Goal: Task Accomplishment & Management: Manage account settings

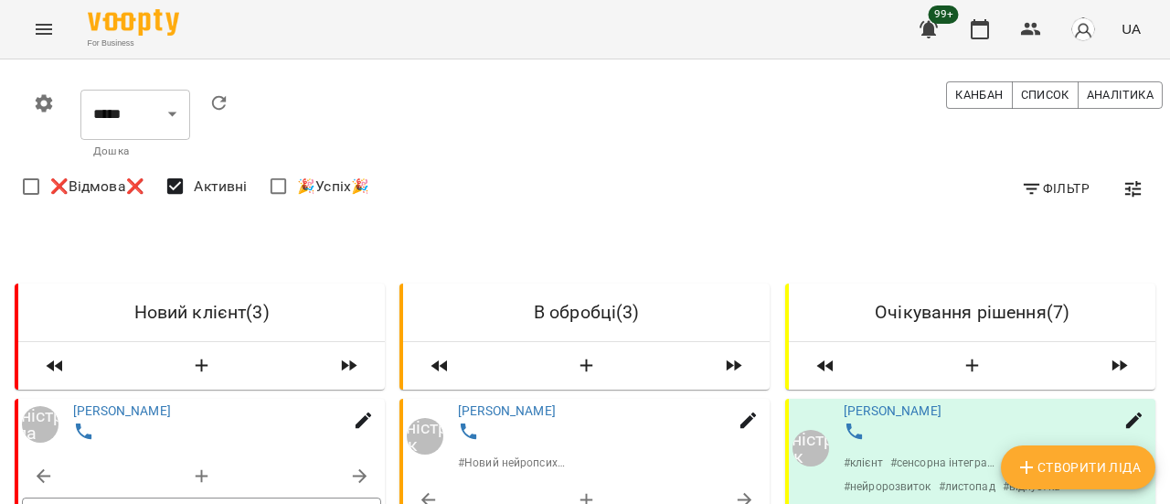
click at [40, 33] on icon "Menu" at bounding box center [44, 29] width 16 height 11
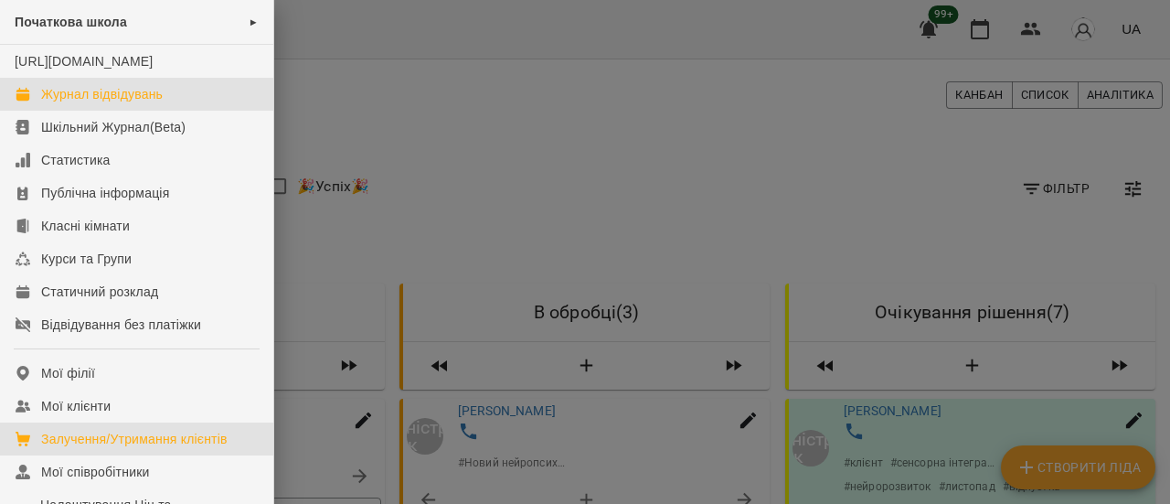
click at [70, 103] on div "Журнал відвідувань" at bounding box center [102, 94] width 122 height 18
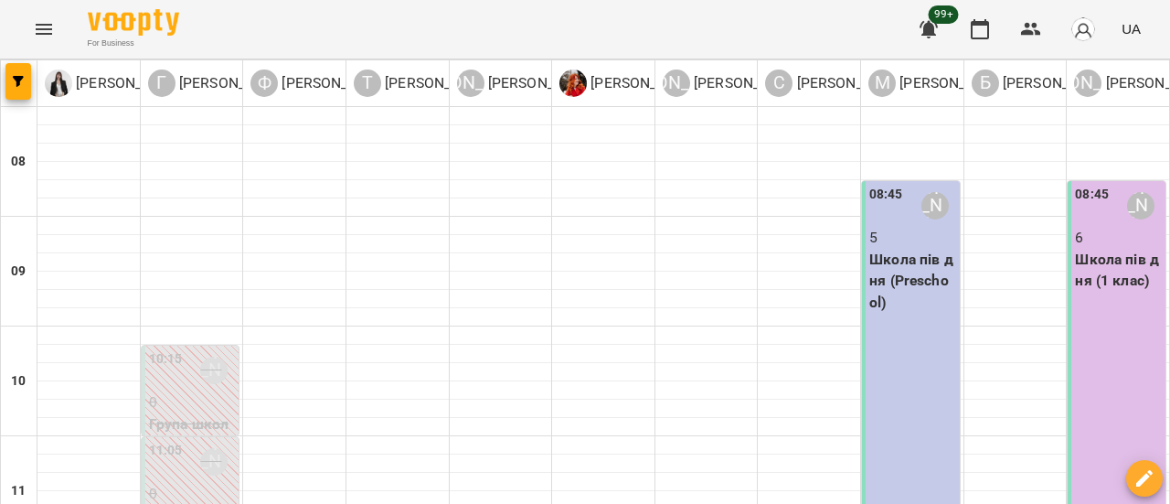
scroll to position [366, 0]
click at [47, 28] on icon "Menu" at bounding box center [44, 29] width 22 height 22
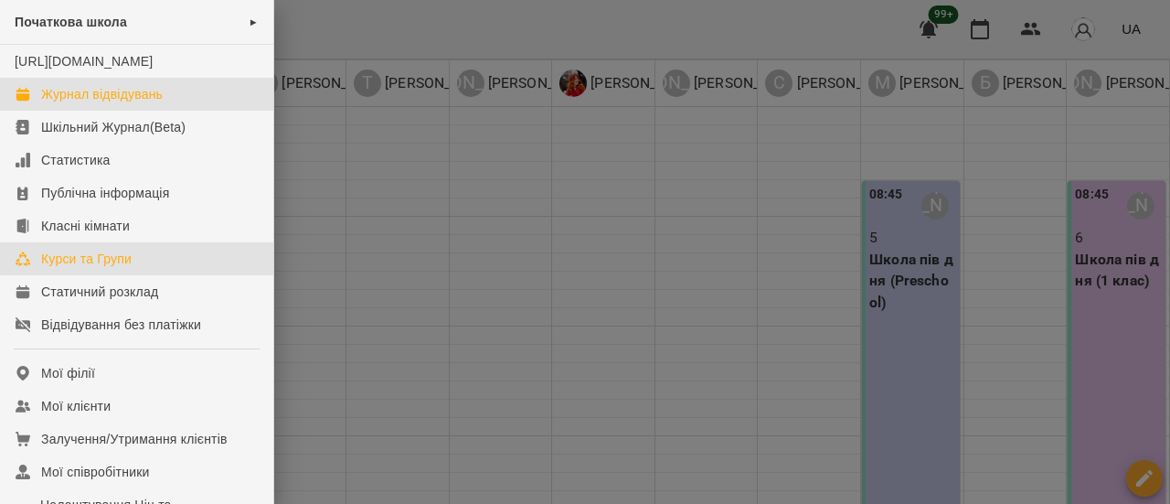
click at [117, 268] on div "Курси та Групи" at bounding box center [86, 259] width 91 height 18
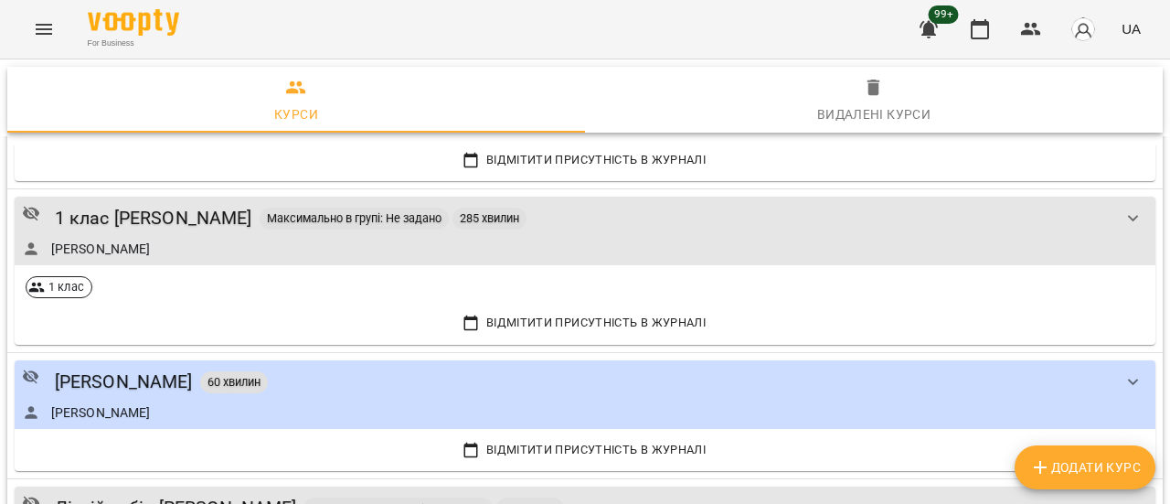
scroll to position [3200, 0]
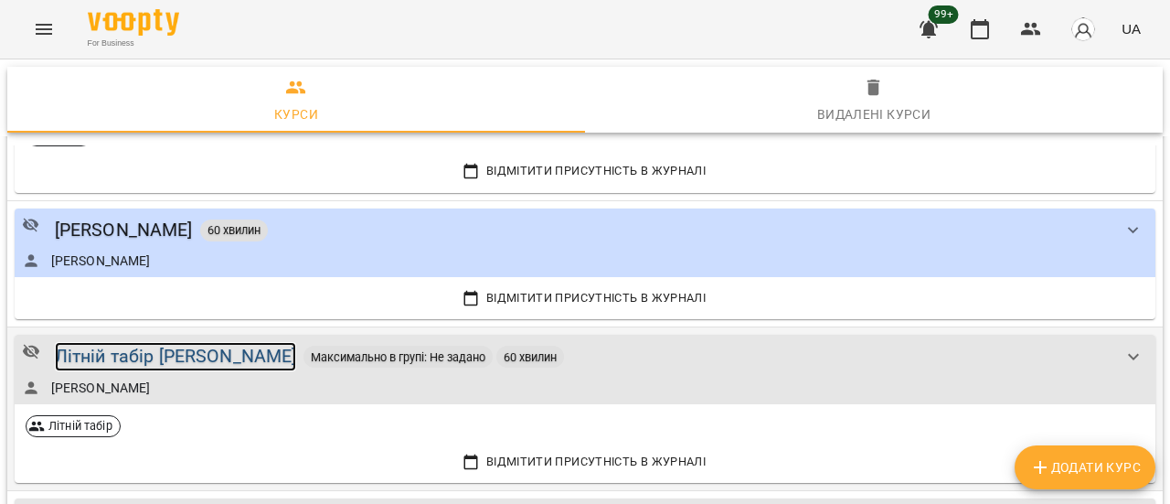
click at [212, 346] on div "Літній табір [PERSON_NAME]" at bounding box center [176, 356] width 242 height 28
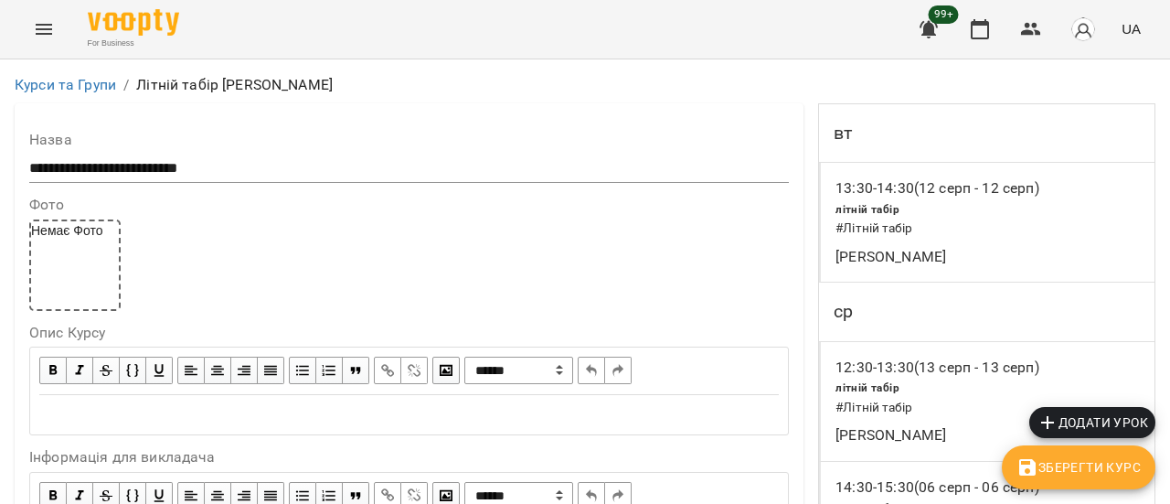
click at [1050, 418] on icon "button" at bounding box center [1048, 422] width 22 height 22
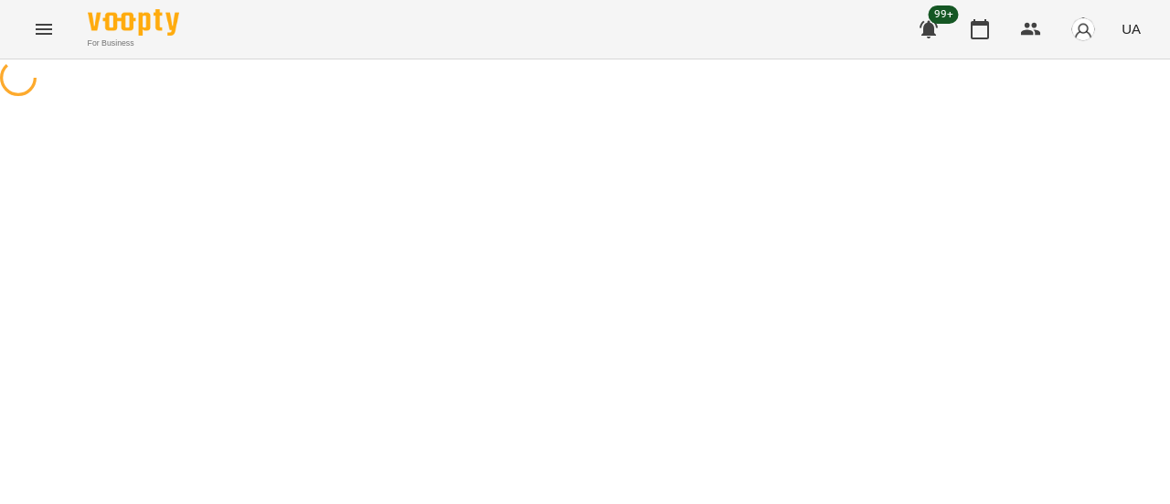
select select "**********"
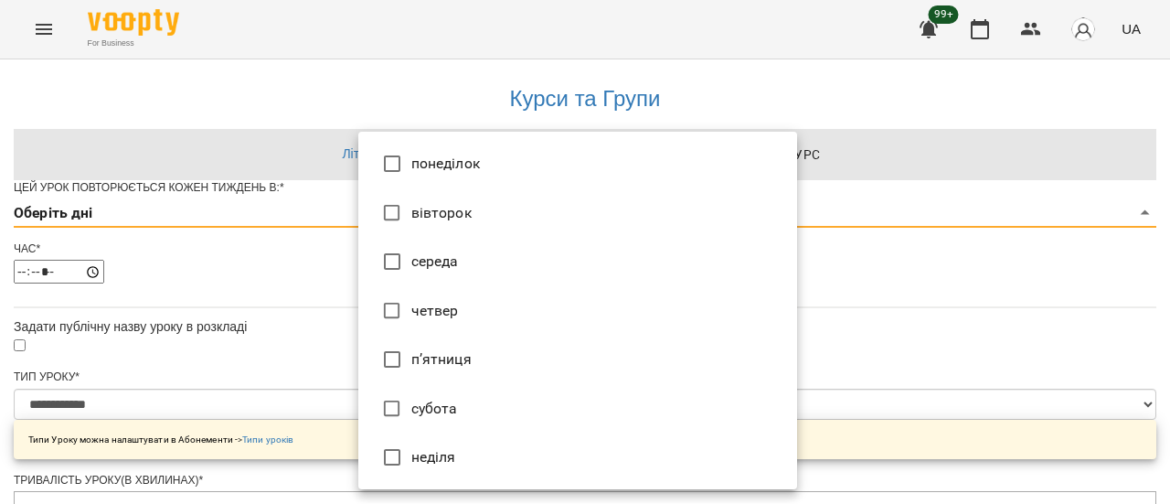
click at [486, 299] on li "четвер" at bounding box center [577, 310] width 439 height 49
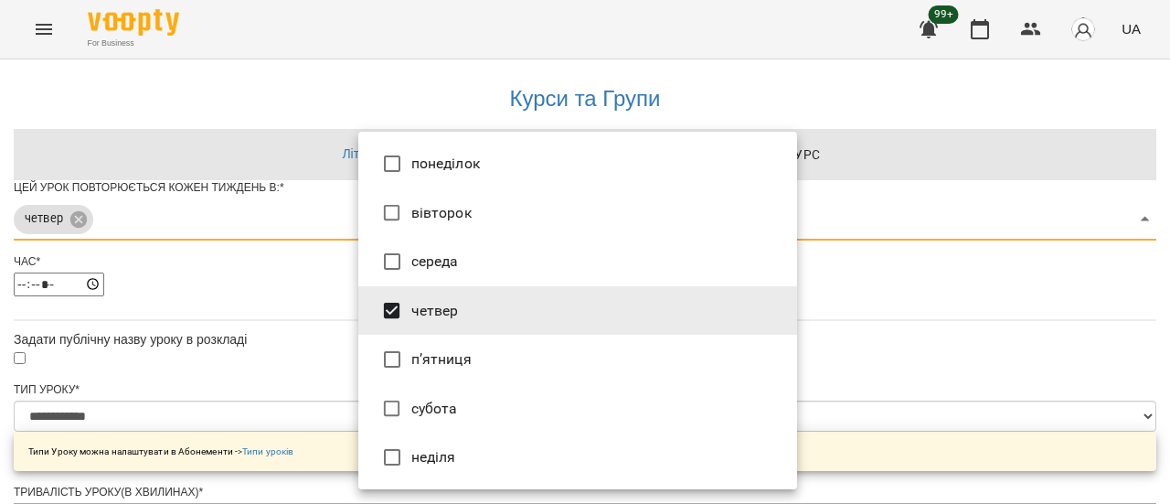
type input "*"
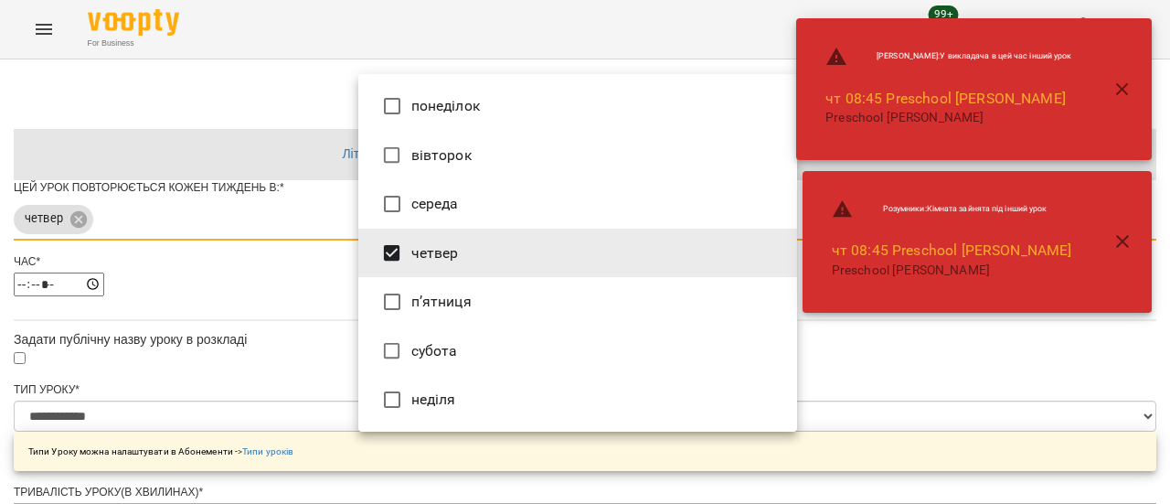
click at [843, 390] on div at bounding box center [585, 252] width 1170 height 504
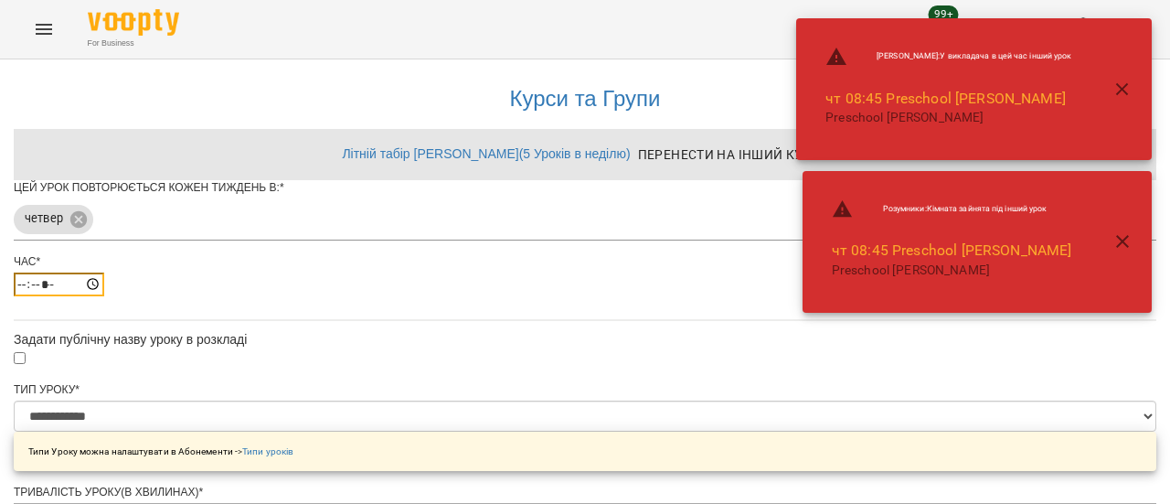
click at [104, 296] on input "*****" at bounding box center [59, 284] width 91 height 24
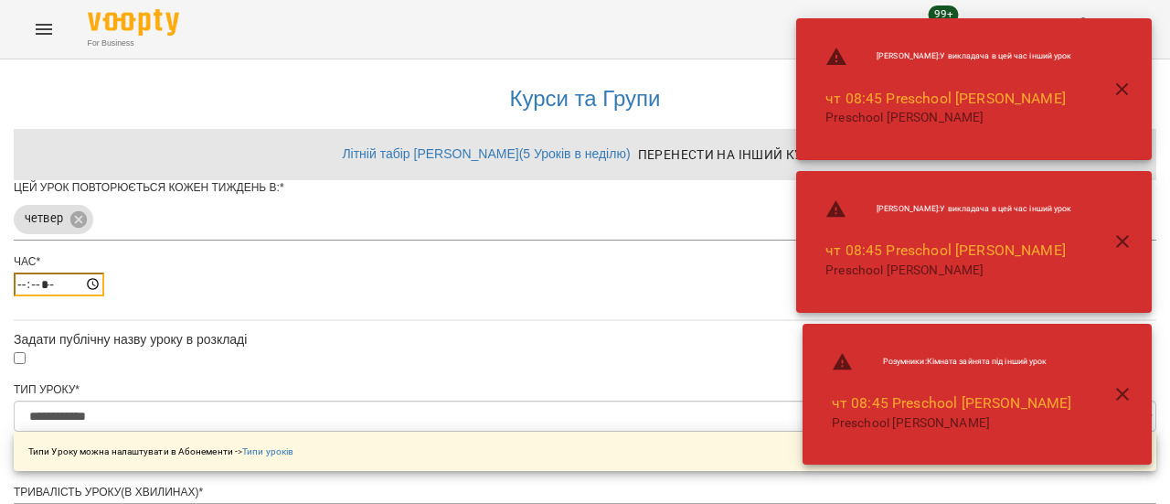
type input "*****"
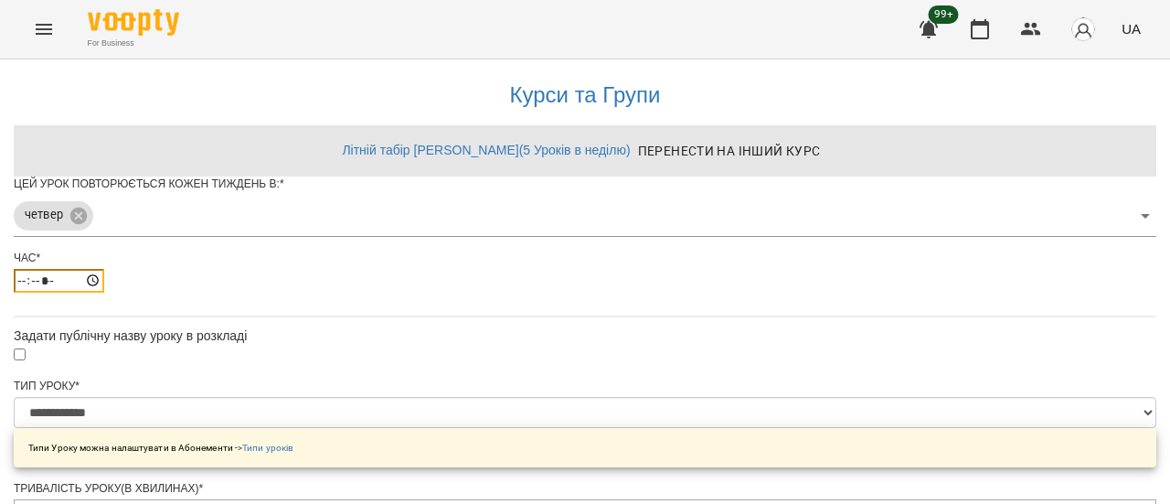
scroll to position [823, 0]
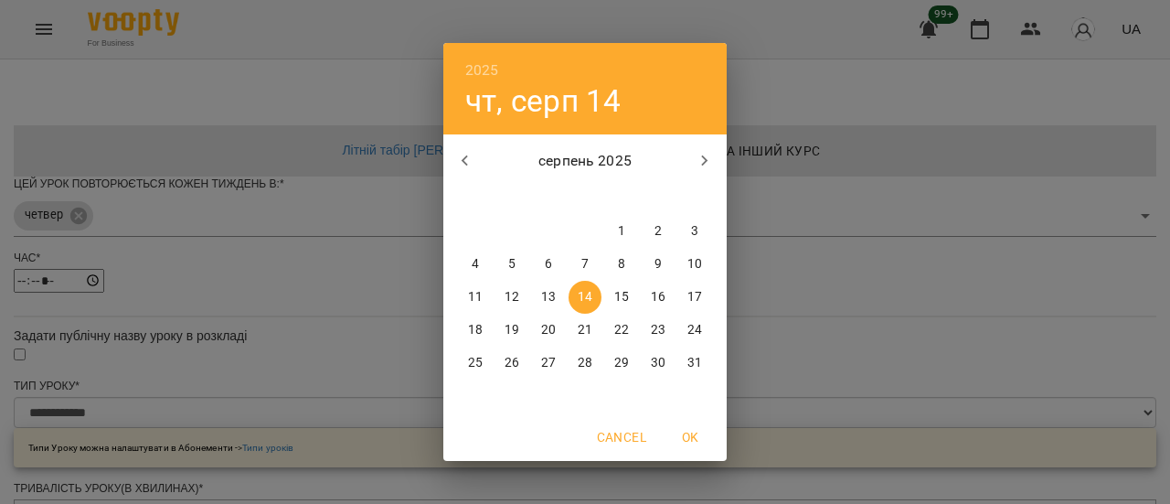
click at [591, 295] on p "14" at bounding box center [585, 297] width 15 height 18
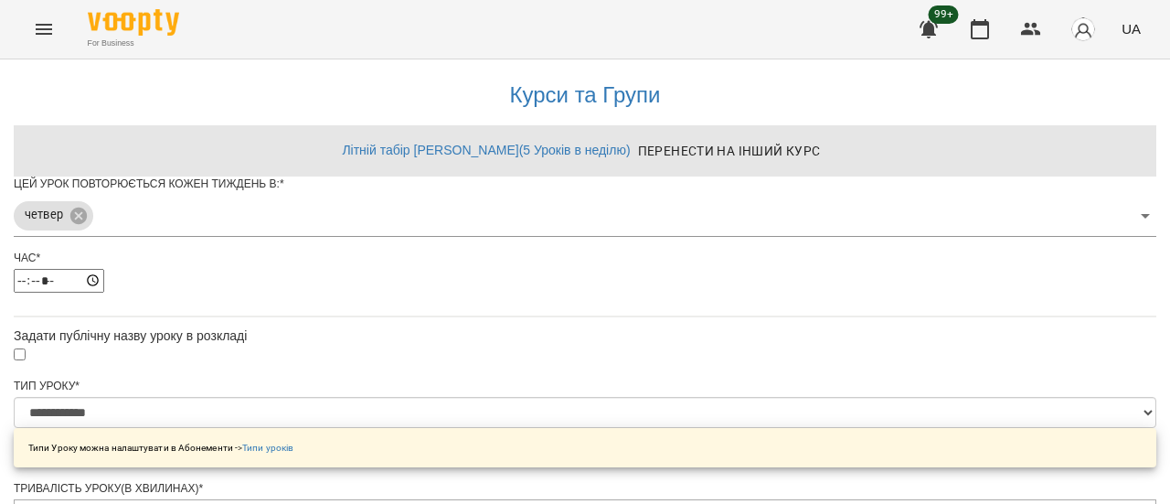
scroll to position [893, 0]
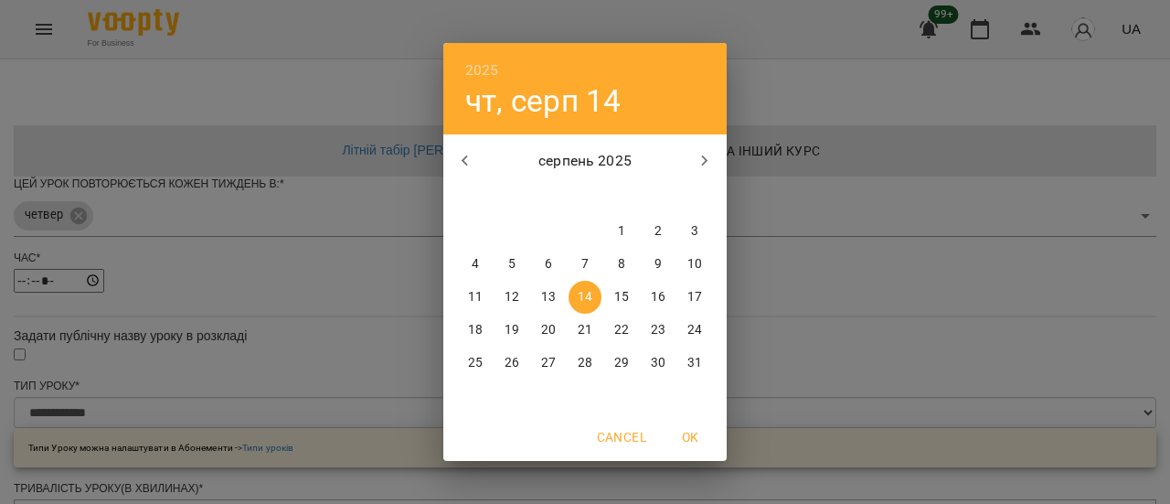
click at [587, 300] on p "14" at bounding box center [585, 297] width 15 height 18
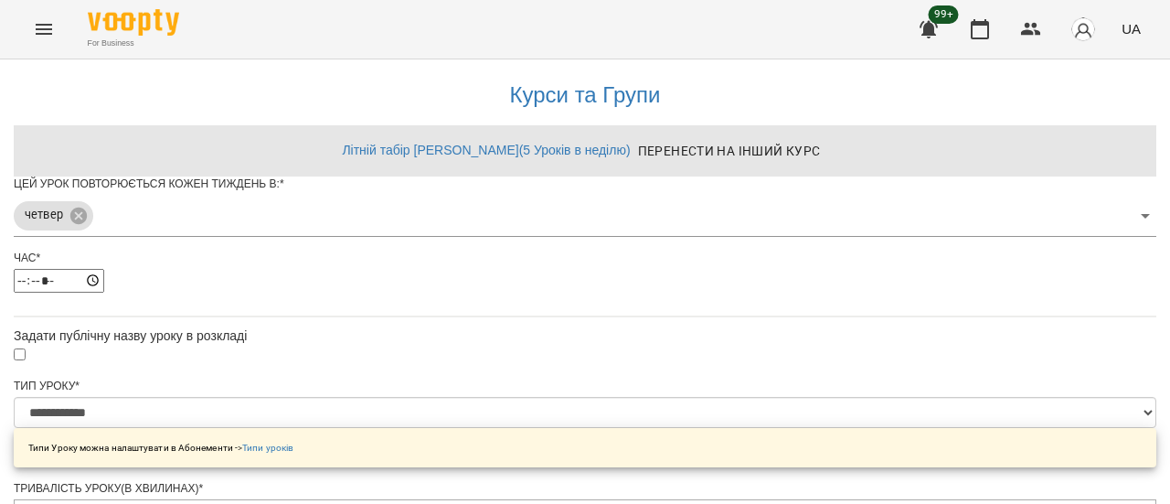
scroll to position [958, 0]
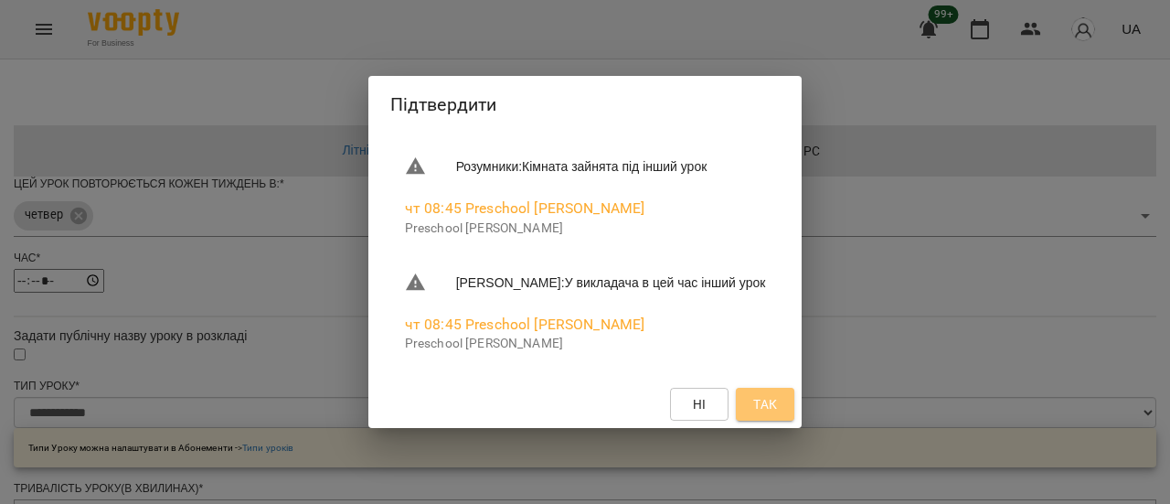
click at [777, 409] on span "Так" at bounding box center [765, 404] width 24 height 22
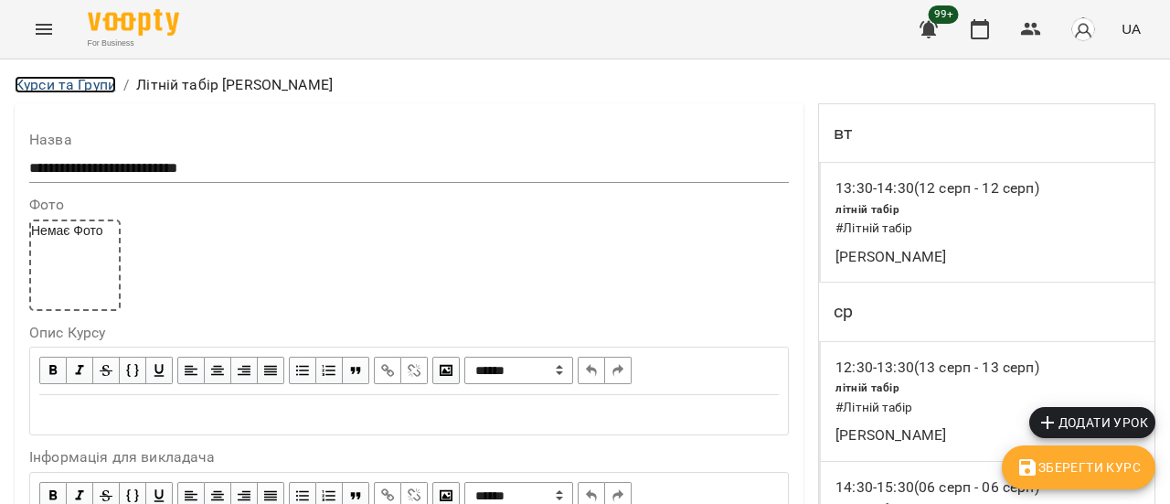
click at [75, 89] on link "Курси та Групи" at bounding box center [65, 84] width 101 height 17
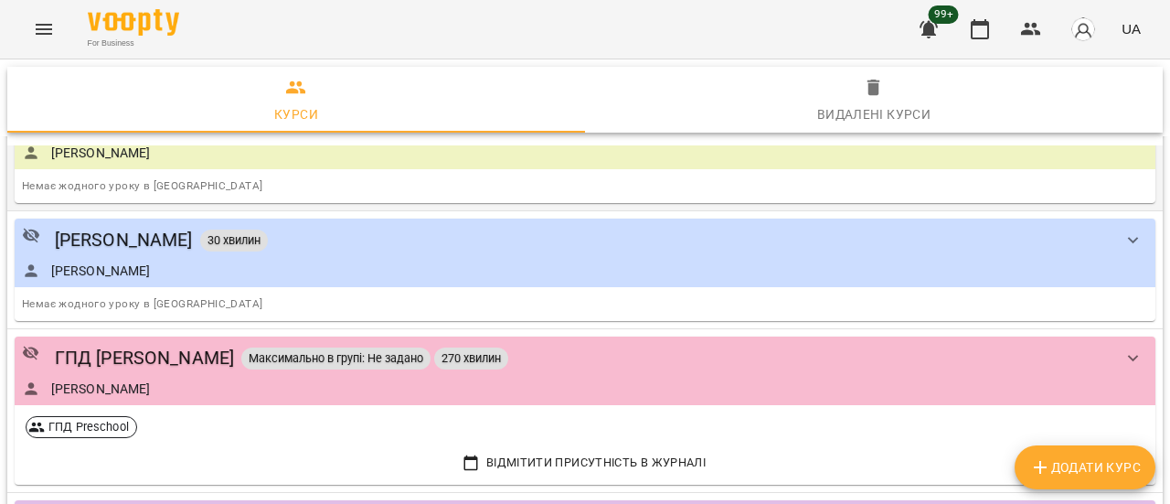
scroll to position [1554, 0]
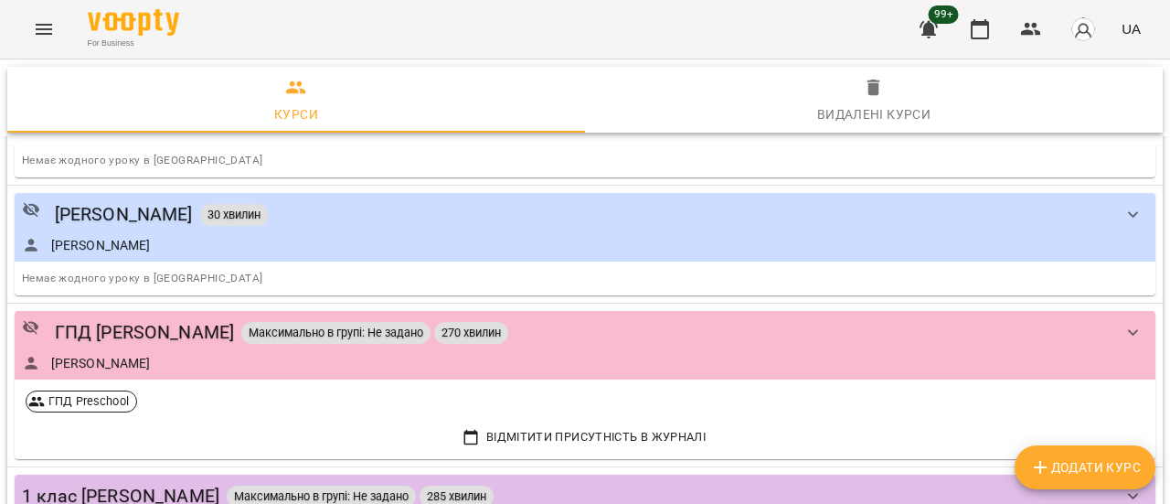
click at [41, 34] on icon "Menu" at bounding box center [44, 29] width 16 height 11
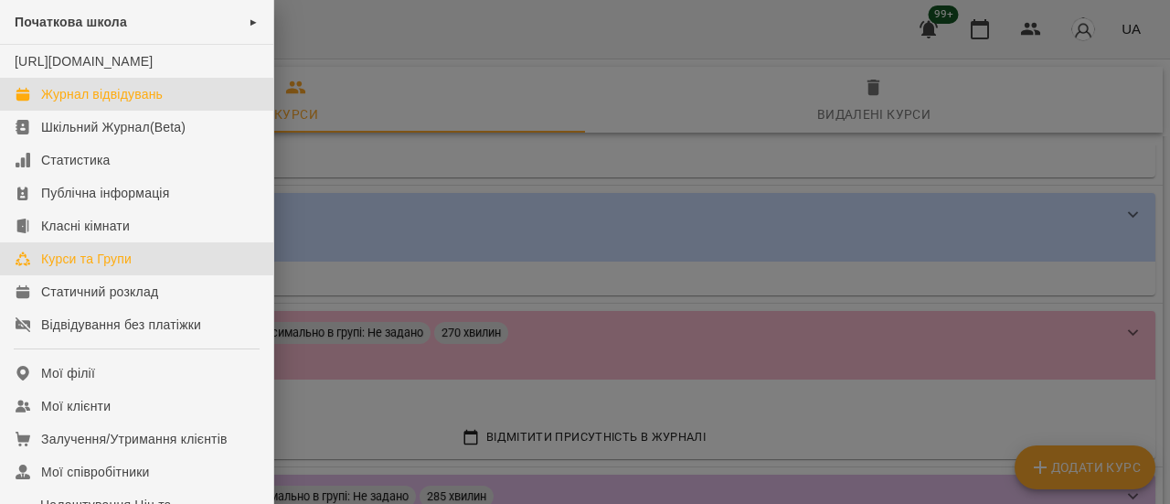
click at [110, 103] on div "Журнал відвідувань" at bounding box center [102, 94] width 122 height 18
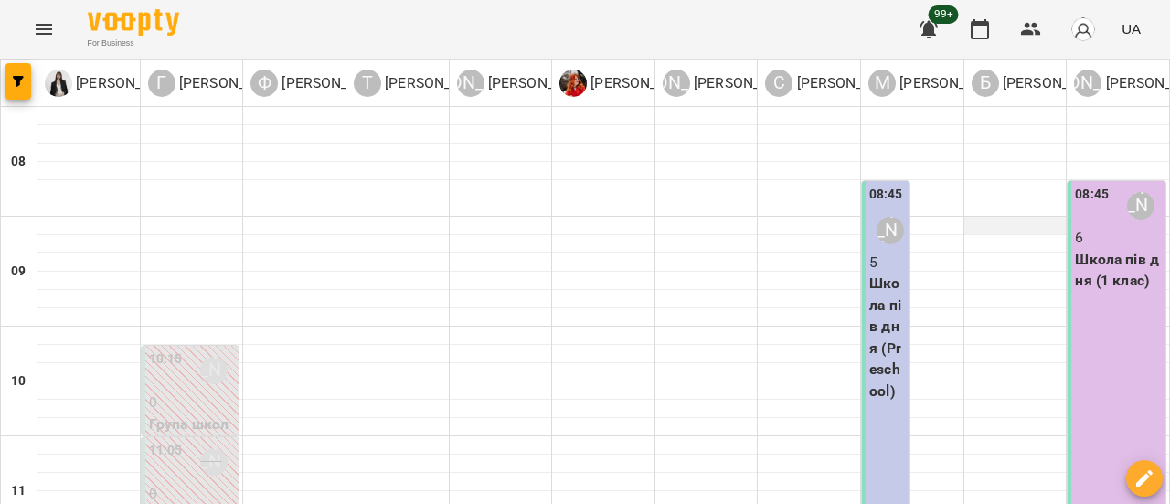
scroll to position [457, 0]
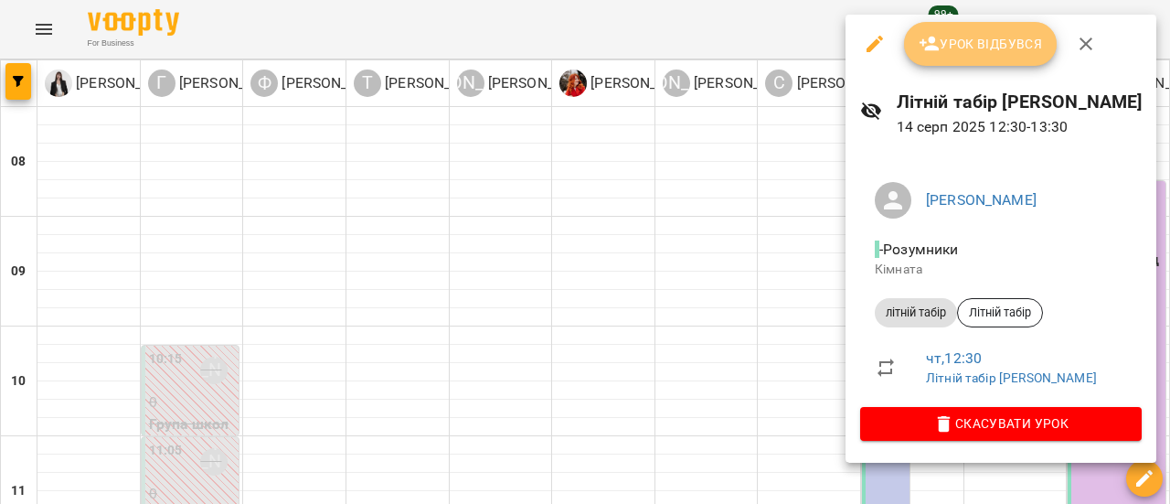
click at [975, 46] on span "Урок відбувся" at bounding box center [981, 44] width 124 height 22
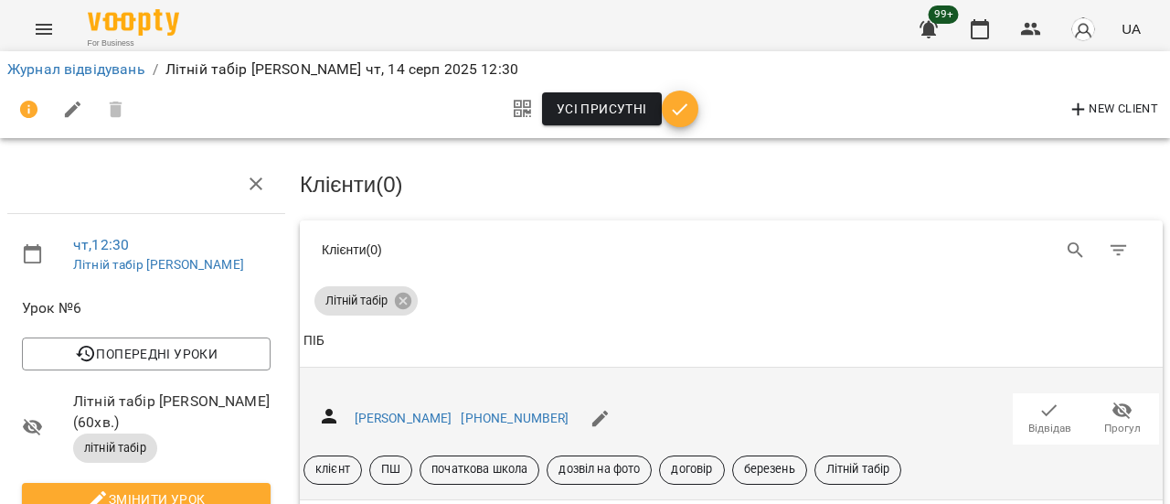
scroll to position [340, 0]
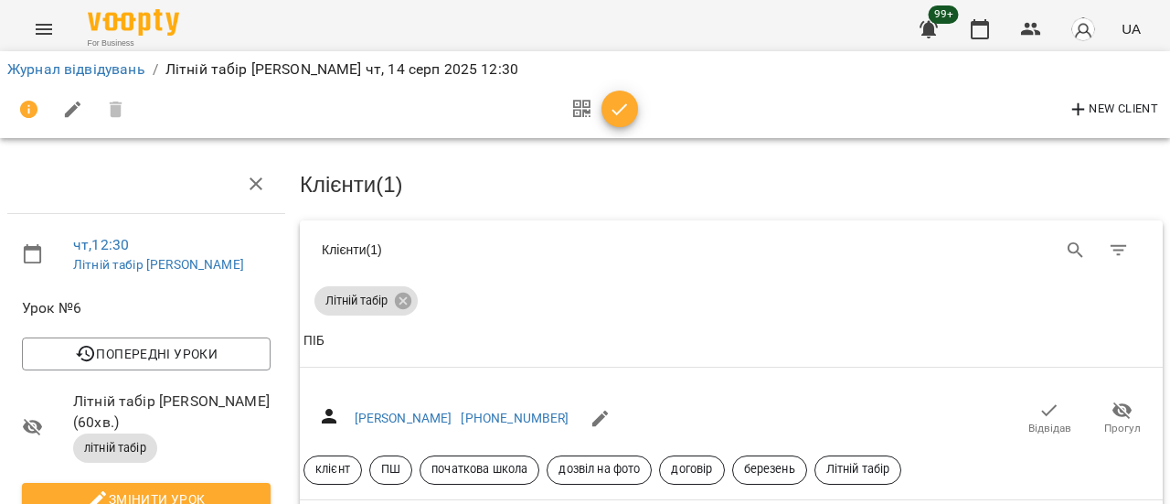
scroll to position [157, 0]
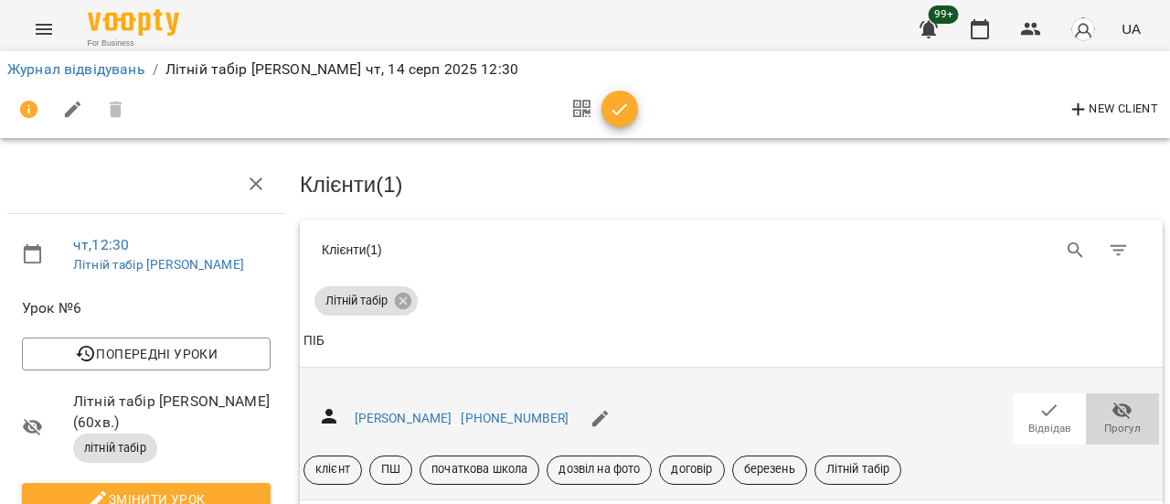
click at [1113, 401] on icon "button" at bounding box center [1123, 409] width 20 height 17
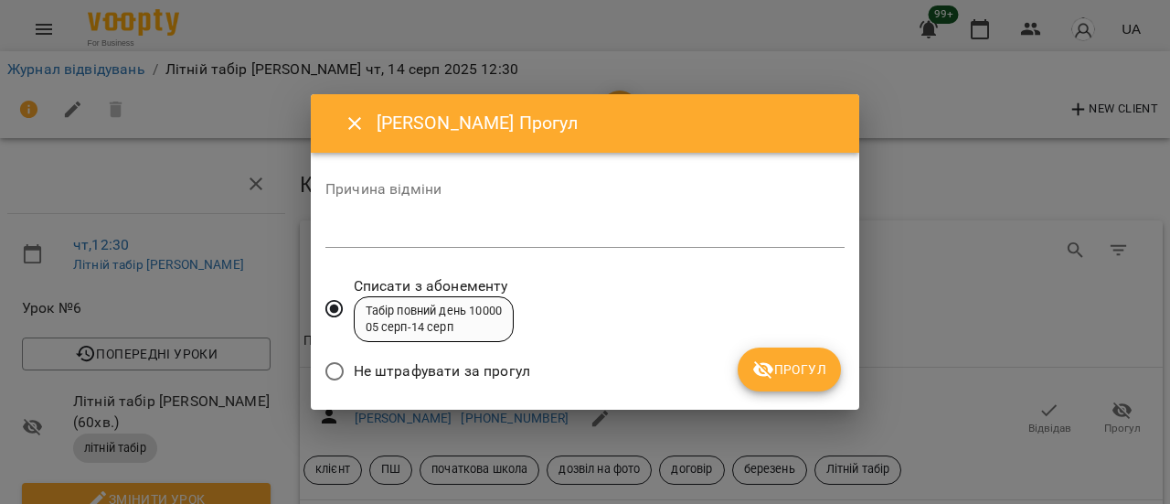
click at [523, 233] on textarea at bounding box center [584, 232] width 519 height 17
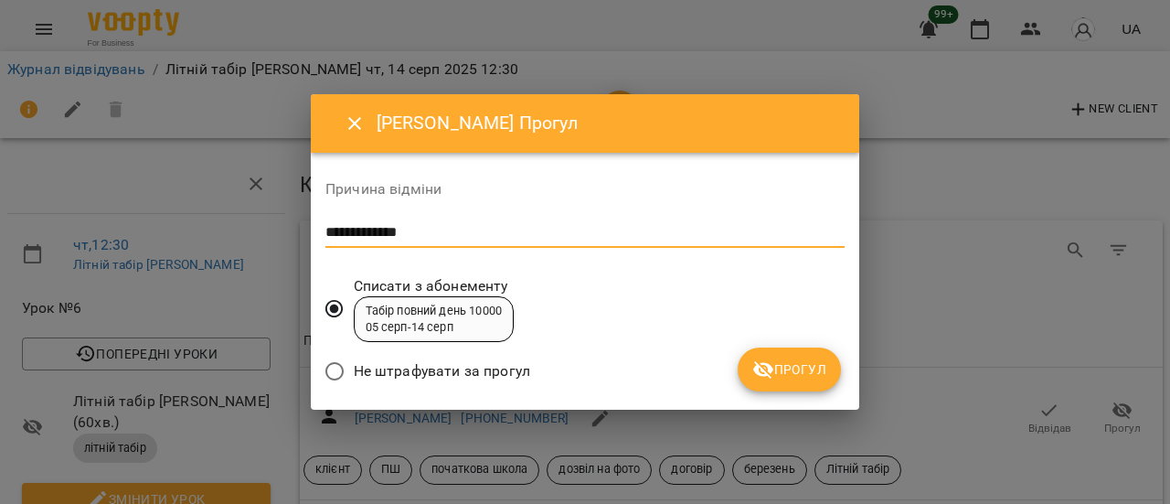
type textarea "**********"
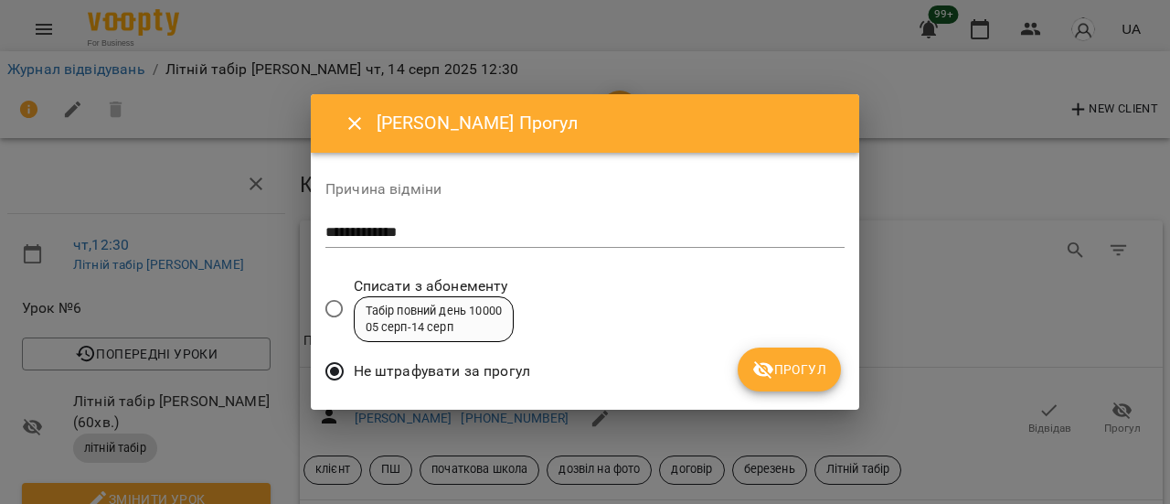
click at [796, 385] on button "Прогул" at bounding box center [789, 369] width 103 height 44
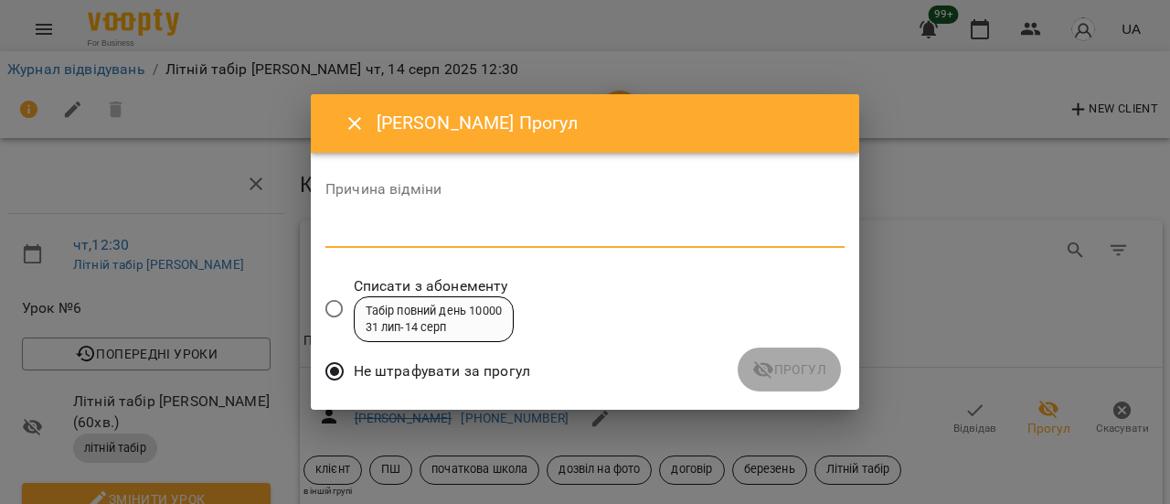
drag, startPoint x: 432, startPoint y: 239, endPoint x: 647, endPoint y: 240, distance: 215.8
click at [432, 239] on textarea at bounding box center [584, 232] width 519 height 17
type textarea "**********"
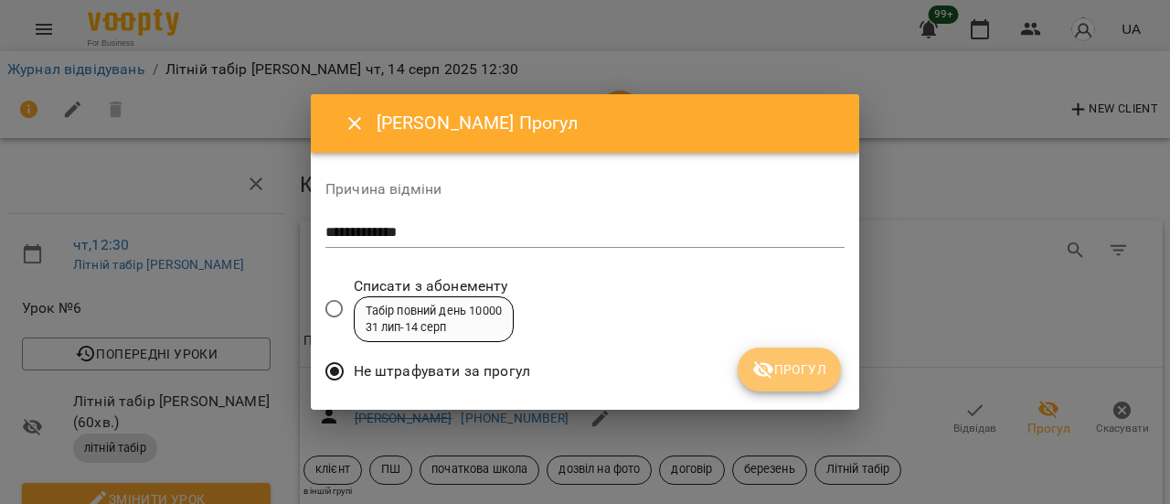
click at [804, 378] on span "Прогул" at bounding box center [789, 369] width 74 height 22
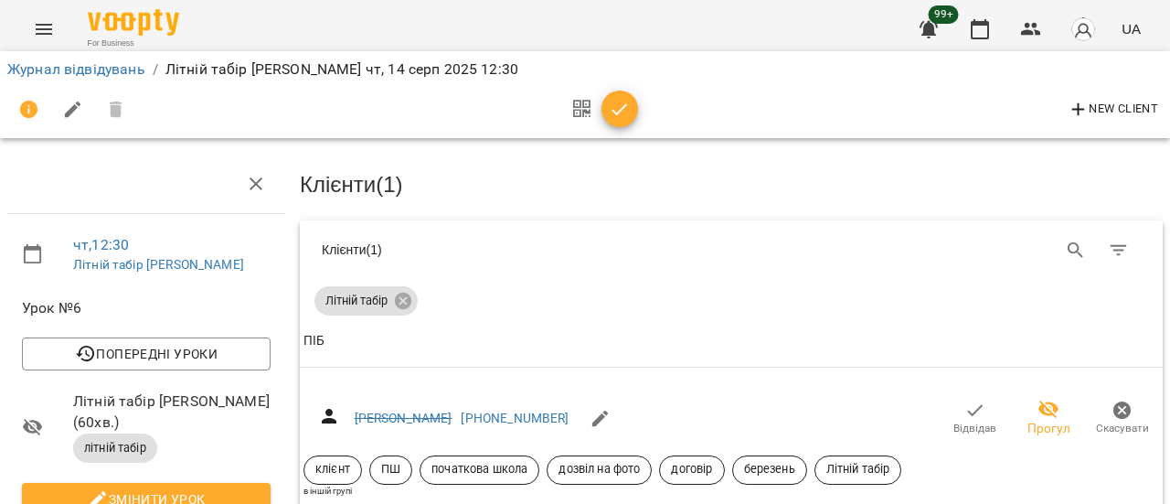
scroll to position [0, 0]
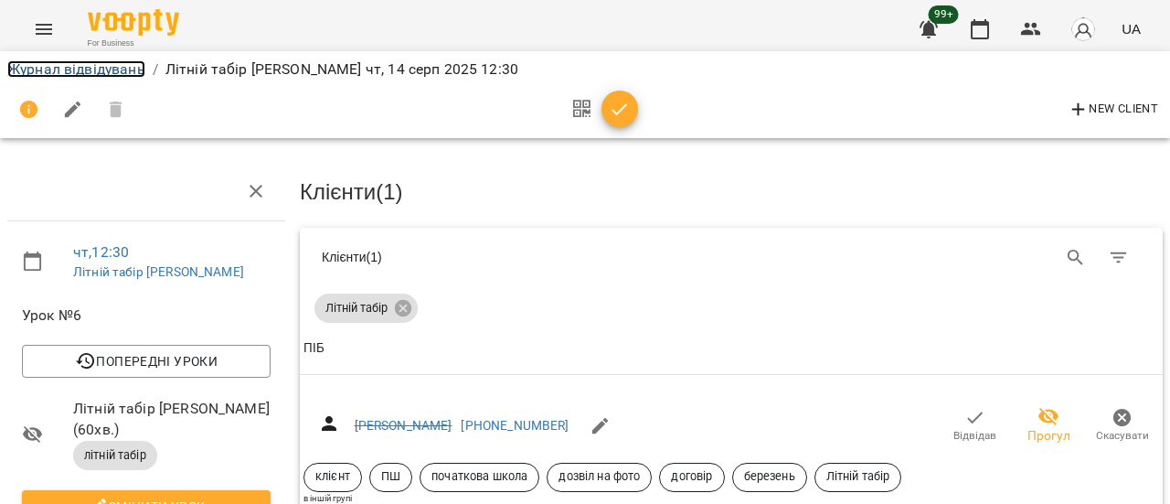
click at [90, 70] on link "Журнал відвідувань" at bounding box center [76, 68] width 138 height 17
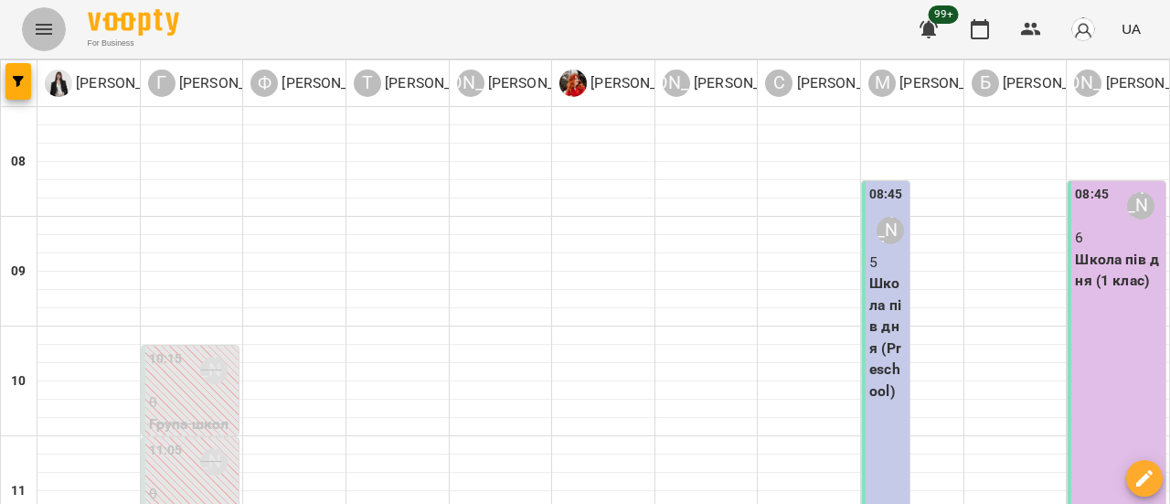
click at [36, 25] on icon "Menu" at bounding box center [44, 29] width 16 height 11
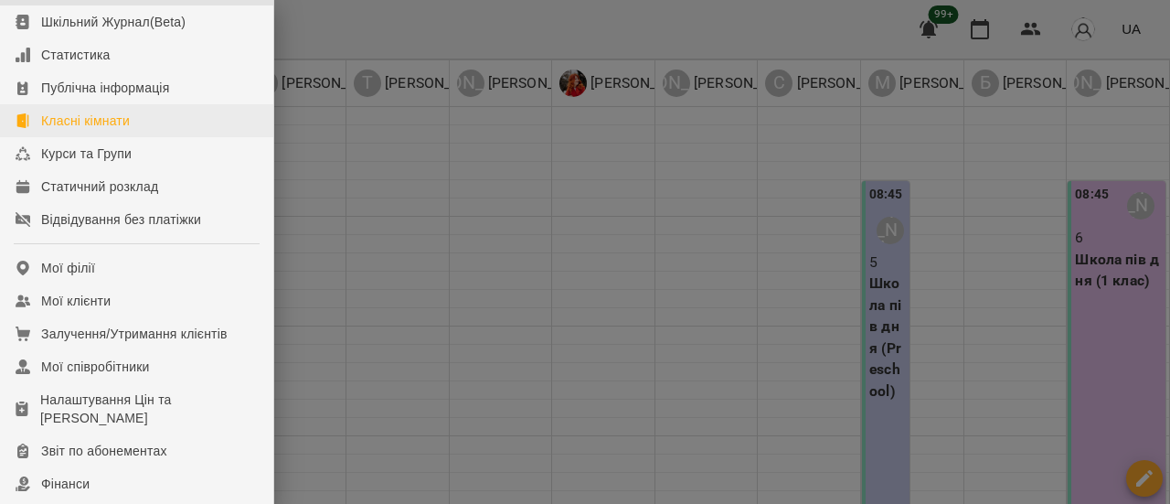
scroll to position [66, 0]
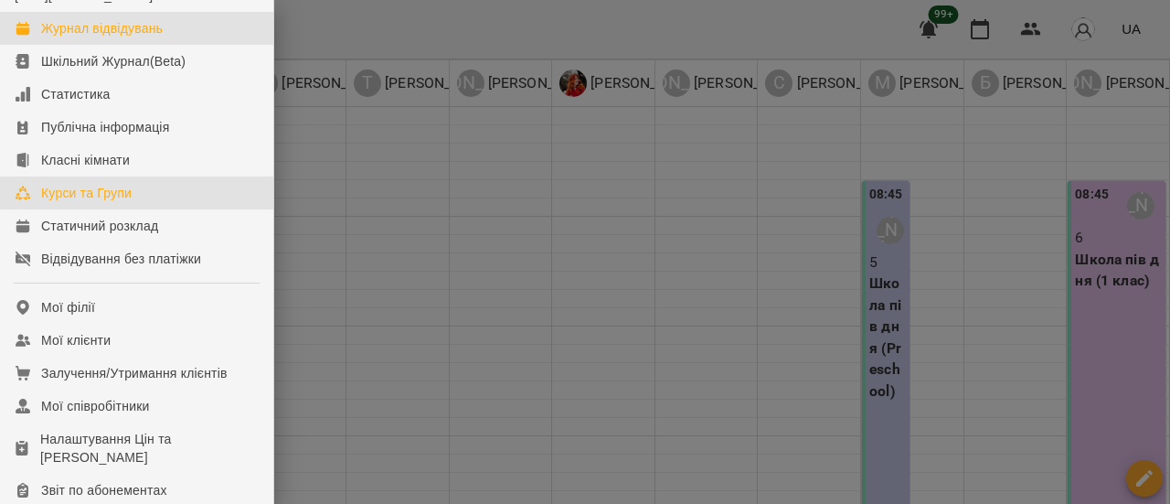
click at [91, 202] on div "Курси та Групи" at bounding box center [86, 193] width 91 height 18
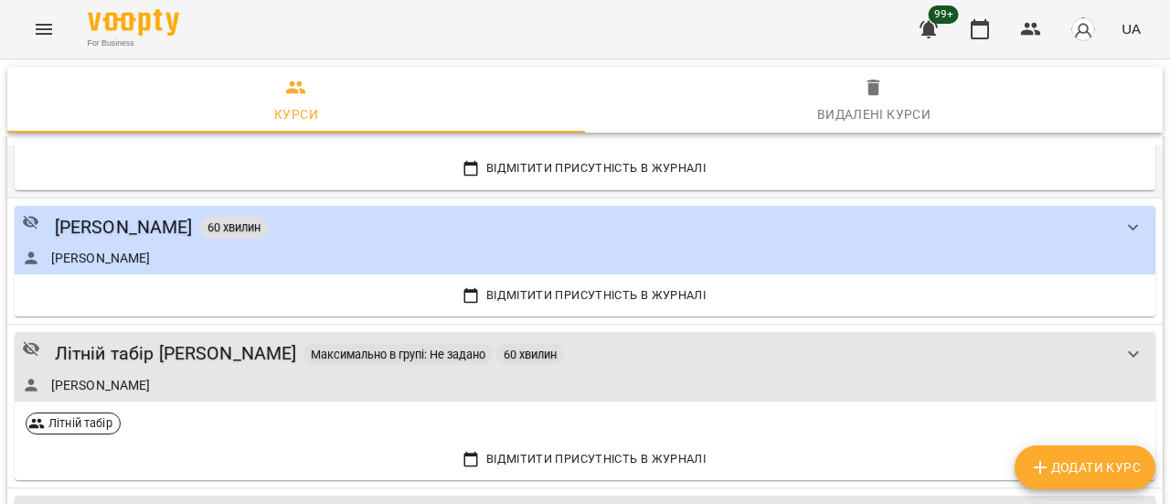
scroll to position [3383, 0]
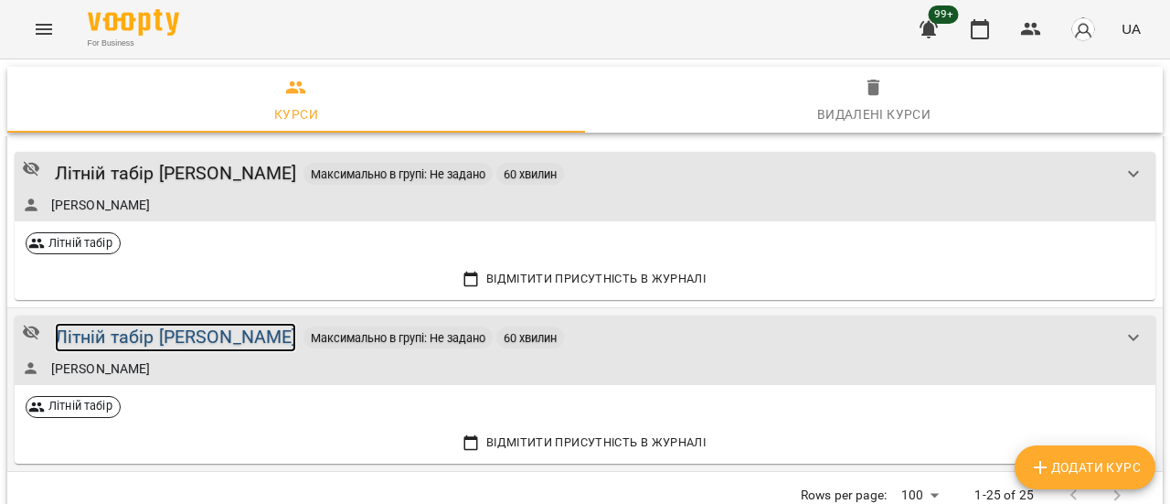
click at [245, 328] on div "Літній табір [PERSON_NAME]" at bounding box center [176, 337] width 242 height 28
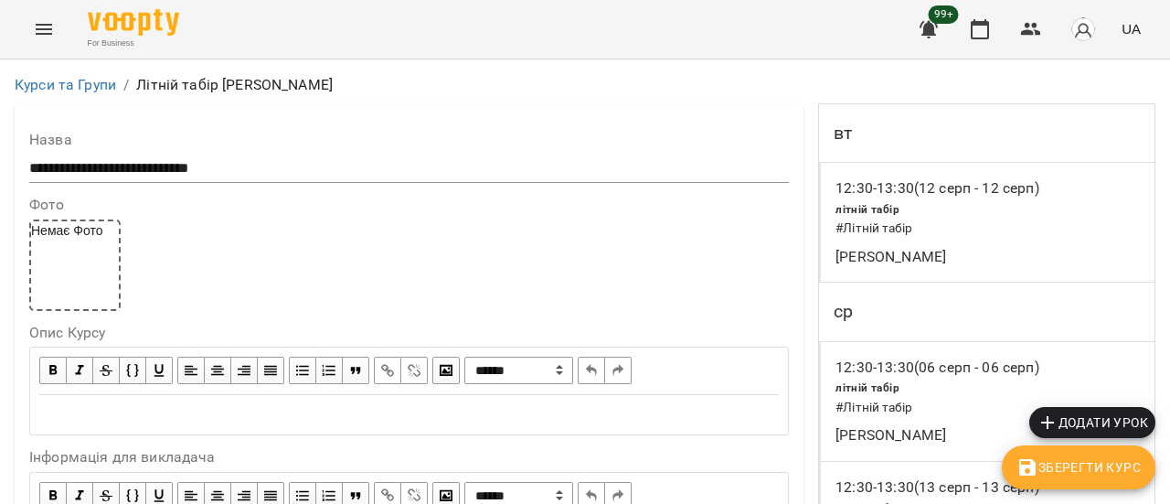
click at [1129, 414] on span "Додати урок" at bounding box center [1093, 422] width 112 height 22
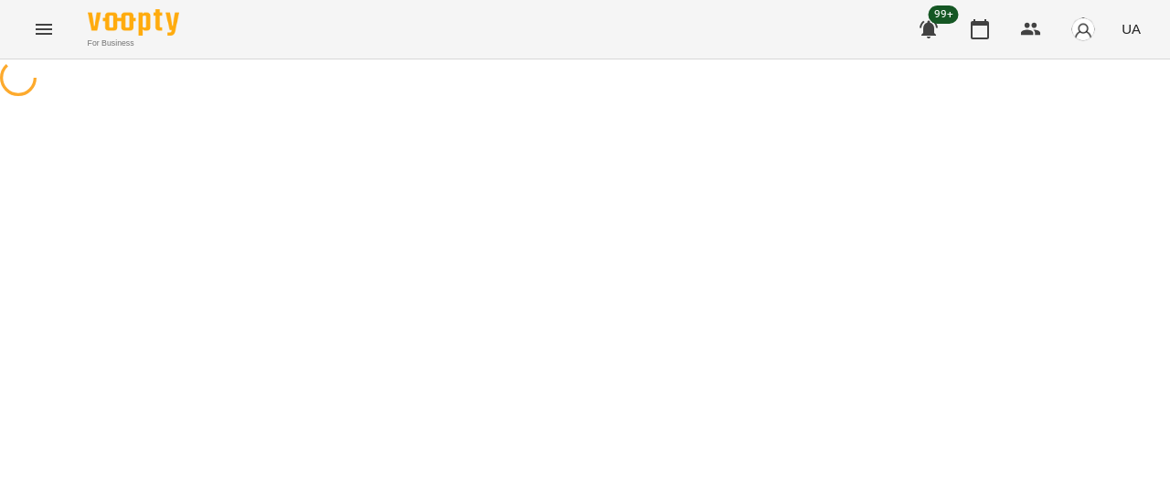
select select "**********"
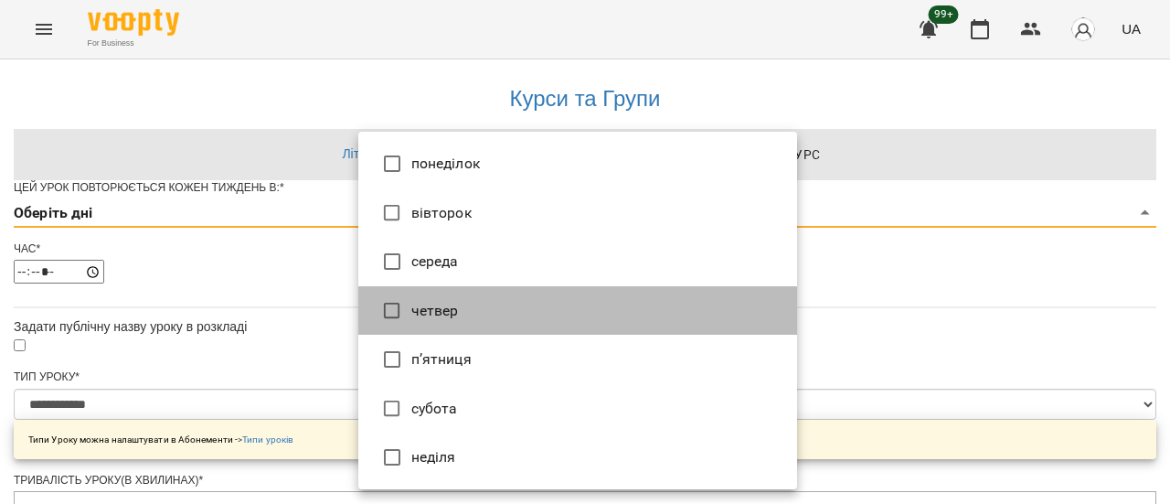
click at [445, 310] on li "четвер" at bounding box center [577, 310] width 439 height 49
type input "*"
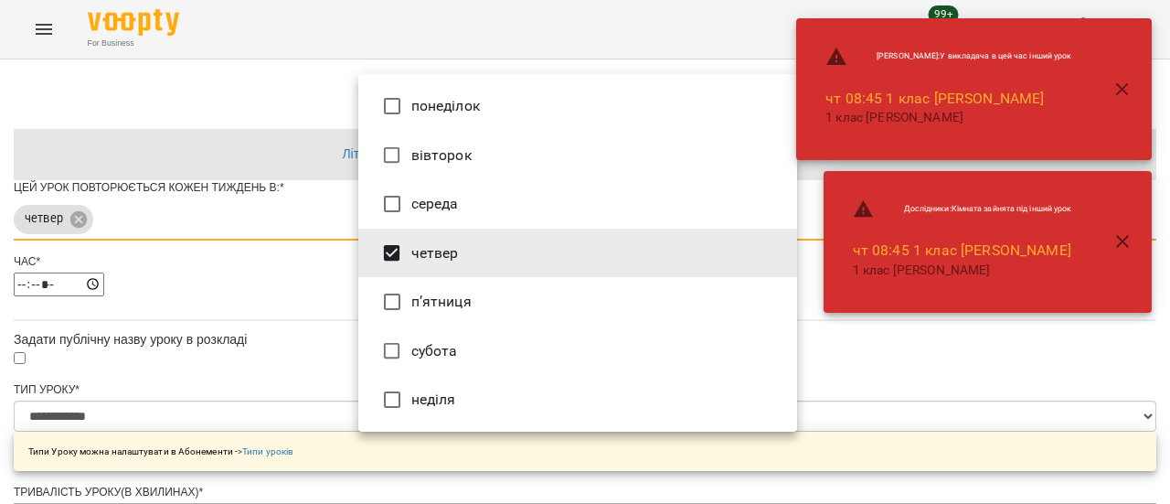
click at [931, 399] on div at bounding box center [585, 252] width 1170 height 504
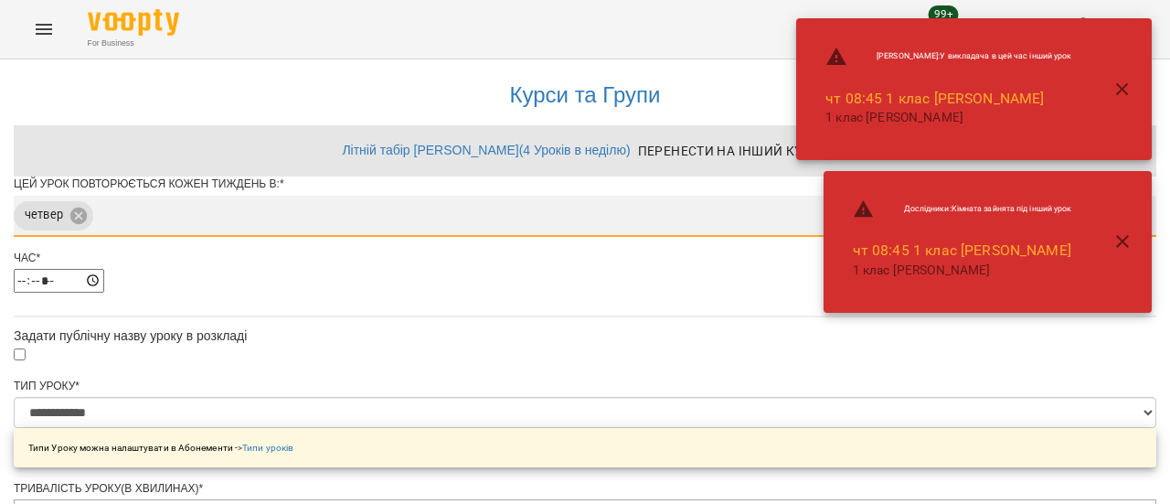
scroll to position [183, 0]
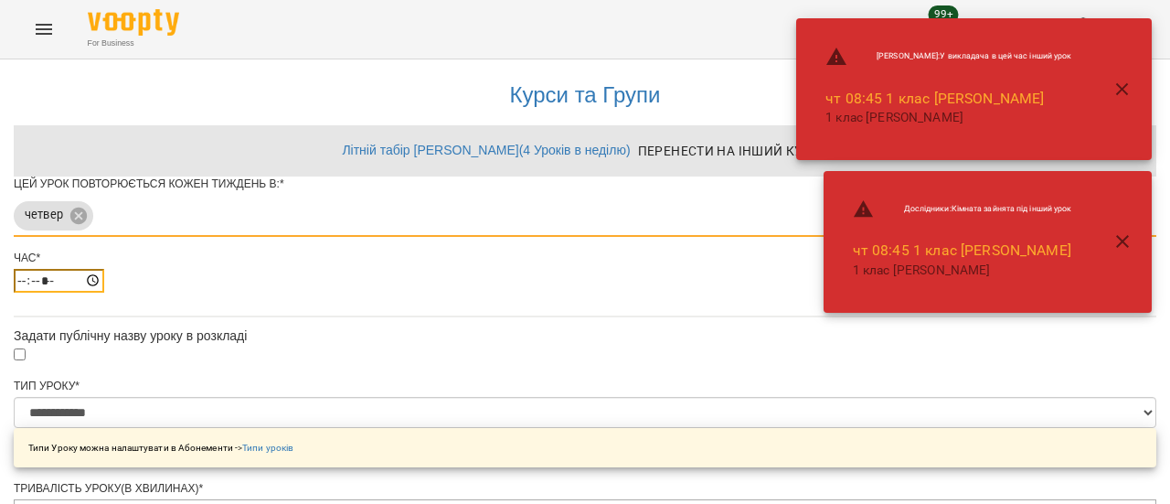
click at [104, 269] on input "*****" at bounding box center [59, 281] width 91 height 24
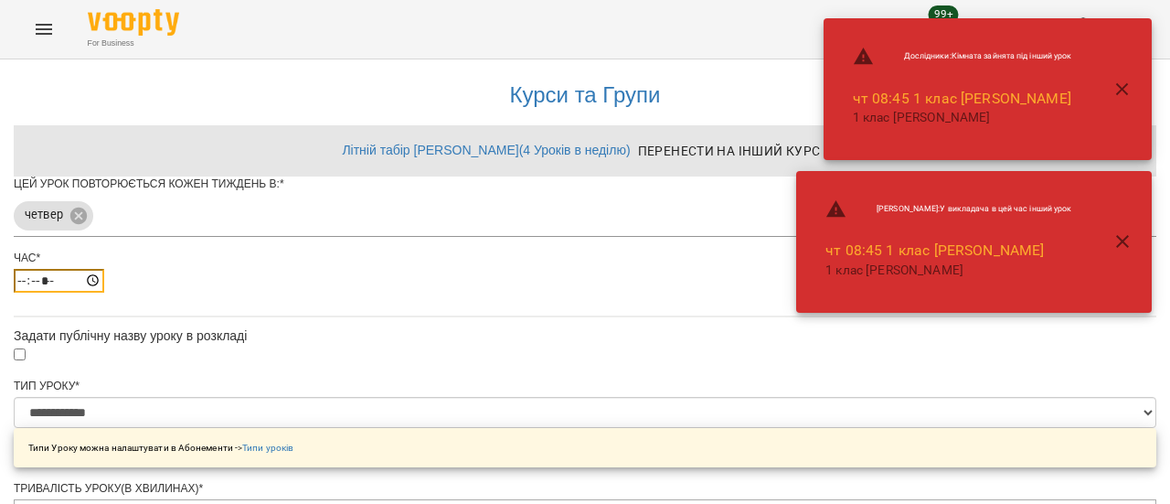
type input "*****"
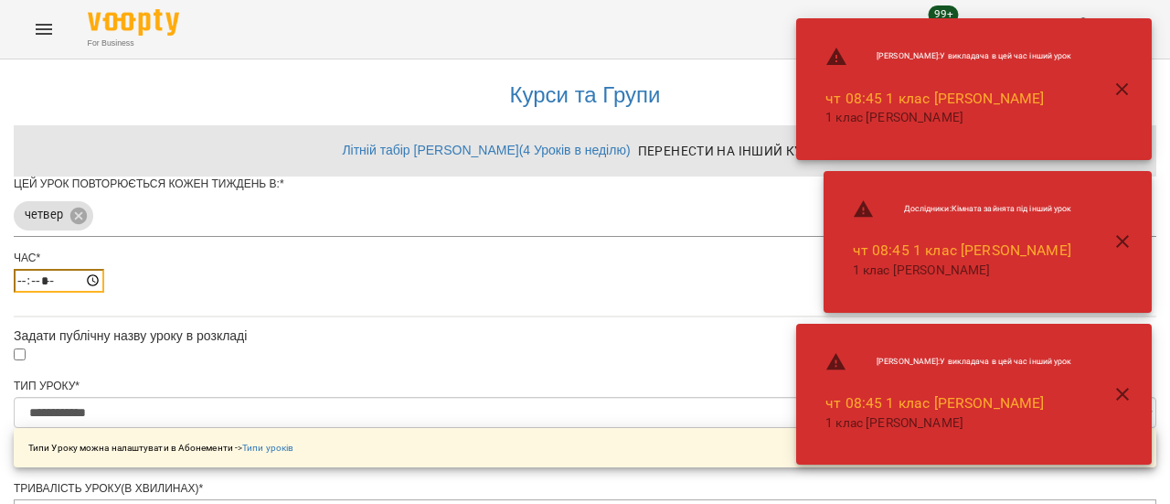
scroll to position [843, 0]
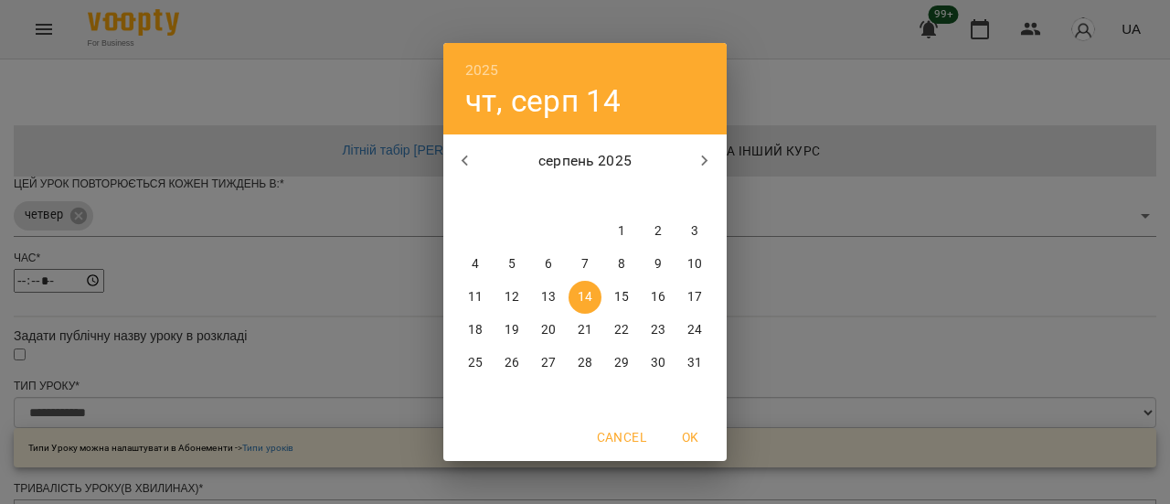
click at [585, 293] on p "14" at bounding box center [585, 297] width 15 height 18
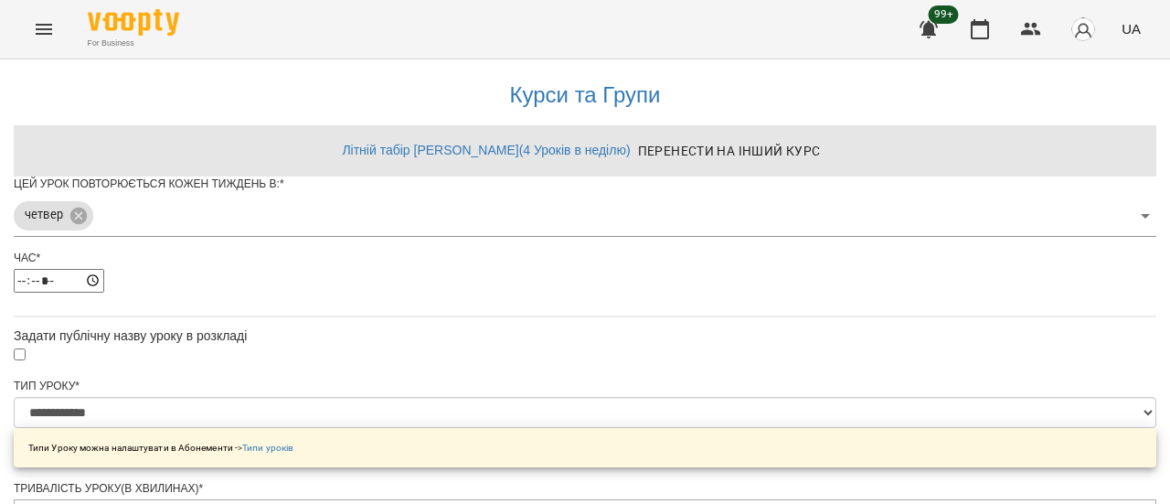
scroll to position [893, 0]
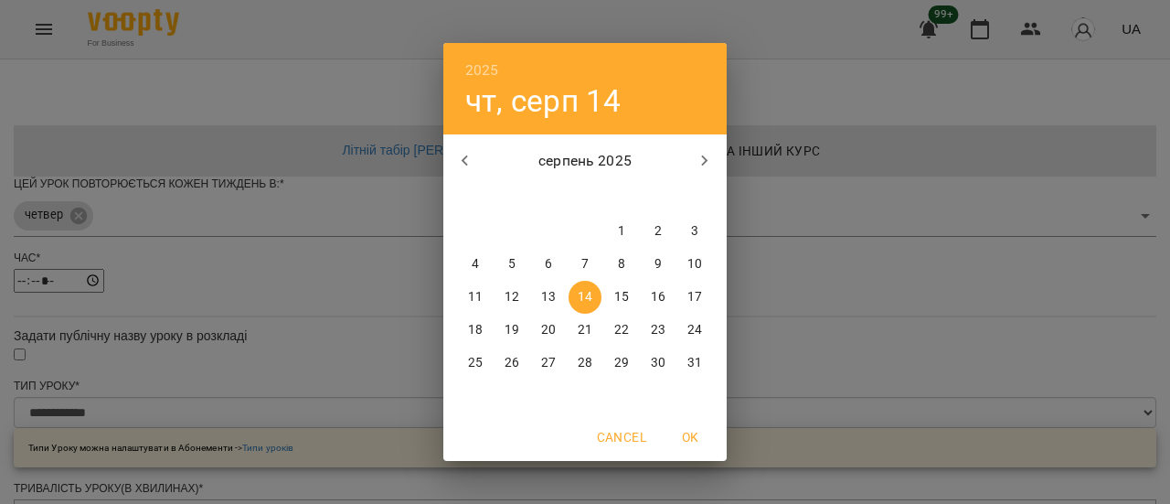
click at [583, 293] on p "14" at bounding box center [585, 297] width 15 height 18
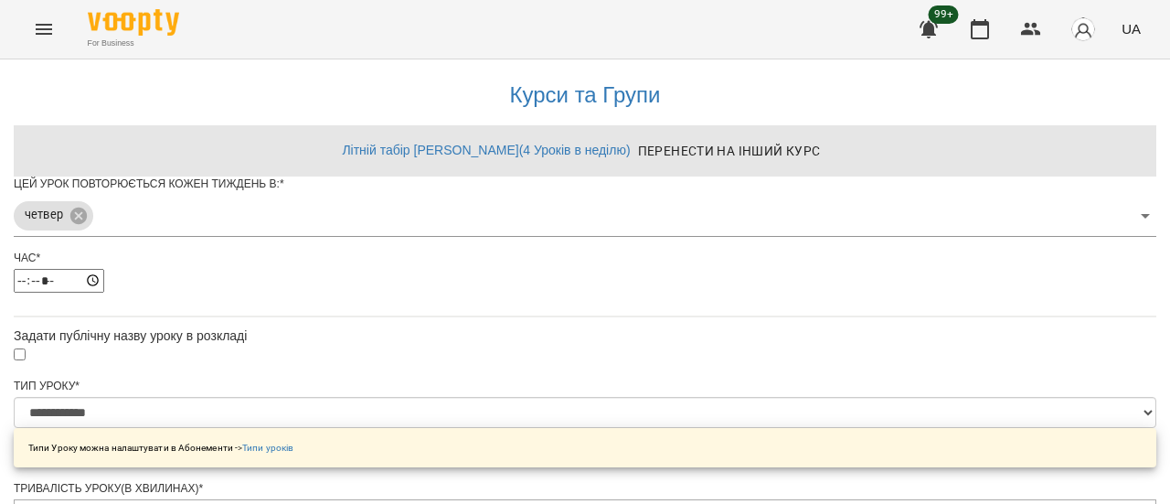
scroll to position [958, 0]
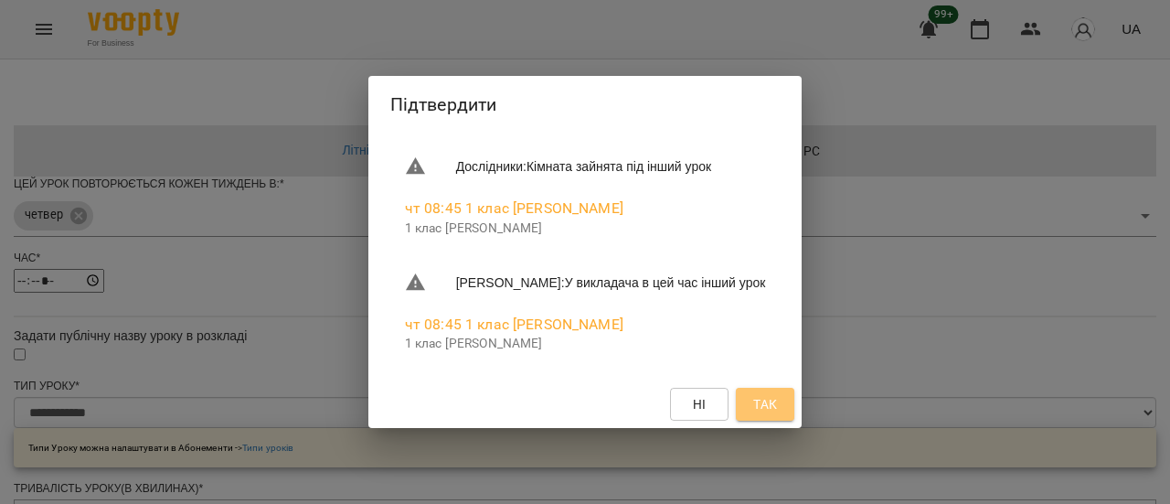
click at [777, 410] on span "Так" at bounding box center [765, 404] width 24 height 22
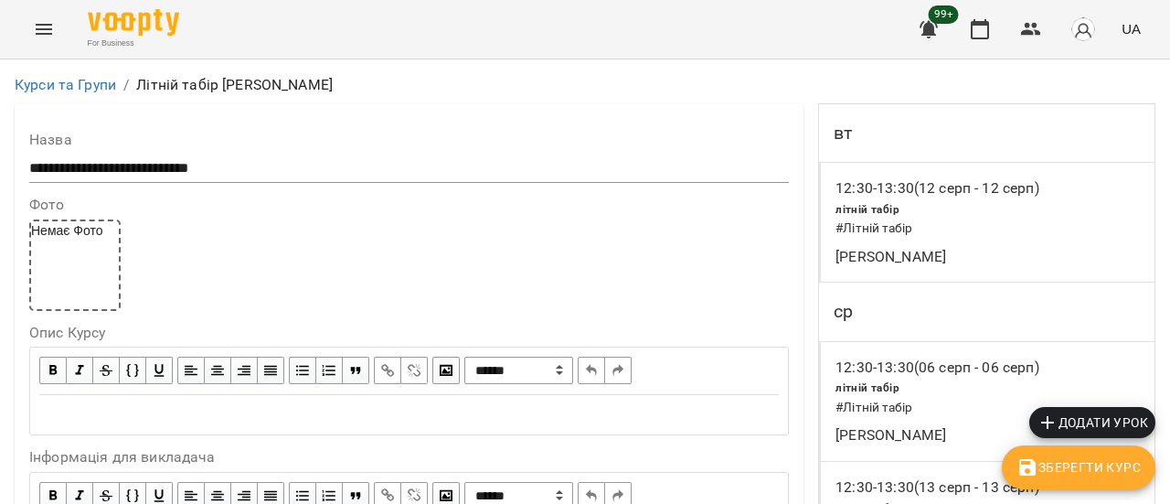
click at [48, 27] on icon "Menu" at bounding box center [44, 29] width 22 height 22
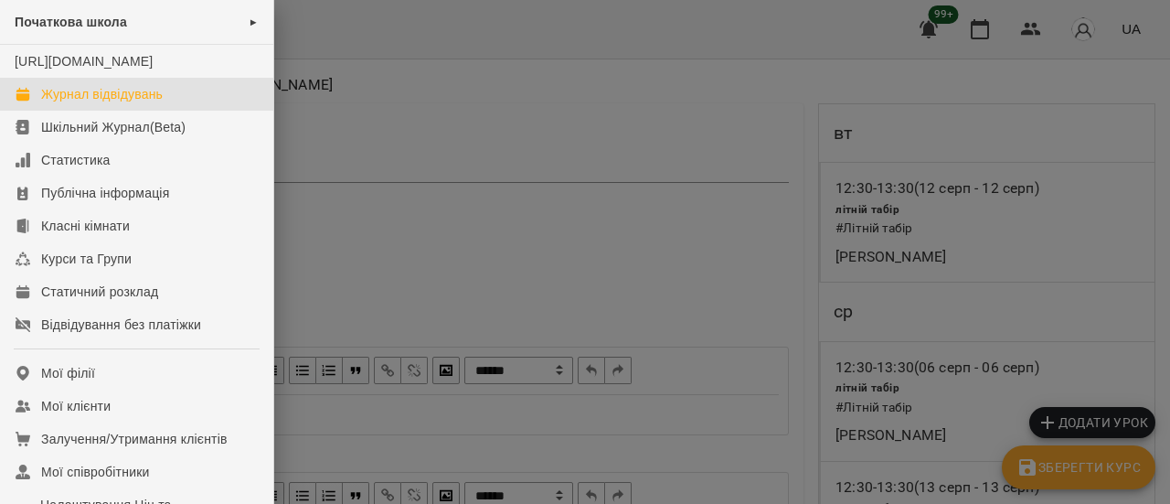
click at [100, 103] on div "Журнал відвідувань" at bounding box center [102, 94] width 122 height 18
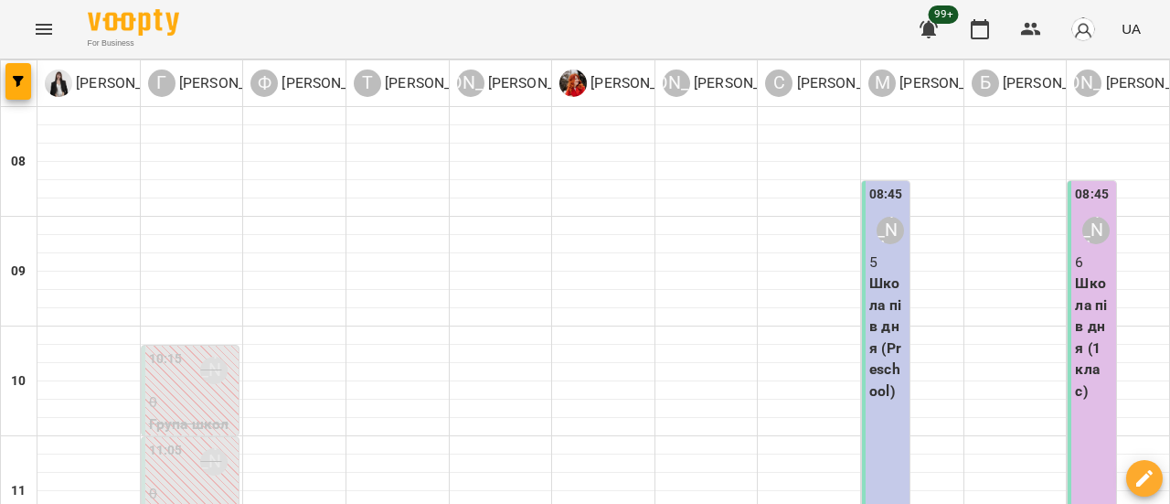
scroll to position [457, 0]
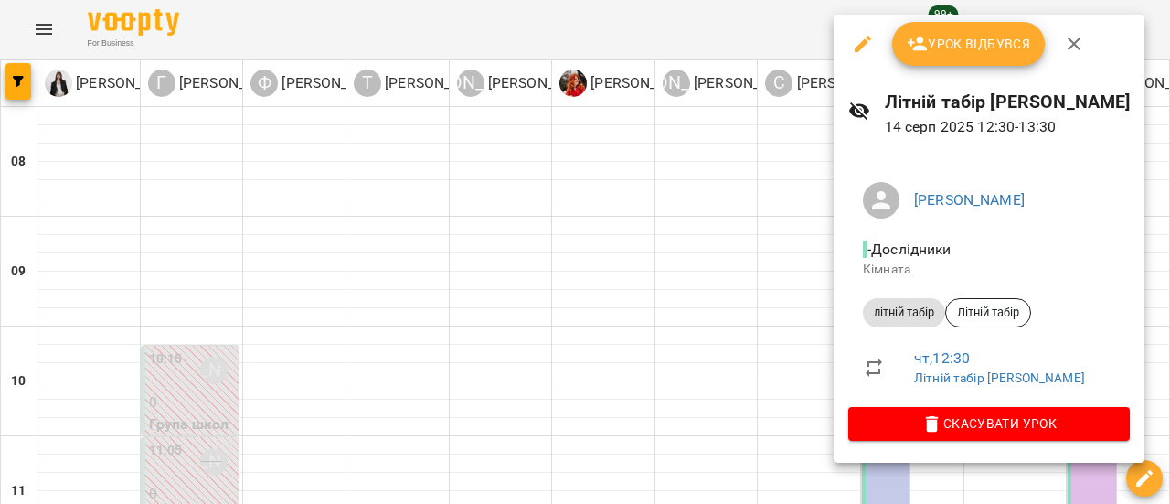
click at [989, 45] on span "Урок відбувся" at bounding box center [969, 44] width 124 height 22
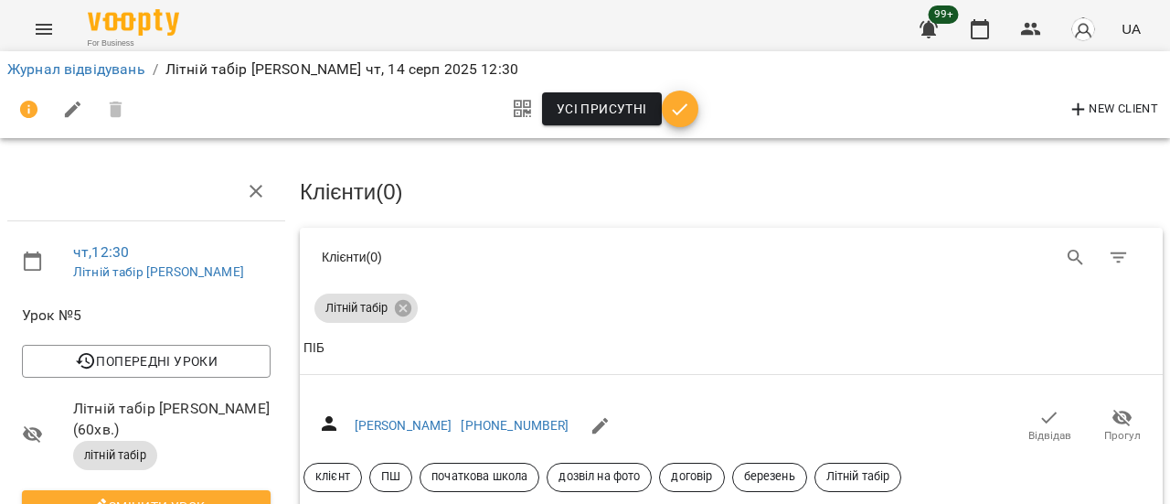
scroll to position [183, 0]
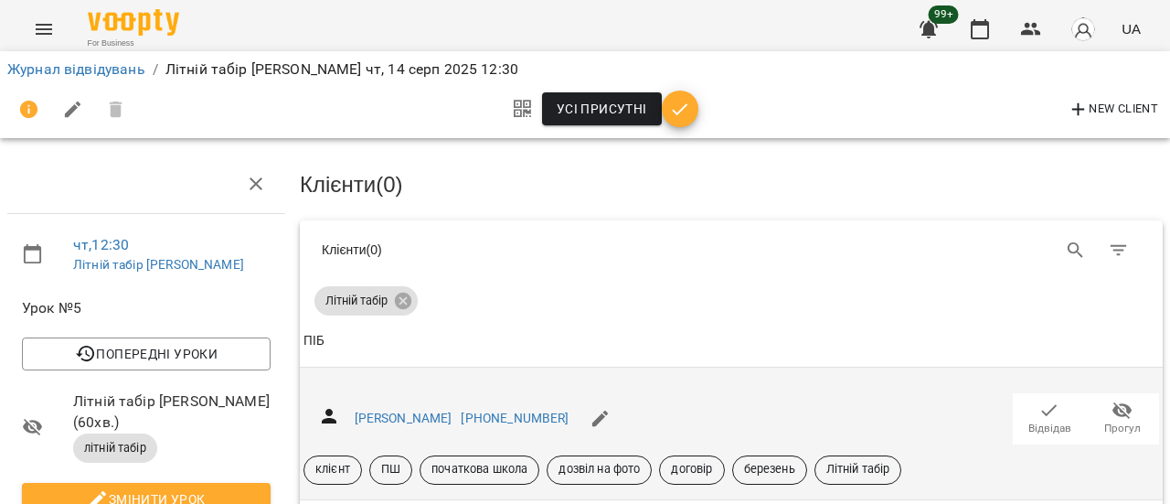
click at [1039, 400] on icon "button" at bounding box center [1050, 411] width 22 height 22
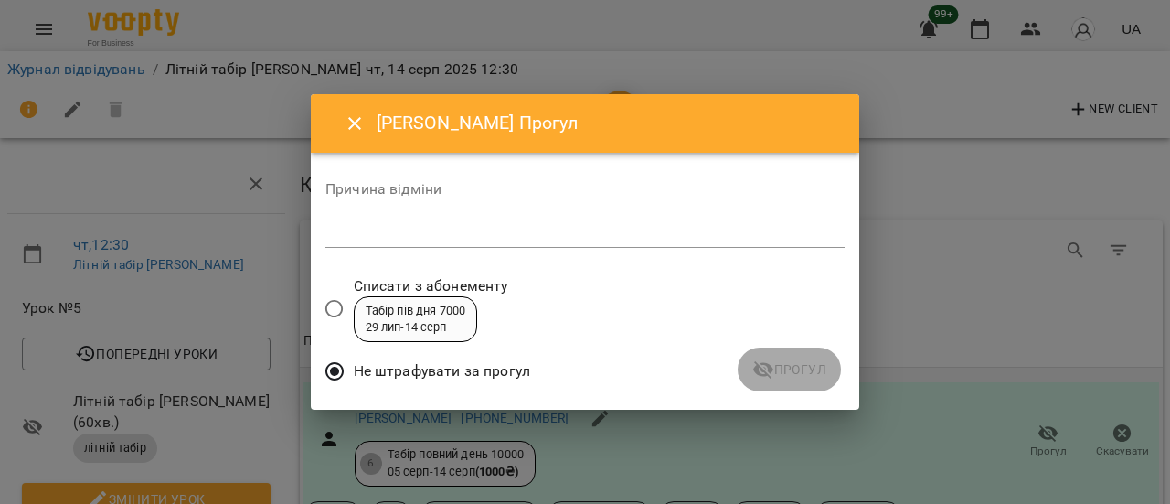
click at [457, 229] on textarea at bounding box center [584, 232] width 519 height 17
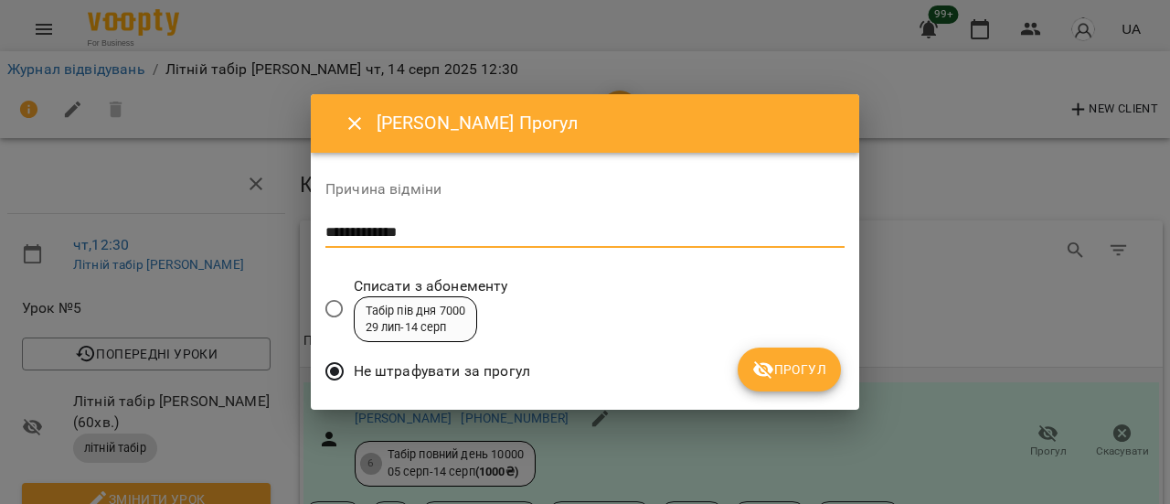
type textarea "**********"
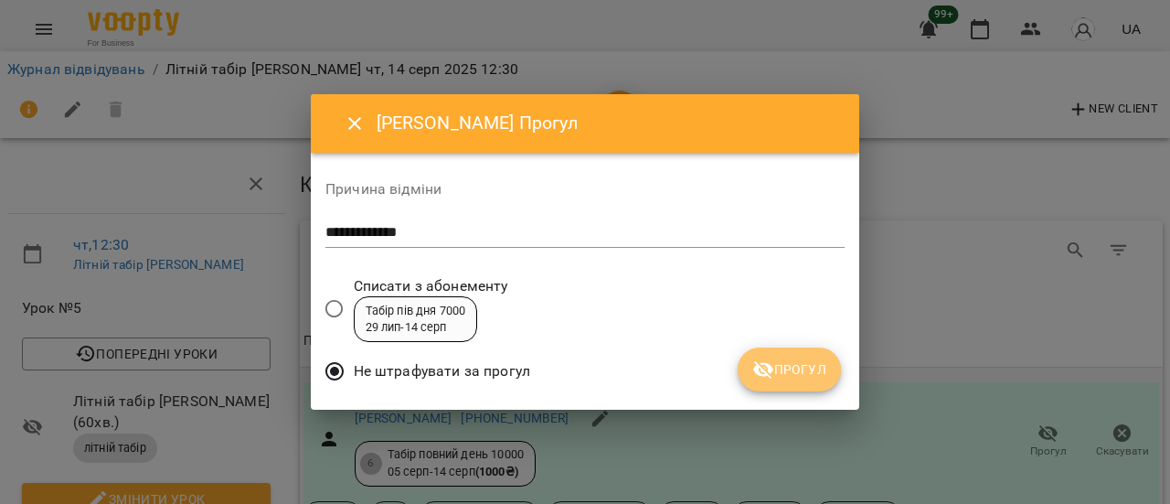
click at [795, 363] on span "Прогул" at bounding box center [789, 369] width 74 height 22
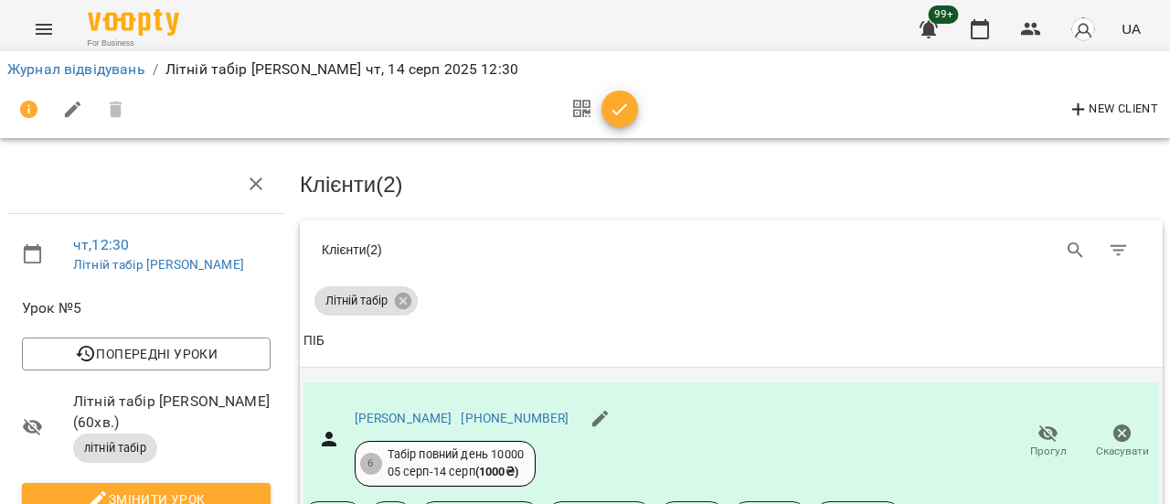
scroll to position [0, 0]
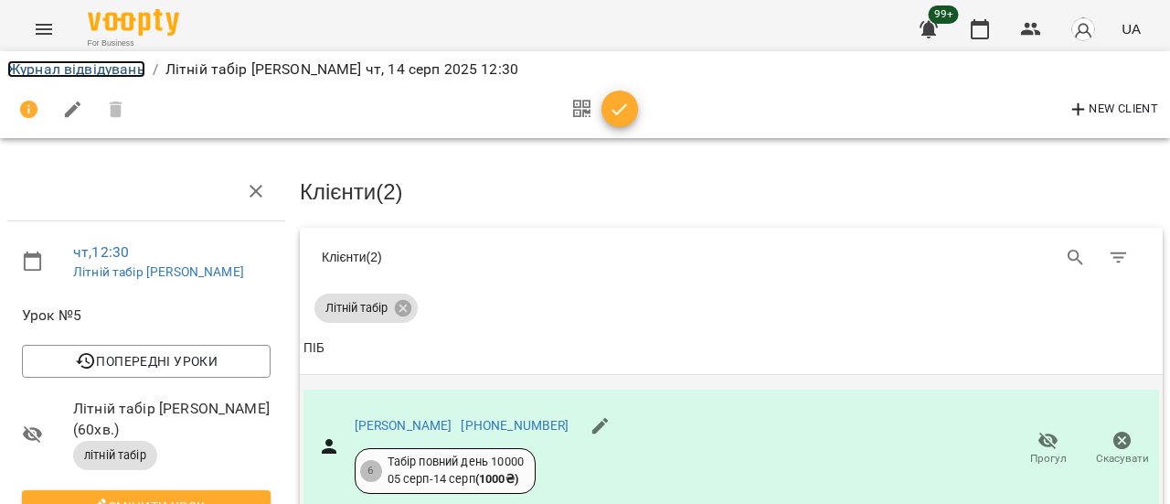
click at [73, 74] on link "Журнал відвідувань" at bounding box center [76, 68] width 138 height 17
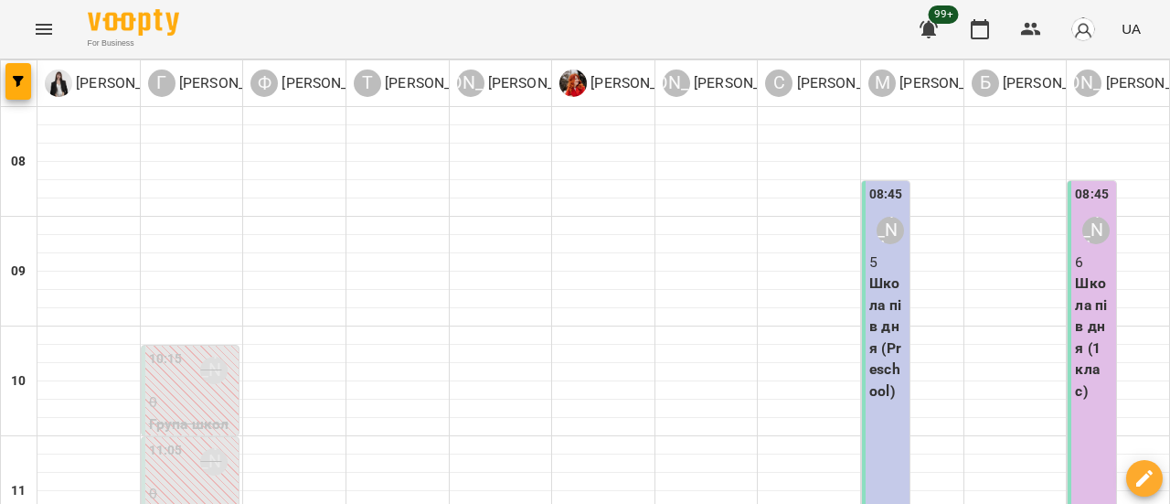
scroll to position [549, 0]
click at [29, 27] on button "Menu" at bounding box center [44, 29] width 44 height 44
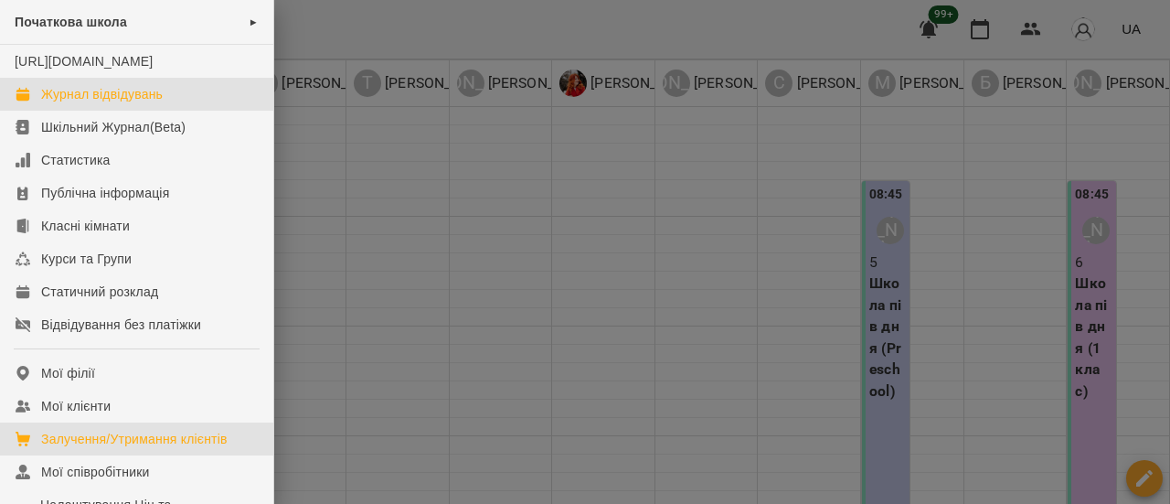
click at [137, 448] on div "Залучення/Утримання клієнтів" at bounding box center [134, 439] width 186 height 18
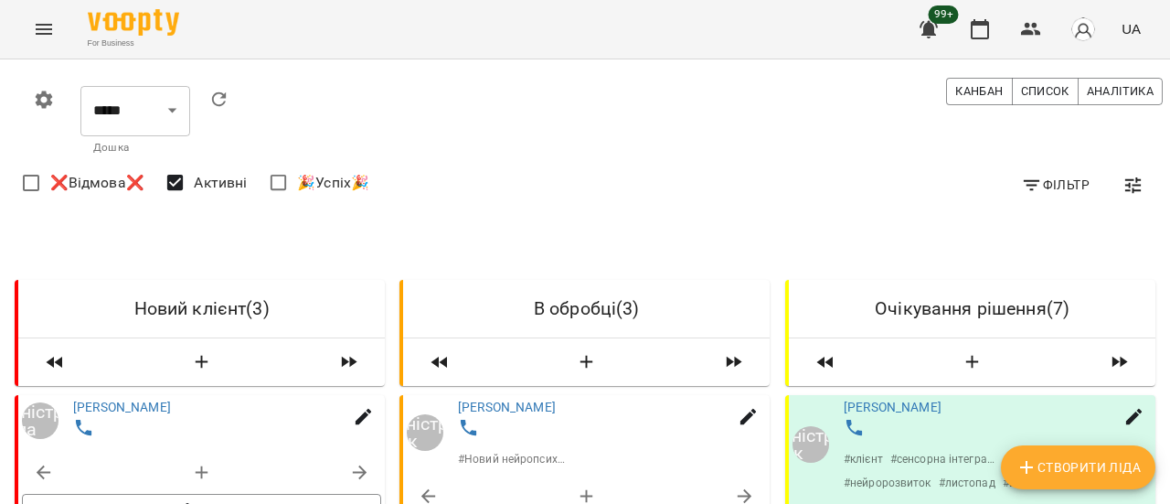
scroll to position [117, 0]
click at [140, 400] on link "[PERSON_NAME]" at bounding box center [122, 407] width 98 height 15
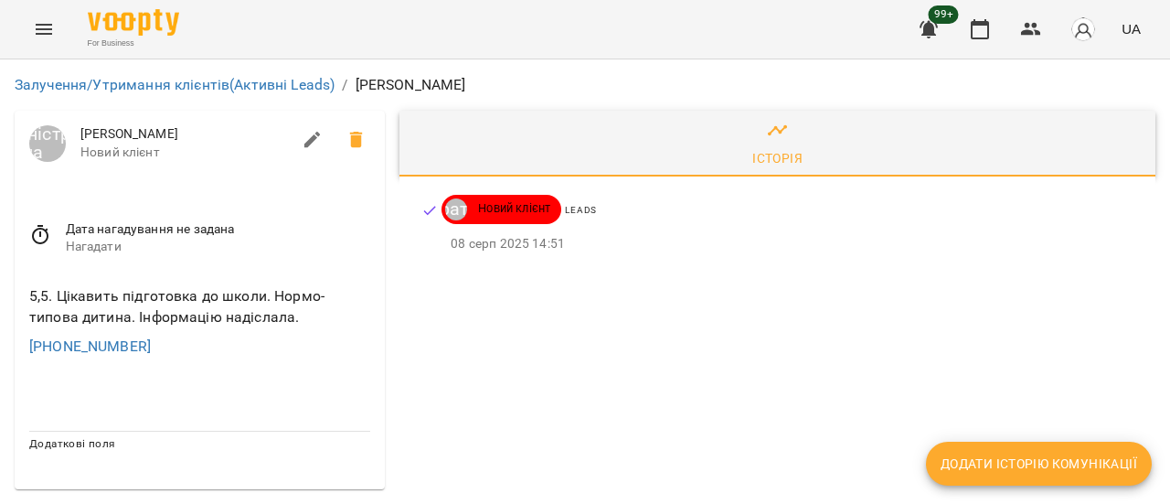
click at [141, 131] on span "[PERSON_NAME]" at bounding box center [185, 134] width 210 height 18
click at [46, 29] on icon "Menu" at bounding box center [44, 29] width 16 height 11
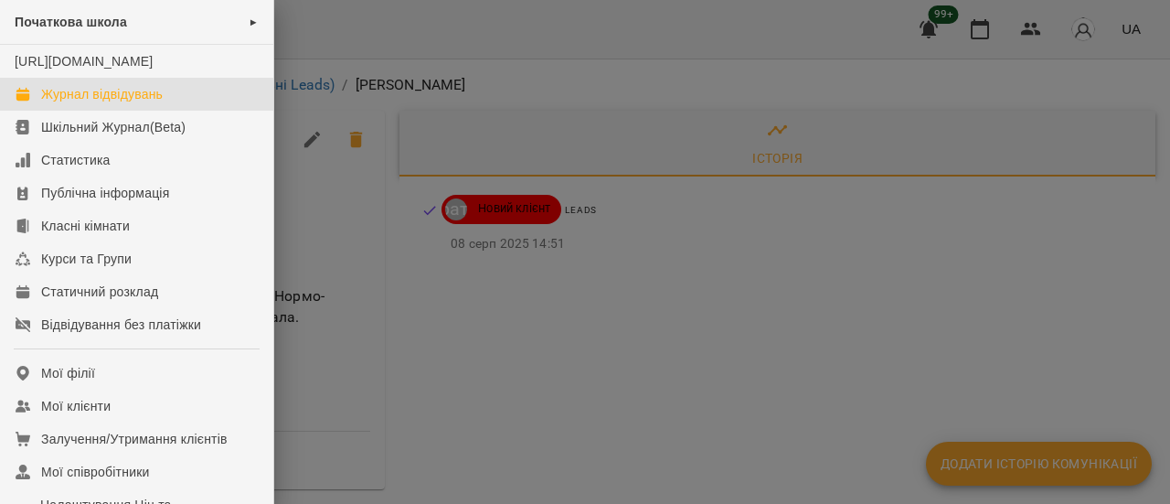
click at [85, 103] on div "Журнал відвідувань" at bounding box center [102, 94] width 122 height 18
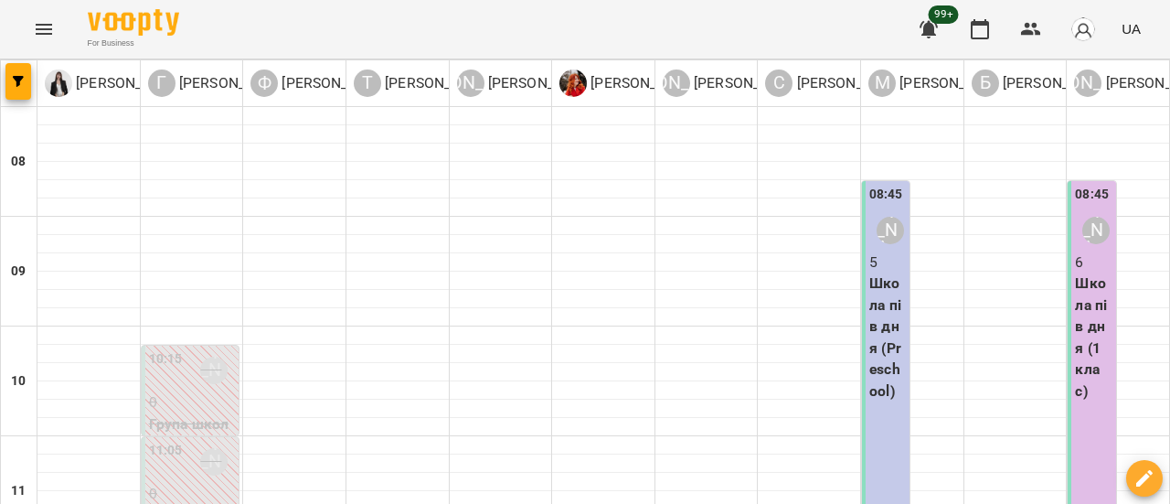
scroll to position [640, 0]
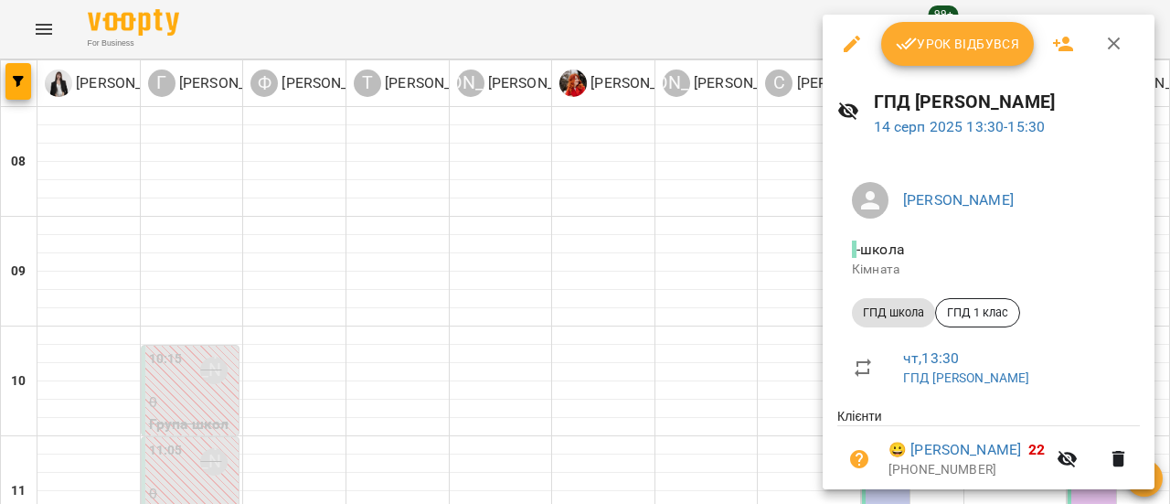
click at [93, 149] on div at bounding box center [585, 252] width 1170 height 504
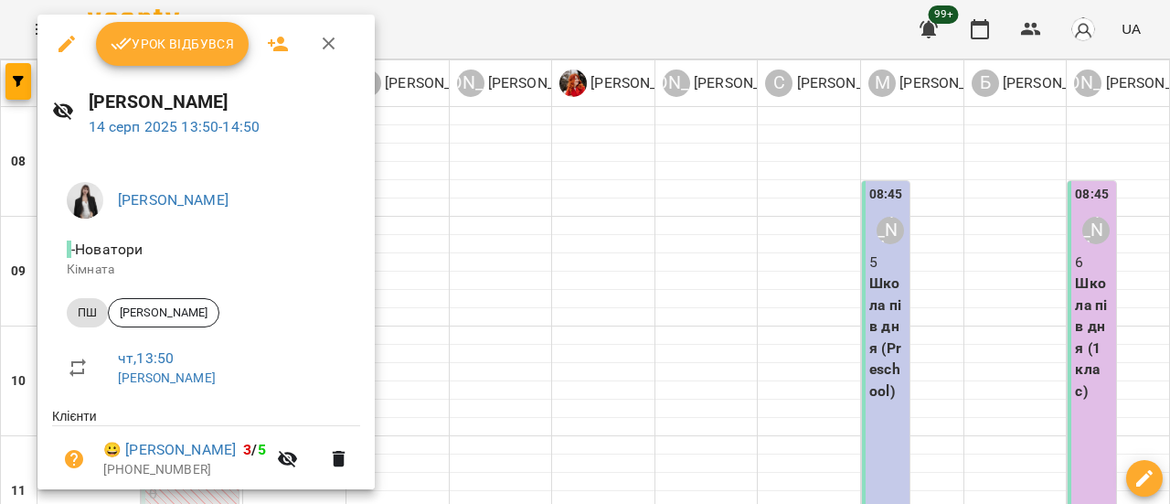
click at [67, 39] on icon "button" at bounding box center [67, 44] width 22 height 22
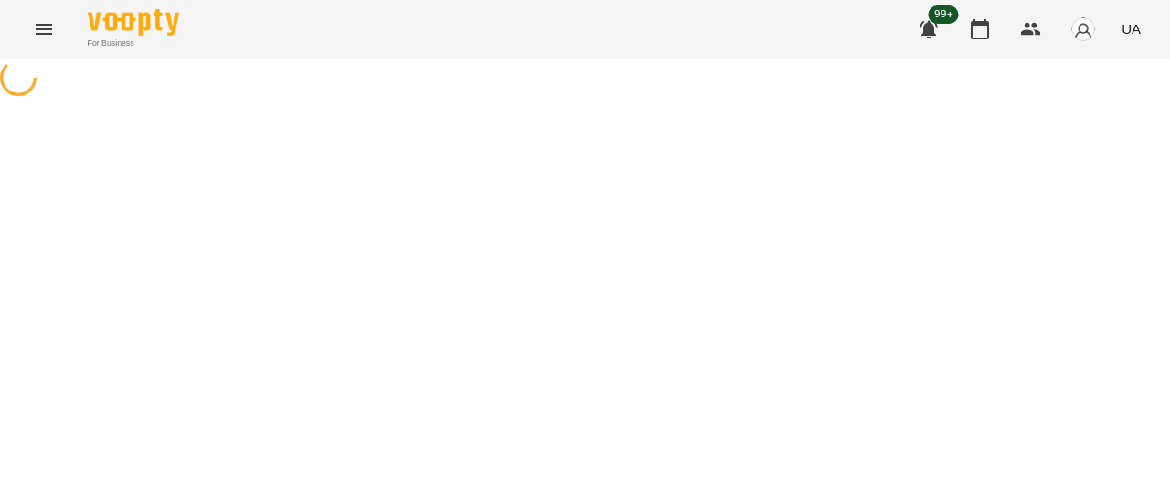
select select "**"
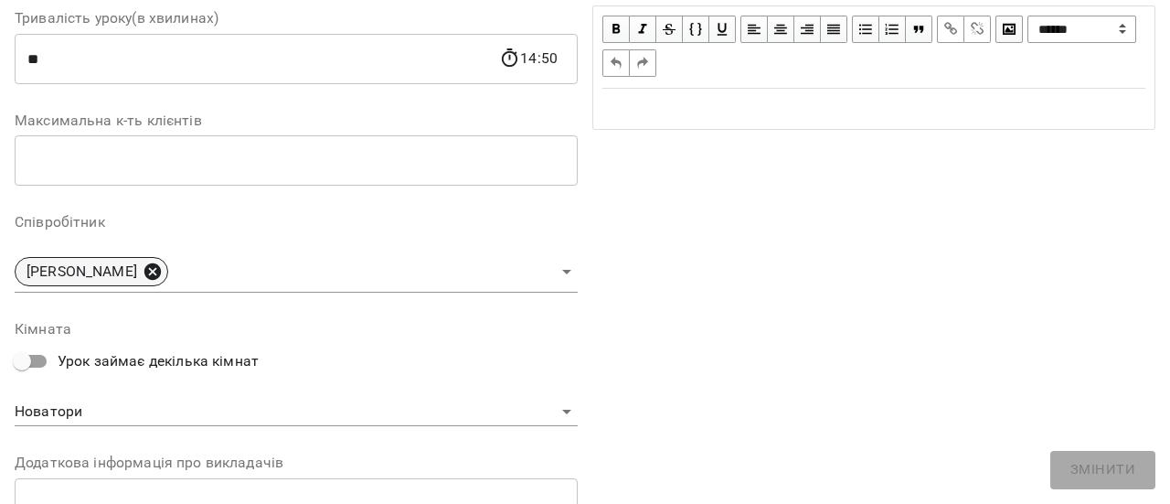
click at [156, 270] on icon at bounding box center [152, 271] width 16 height 16
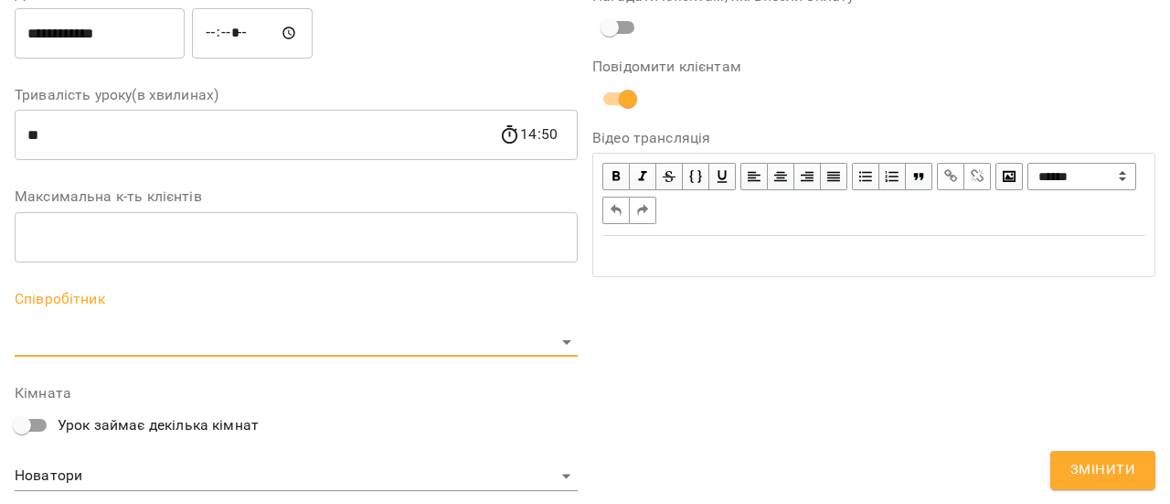
scroll to position [442, 0]
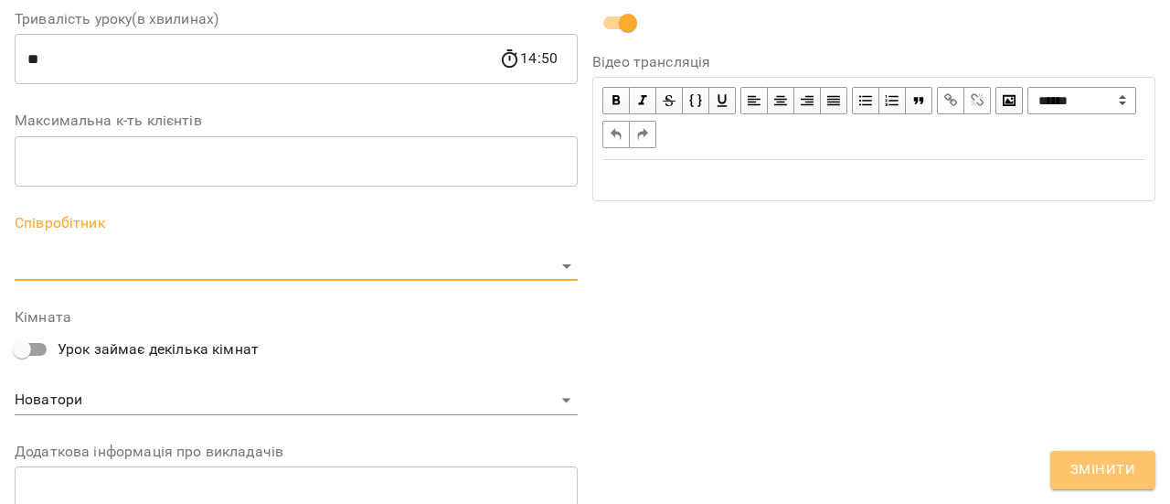
click at [1132, 469] on span "Змінити" at bounding box center [1103, 470] width 65 height 24
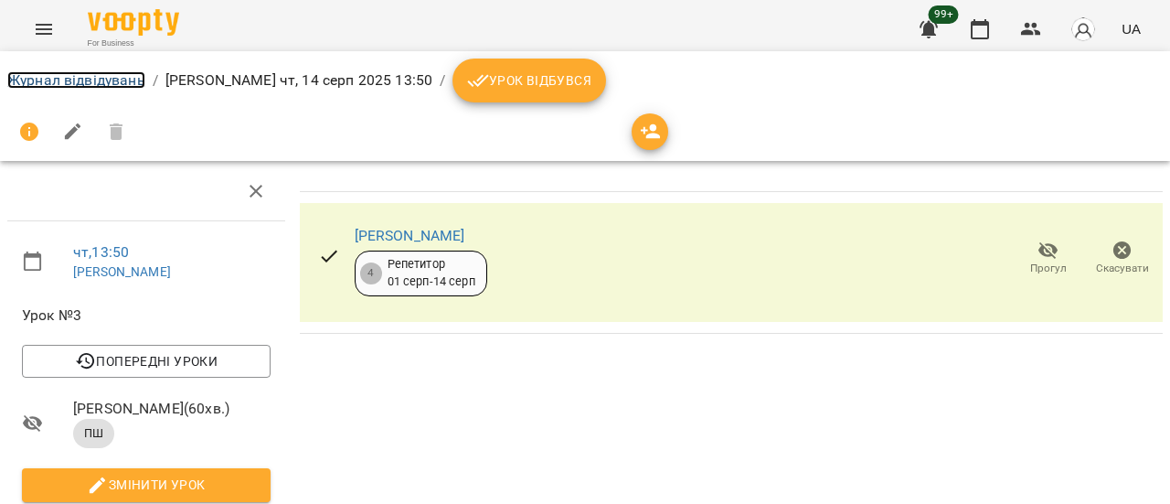
click at [48, 85] on link "Журнал відвідувань" at bounding box center [76, 79] width 138 height 17
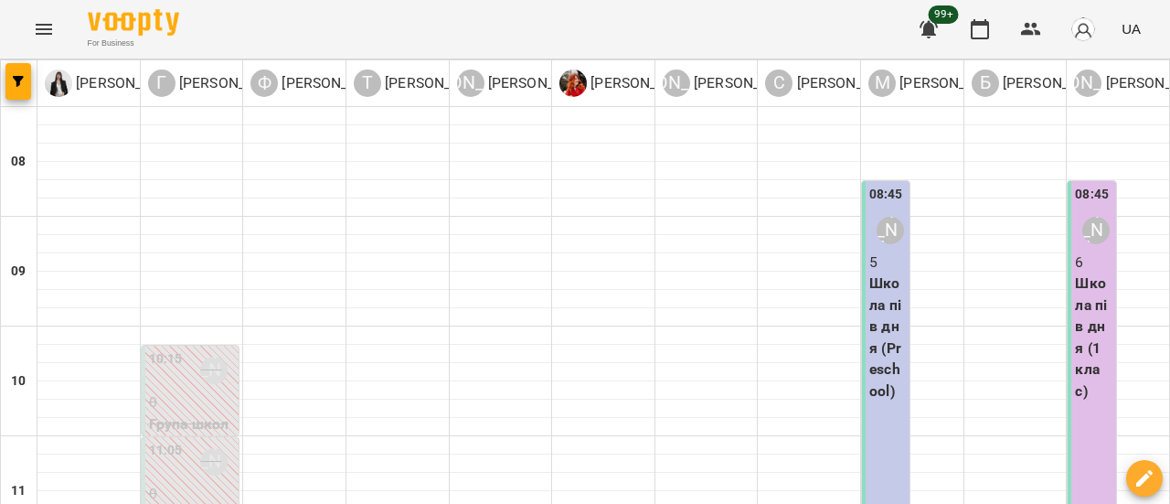
scroll to position [549, 0]
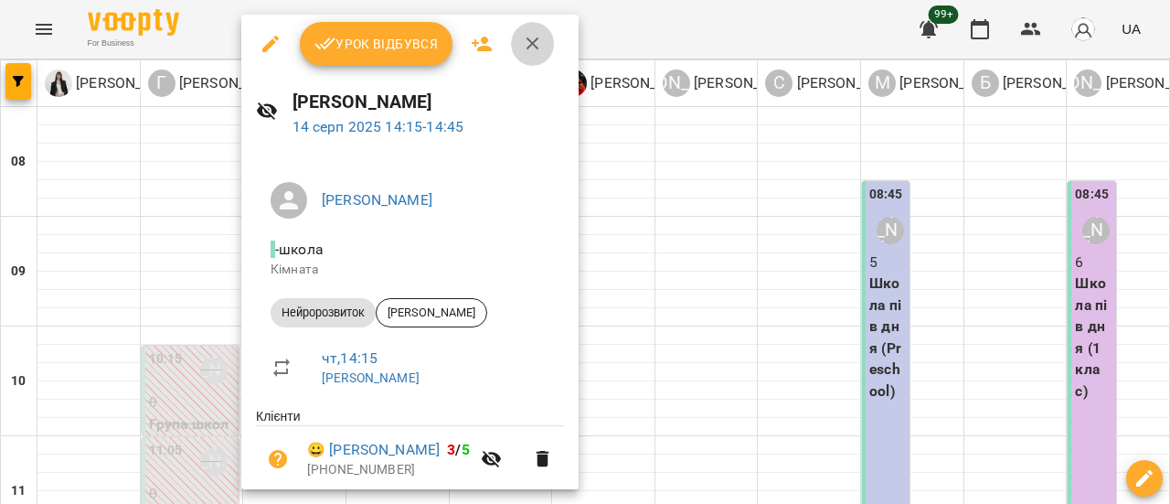
click at [524, 48] on icon "button" at bounding box center [533, 44] width 22 height 22
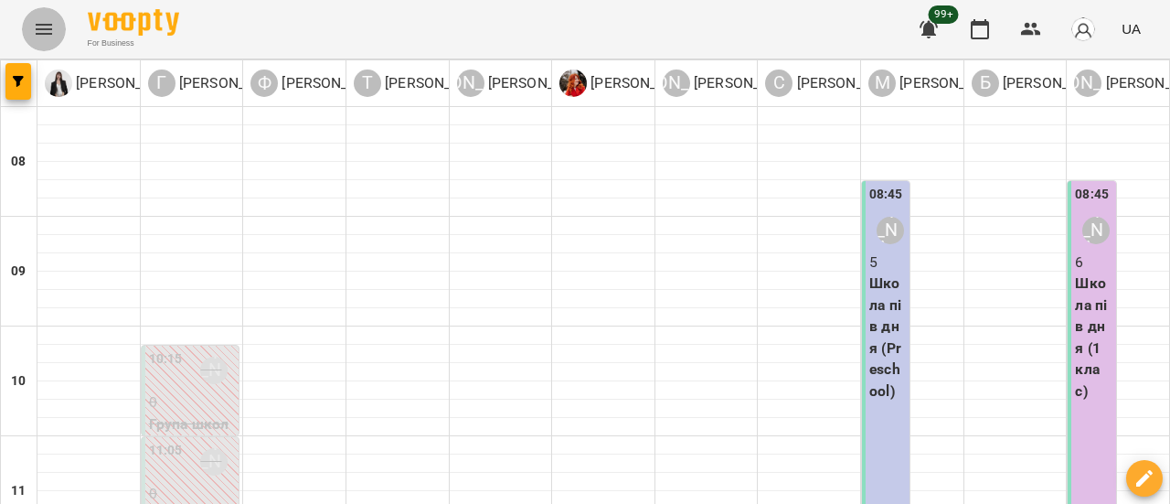
click at [46, 31] on icon "Menu" at bounding box center [44, 29] width 22 height 22
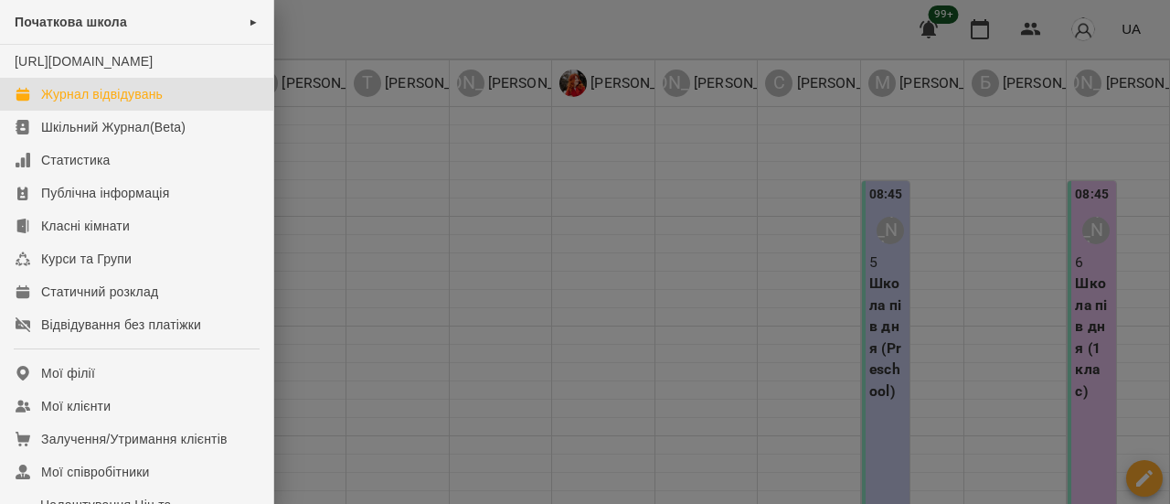
click at [405, 171] on div at bounding box center [585, 252] width 1170 height 504
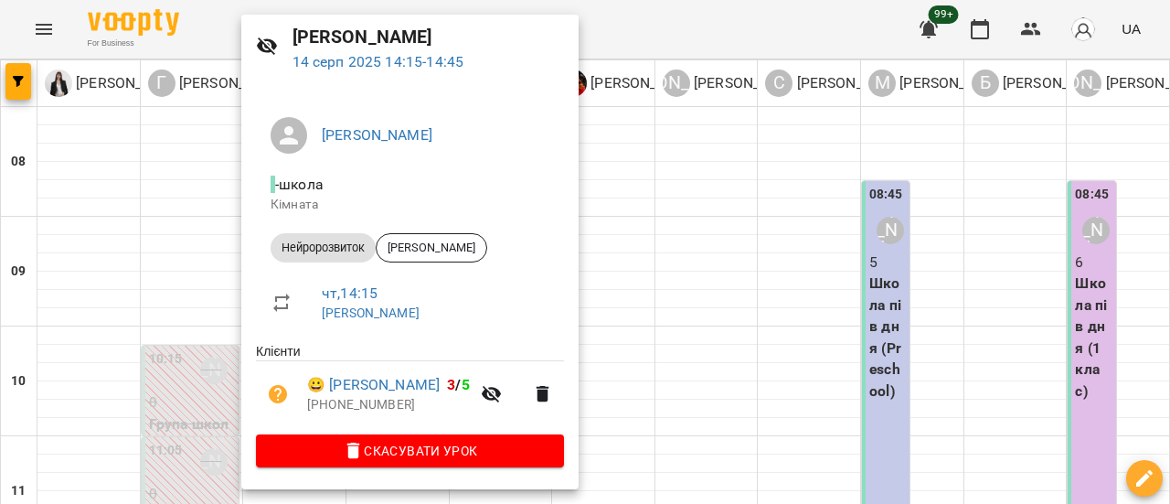
scroll to position [0, 0]
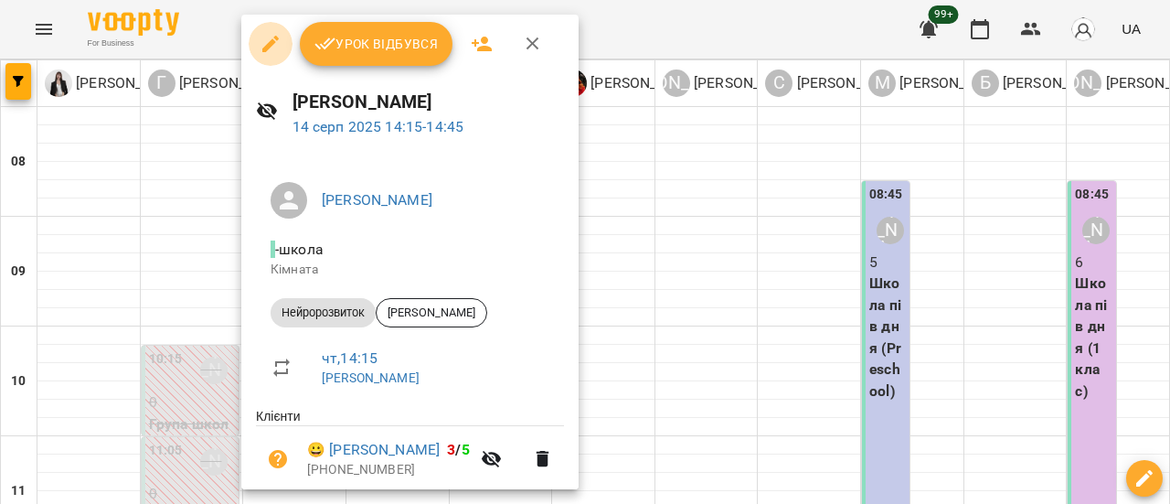
click at [267, 48] on icon "button" at bounding box center [270, 44] width 16 height 16
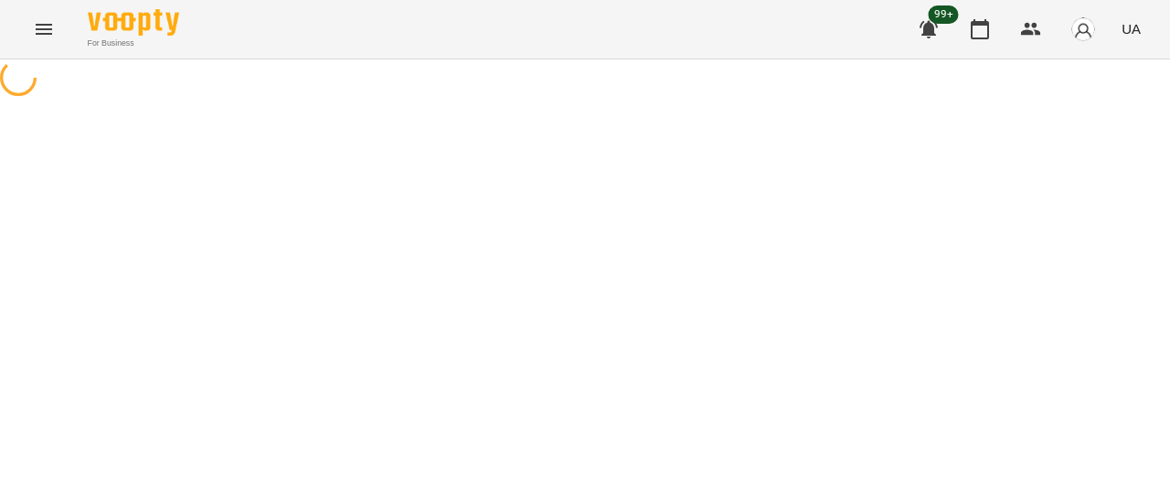
select select "**********"
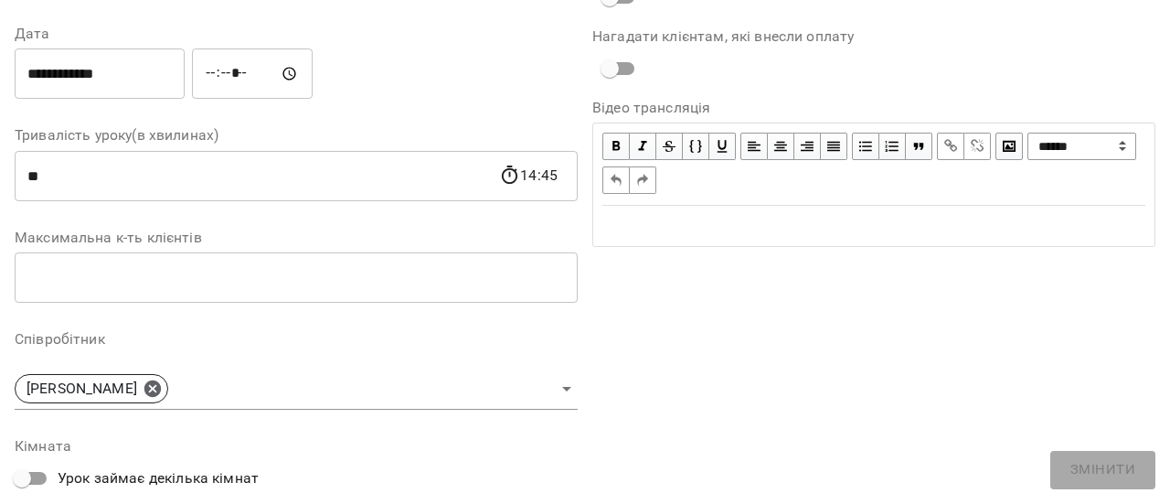
scroll to position [366, 0]
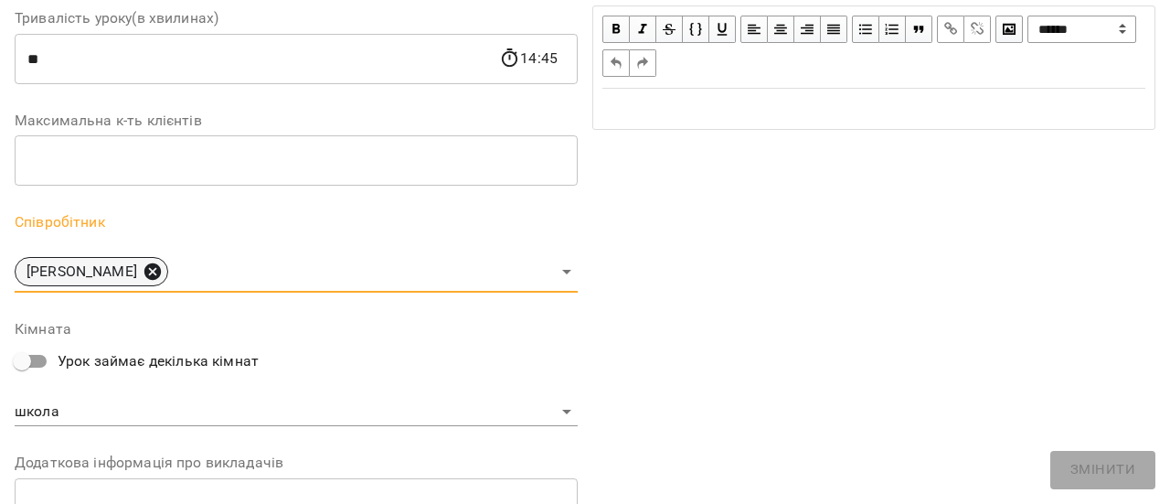
click at [163, 268] on icon at bounding box center [153, 271] width 20 height 20
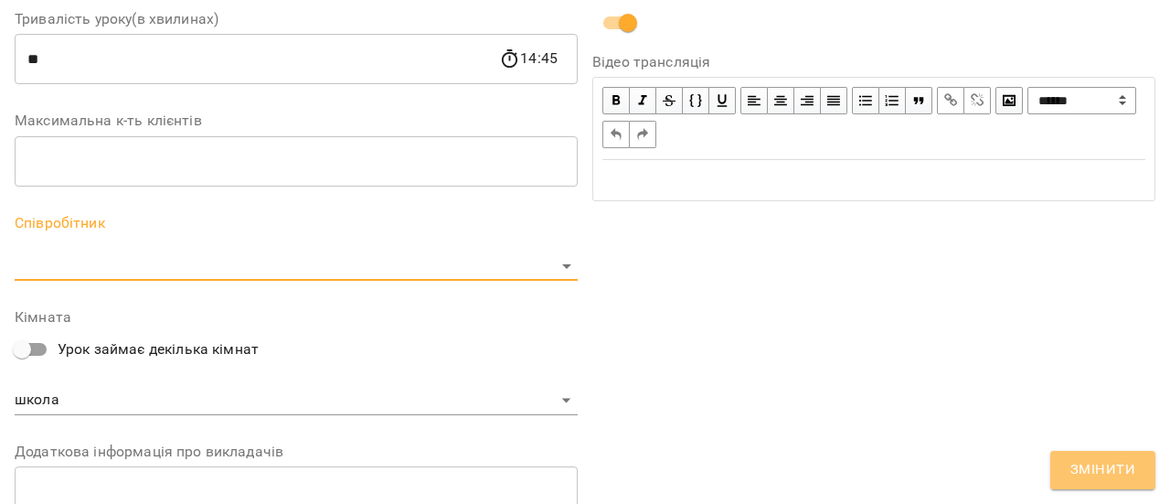
click at [1121, 481] on span "Змінити" at bounding box center [1103, 470] width 65 height 24
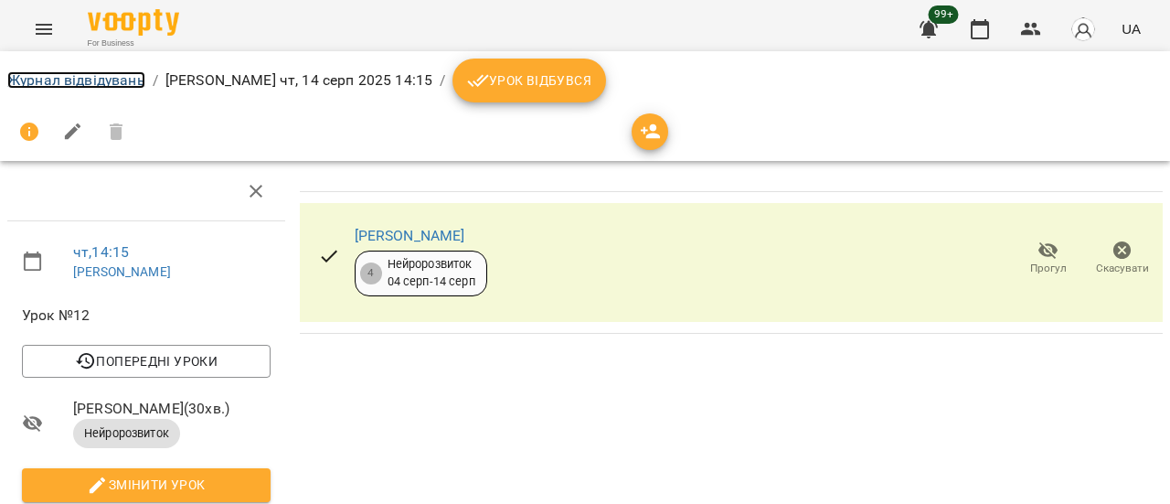
click at [91, 79] on link "Журнал відвідувань" at bounding box center [76, 79] width 138 height 17
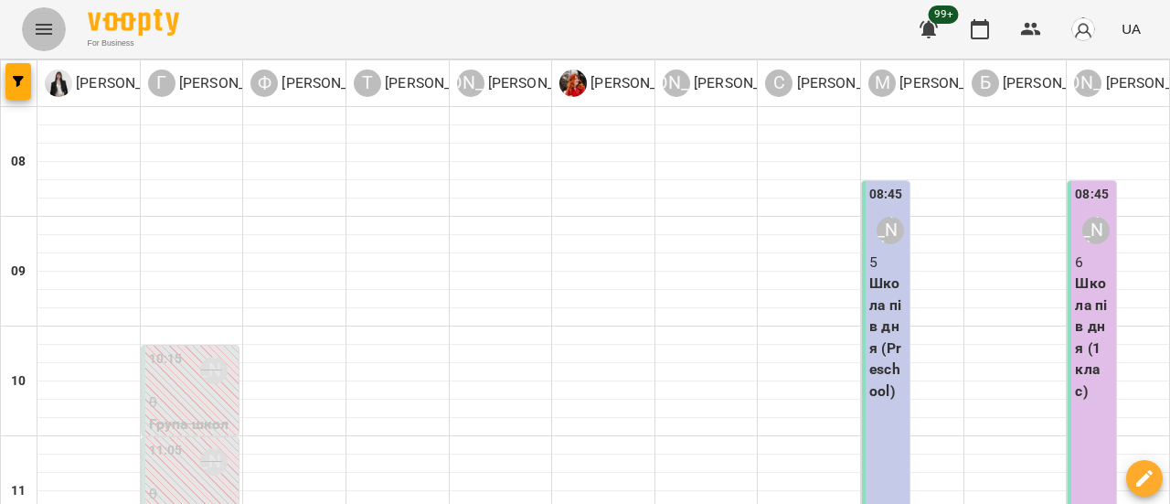
click at [53, 30] on icon "Menu" at bounding box center [44, 29] width 22 height 22
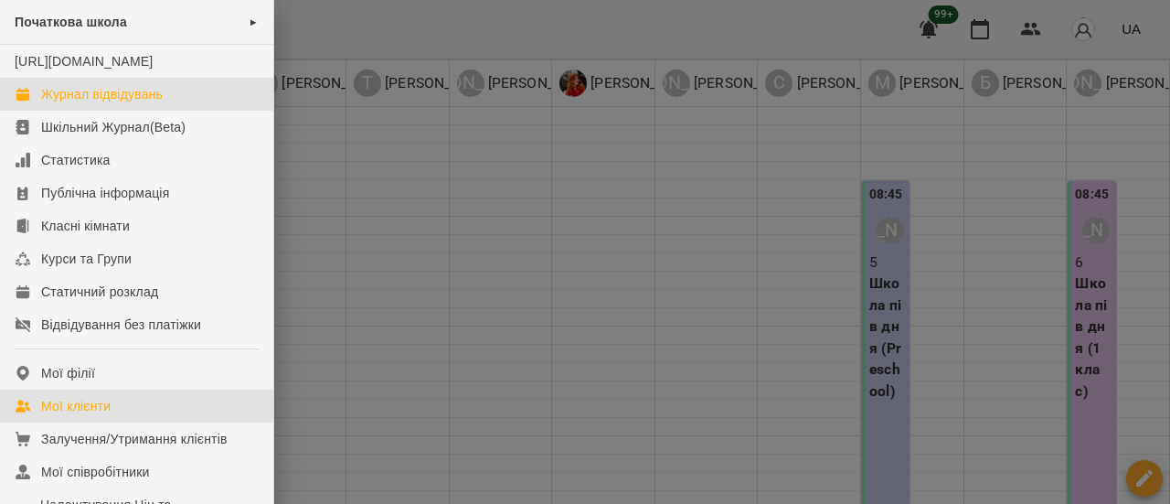
click at [101, 415] on div "Мої клієнти" at bounding box center [75, 406] width 69 height 18
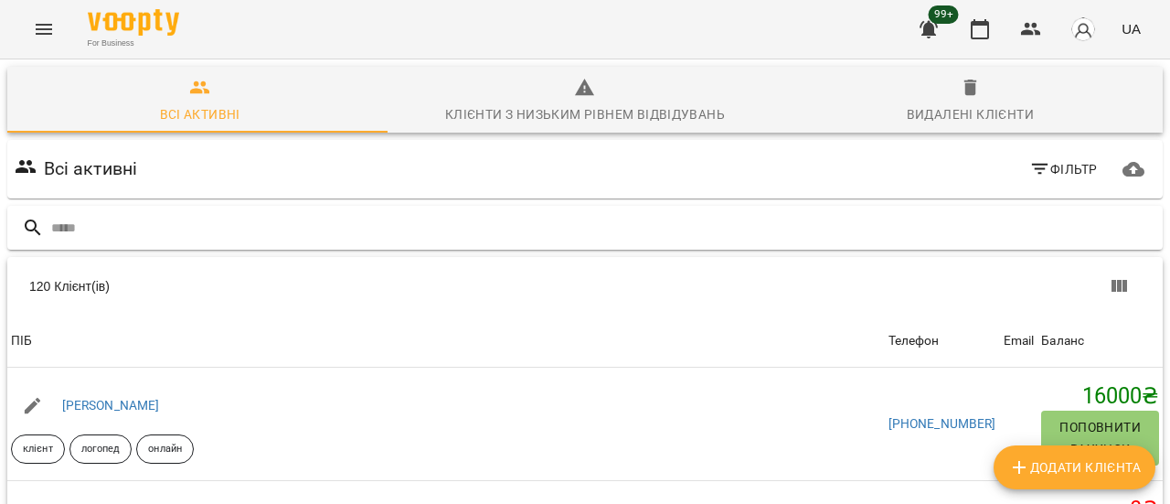
click at [144, 225] on input "text" at bounding box center [603, 228] width 1104 height 30
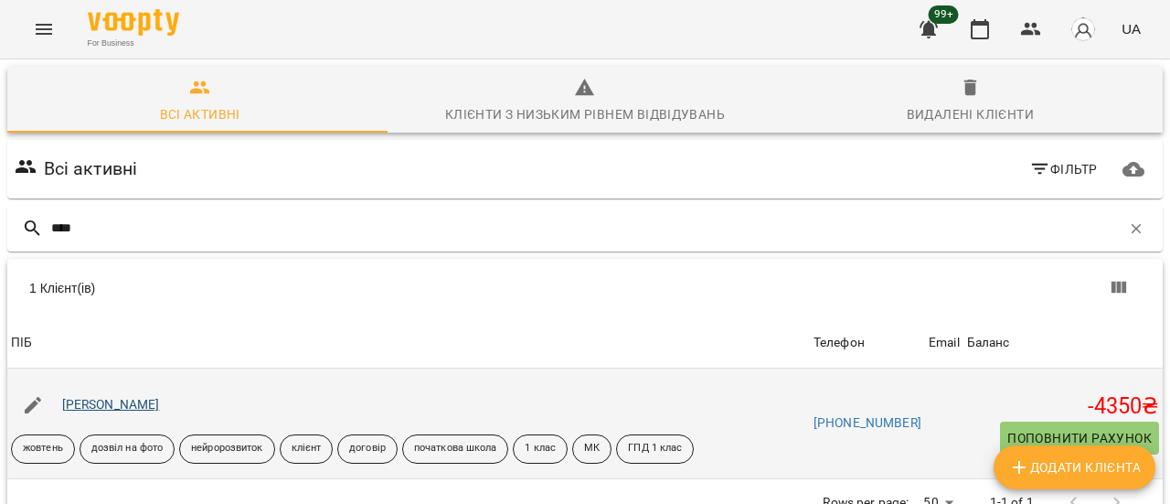
type input "****"
click at [124, 405] on link "[PERSON_NAME]" at bounding box center [111, 404] width 98 height 15
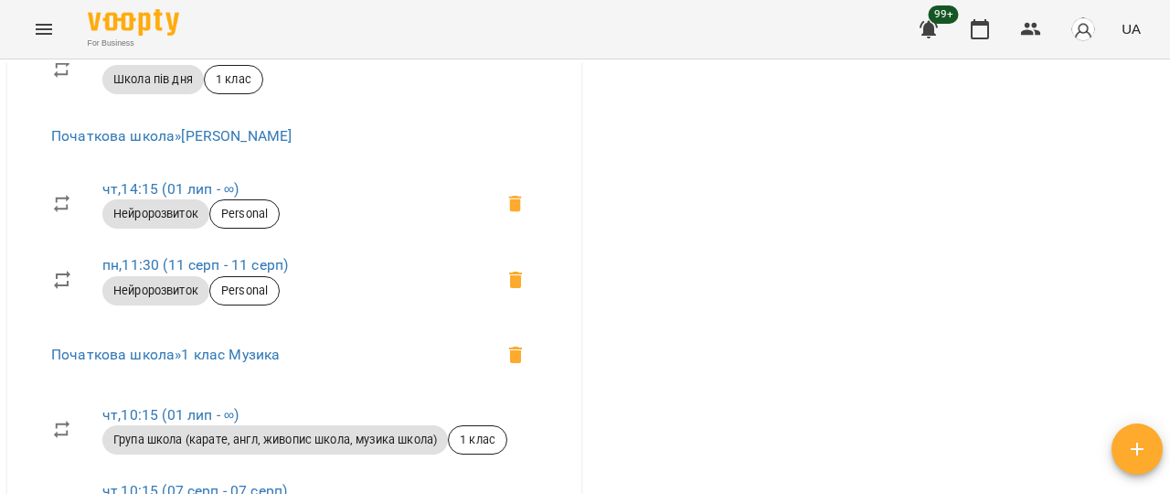
scroll to position [1920, 0]
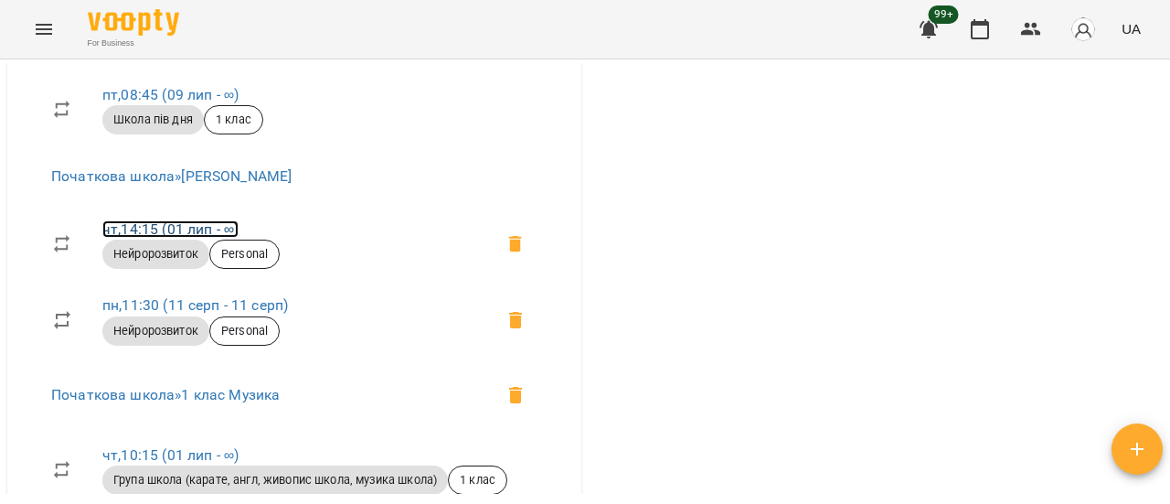
click at [179, 238] on link "чт , 14:15 (01 лип - ∞)" at bounding box center [170, 228] width 136 height 17
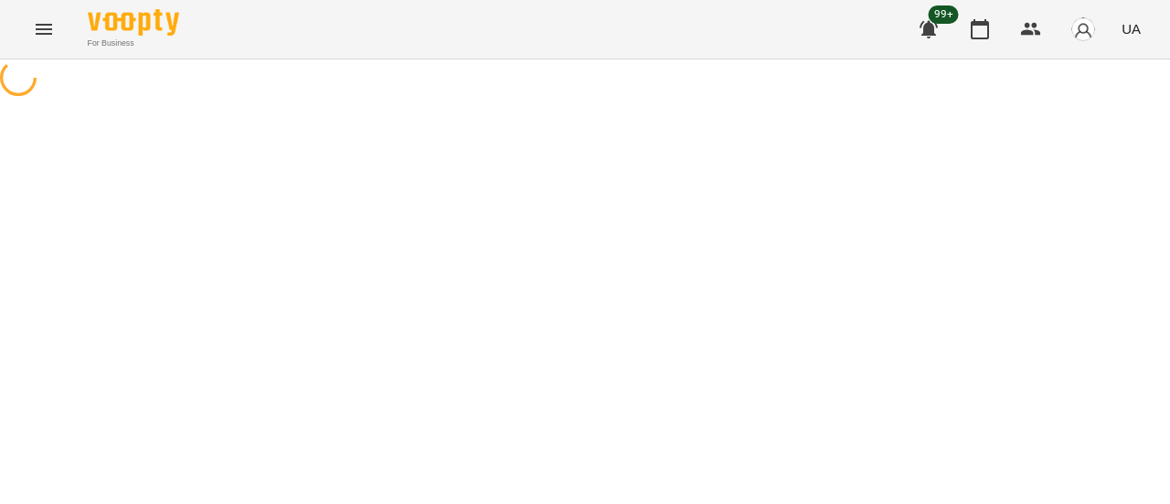
select select "*"
select select "**********"
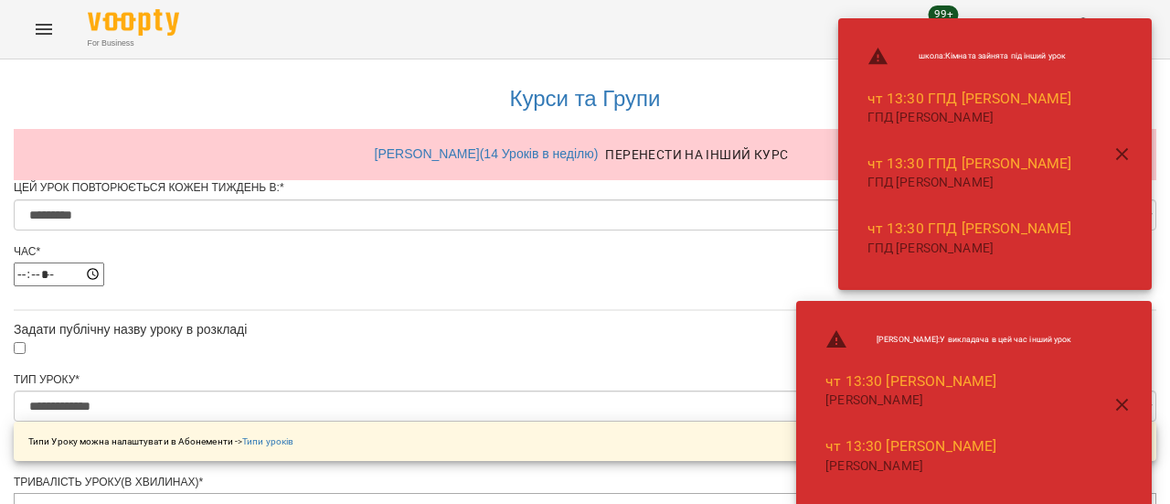
click at [796, 253] on div "школа : Кімната зайнята під інший урок чт 13:30 [PERSON_NAME] ГПД [PERSON_NAME]…" at bounding box center [974, 154] width 356 height 272
click at [796, 248] on div "школа : Кімната зайнята під інший урок чт 13:30 [PERSON_NAME] ГПД [PERSON_NAME]…" at bounding box center [974, 154] width 356 height 272
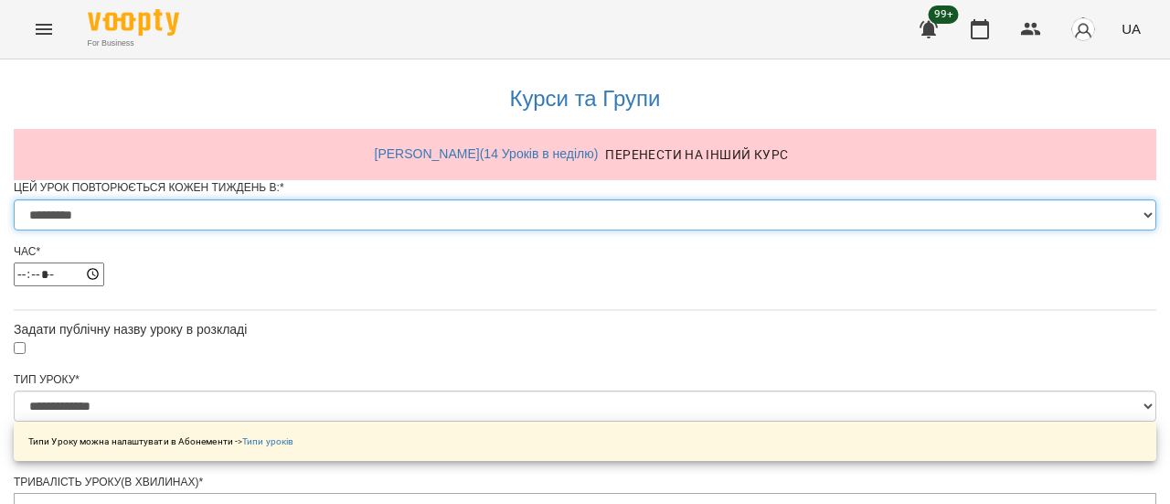
click at [793, 230] on select "********* ******** ****** ****** ******** ******" at bounding box center [585, 214] width 1143 height 31
select select "*"
click at [358, 230] on select "********* ******** ****** ****** ******** ******" at bounding box center [585, 214] width 1143 height 31
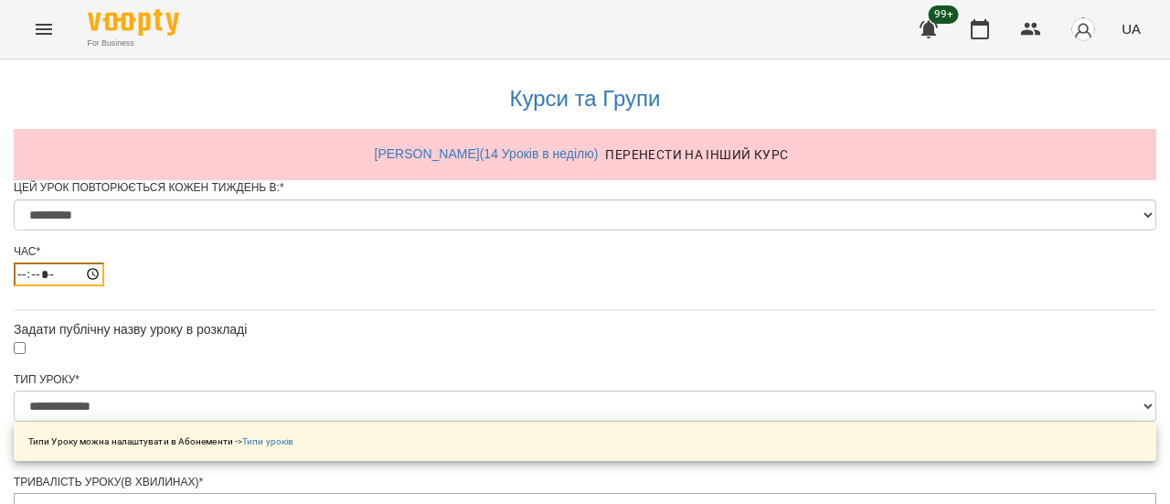
click at [104, 286] on input "*****" at bounding box center [59, 274] width 91 height 24
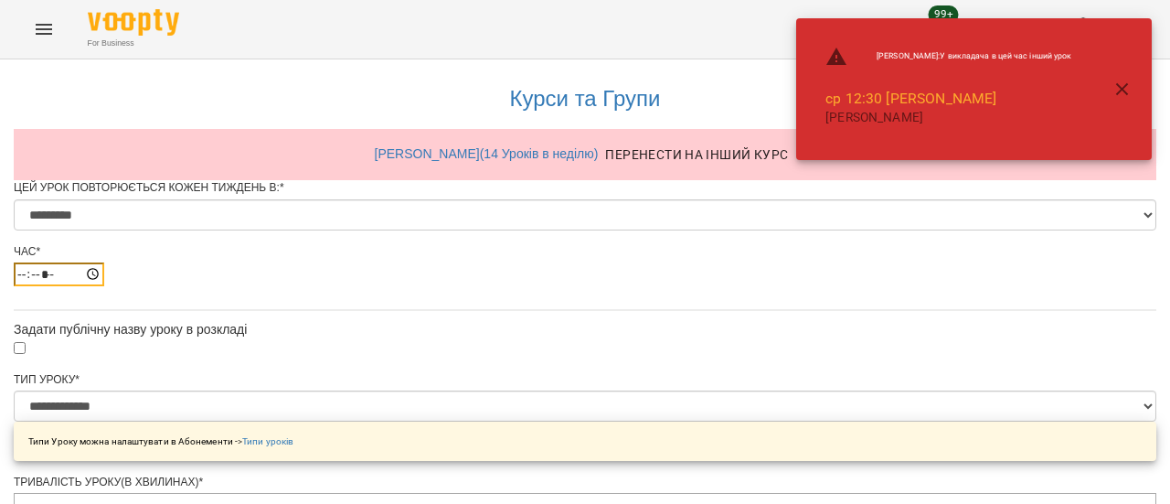
type input "*****"
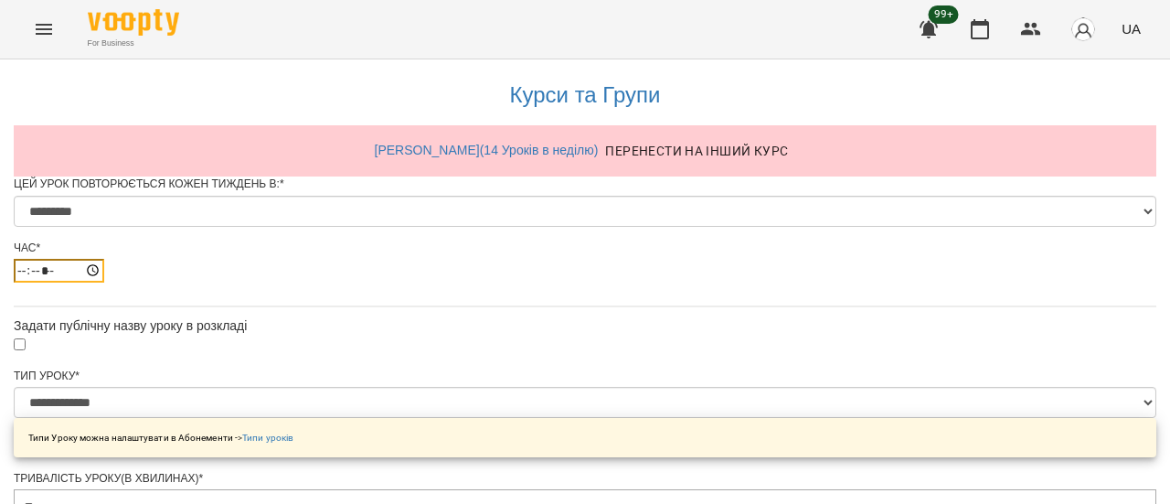
scroll to position [978, 0]
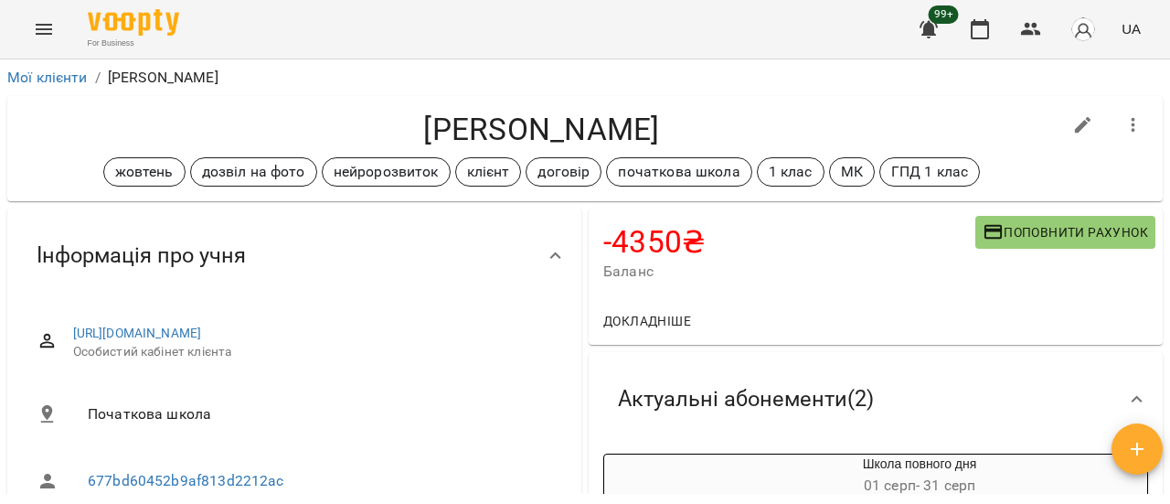
click at [33, 63] on div "Мої клієнти / [PERSON_NAME]" at bounding box center [585, 77] width 1163 height 29
click at [39, 76] on link "Мої клієнти" at bounding box center [47, 77] width 80 height 17
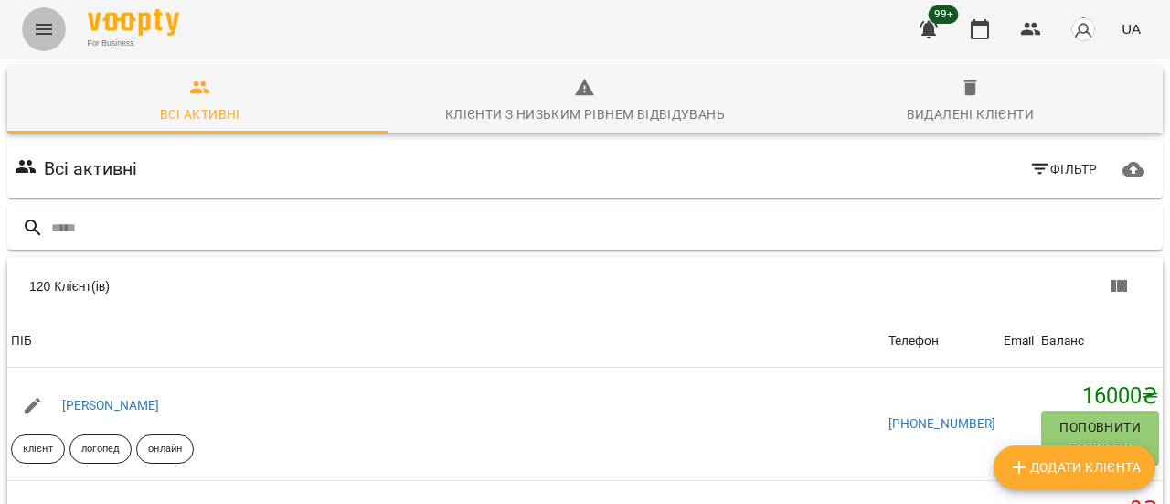
click at [36, 28] on icon "Menu" at bounding box center [44, 29] width 16 height 11
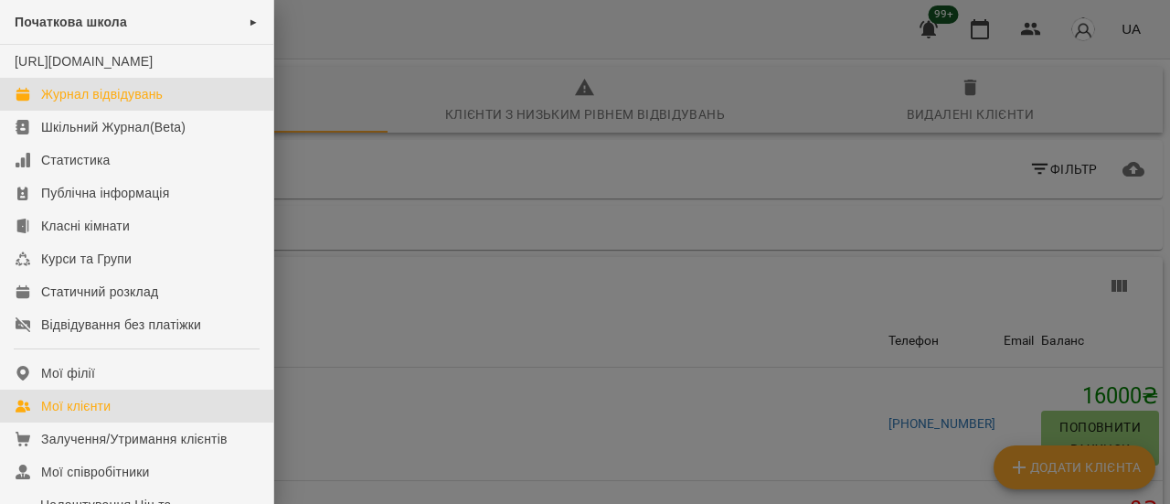
click at [84, 103] on div "Журнал відвідувань" at bounding box center [102, 94] width 122 height 18
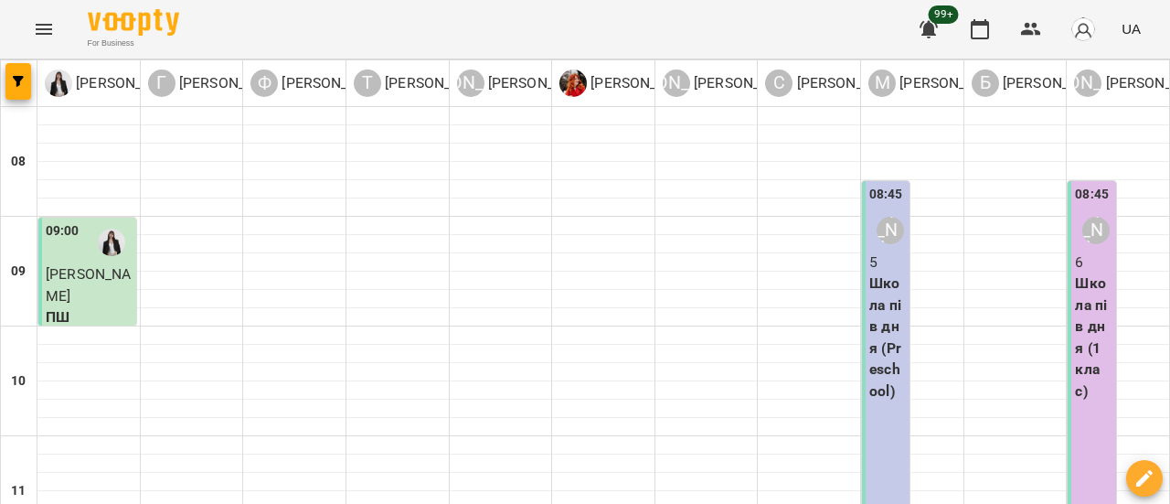
scroll to position [274, 0]
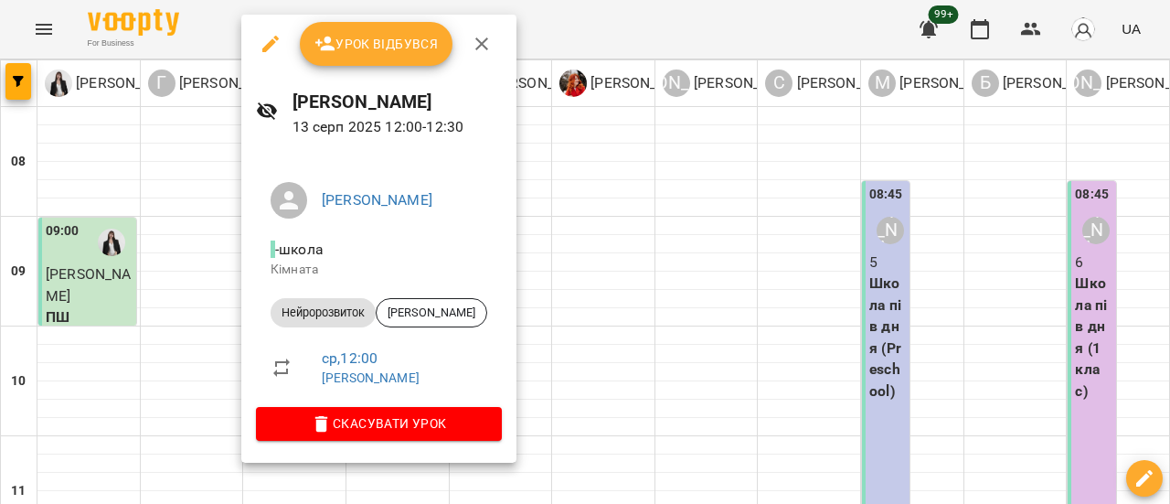
click at [269, 48] on icon "button" at bounding box center [270, 44] width 16 height 16
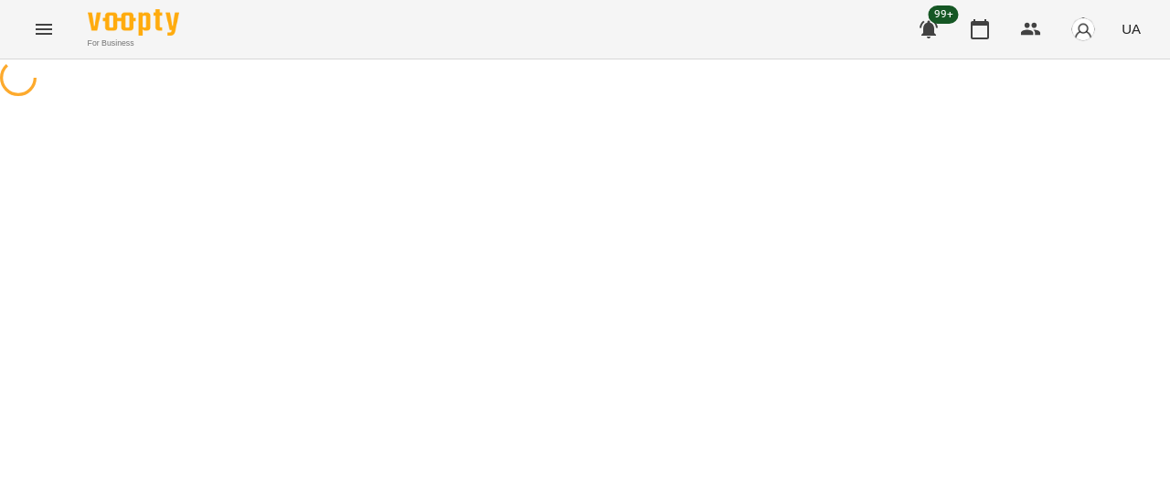
select select "**********"
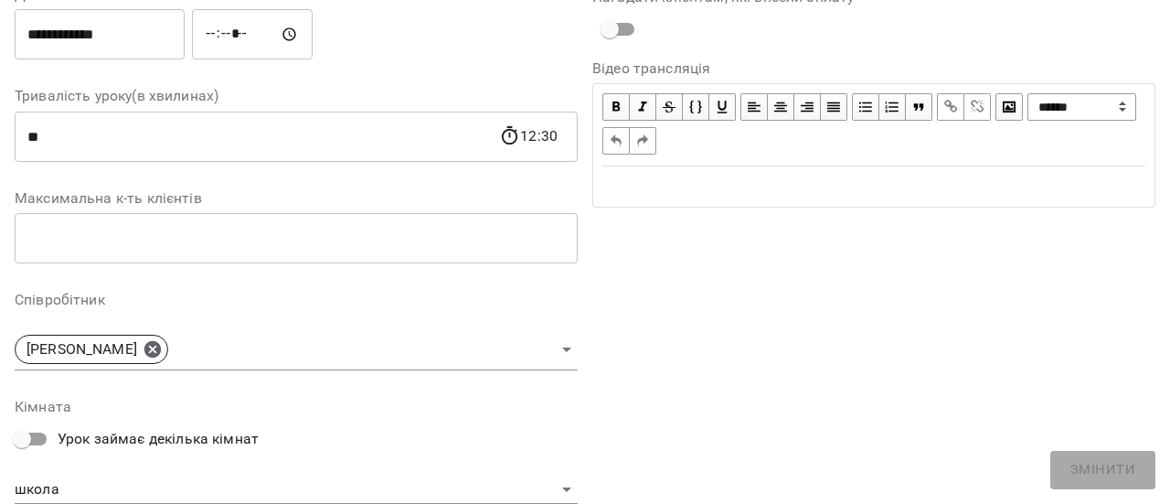
scroll to position [366, 0]
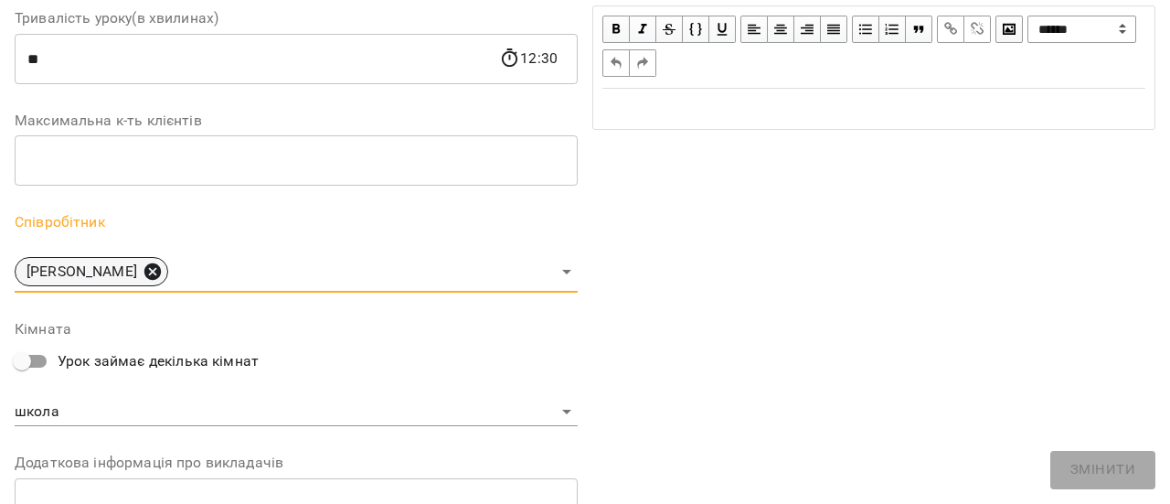
click at [161, 275] on icon at bounding box center [152, 271] width 16 height 16
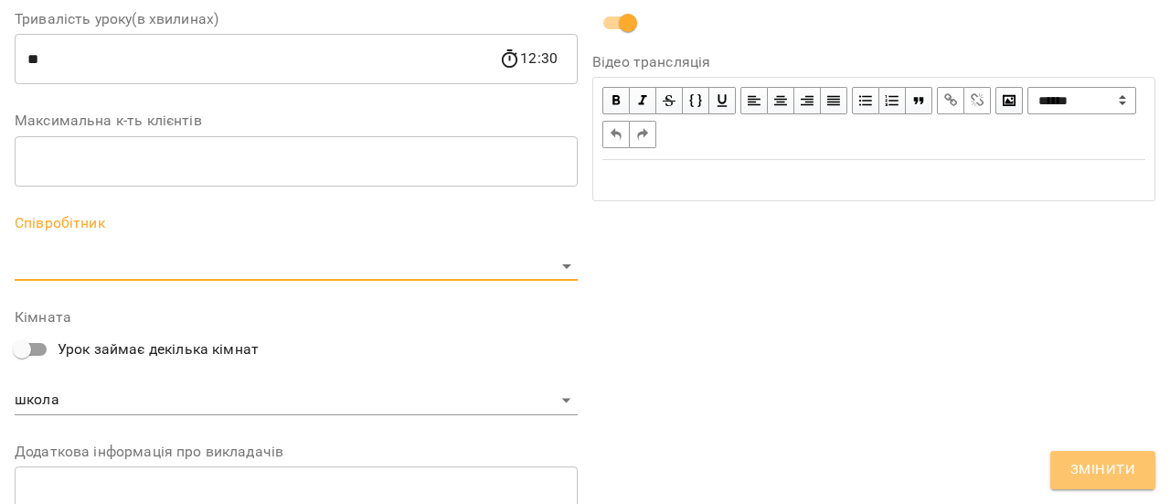
click at [1138, 480] on button "Змінити" at bounding box center [1102, 470] width 105 height 38
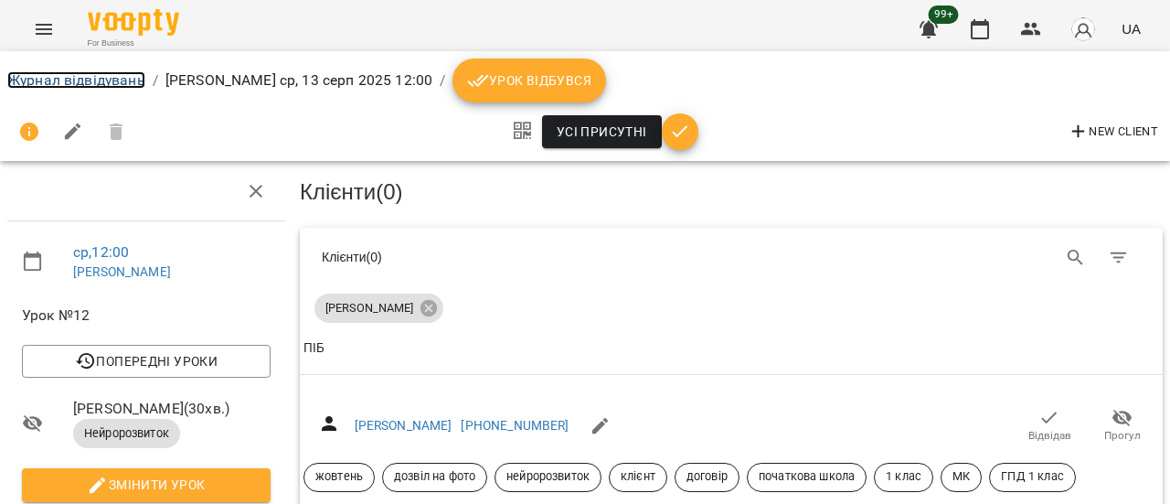
click at [76, 85] on link "Журнал відвідувань" at bounding box center [76, 79] width 138 height 17
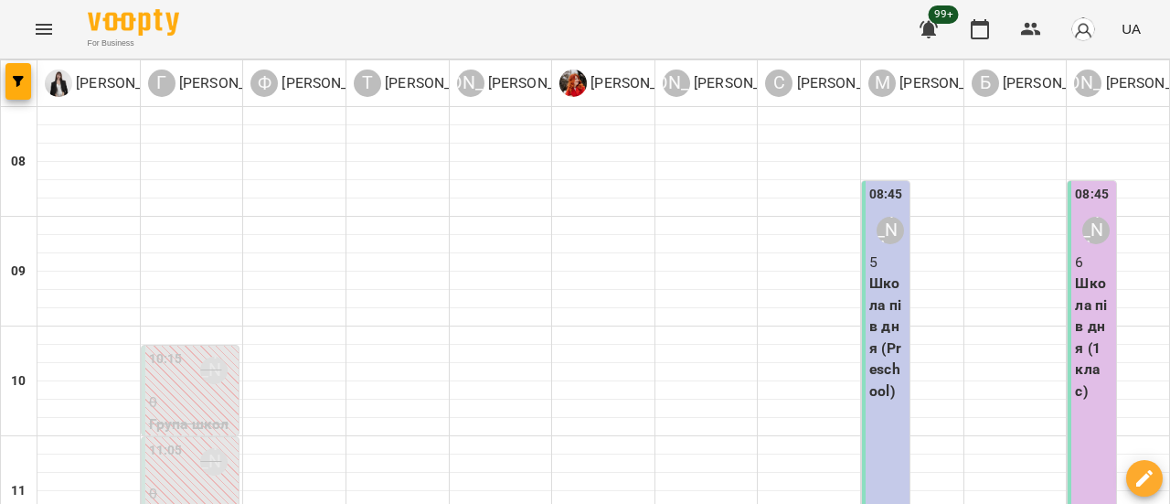
scroll to position [549, 0]
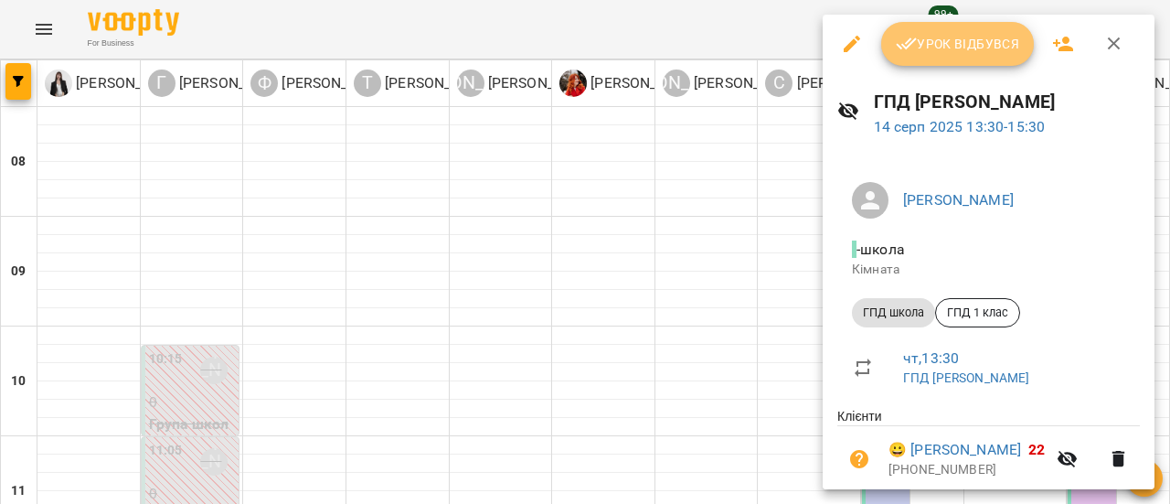
click at [960, 56] on button "Урок відбувся" at bounding box center [958, 44] width 154 height 44
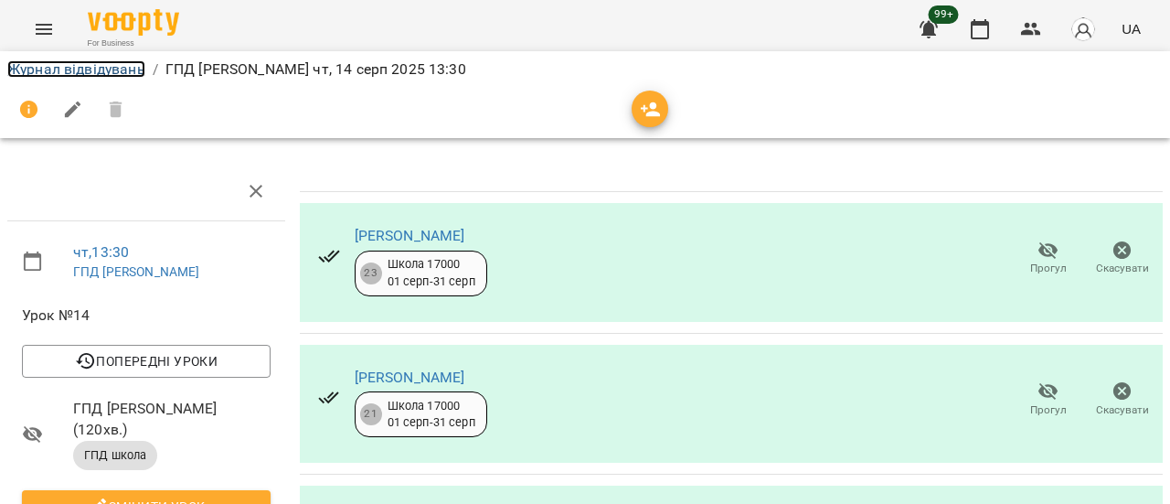
click at [81, 74] on link "Журнал відвідувань" at bounding box center [76, 68] width 138 height 17
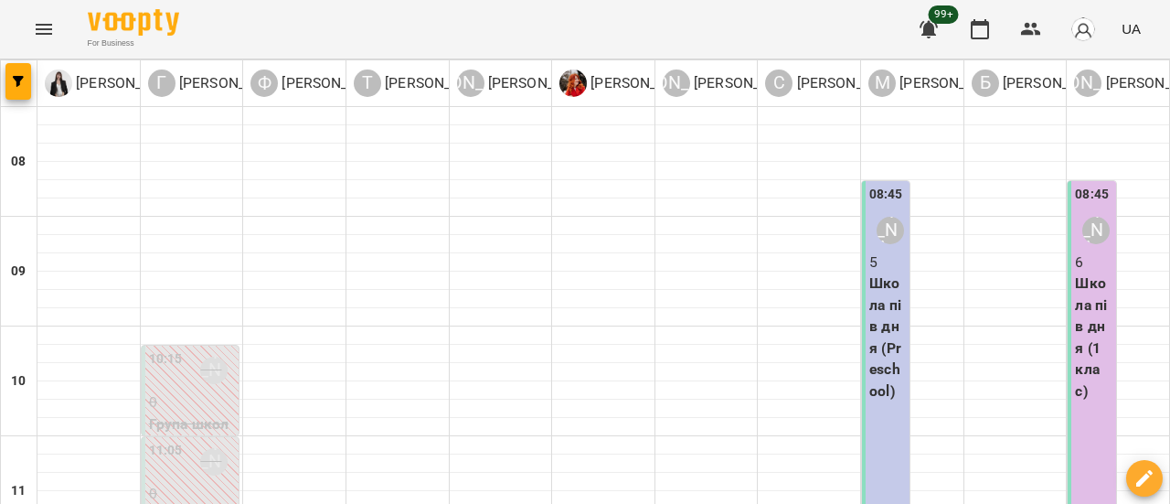
click at [43, 23] on icon "Menu" at bounding box center [44, 29] width 22 height 22
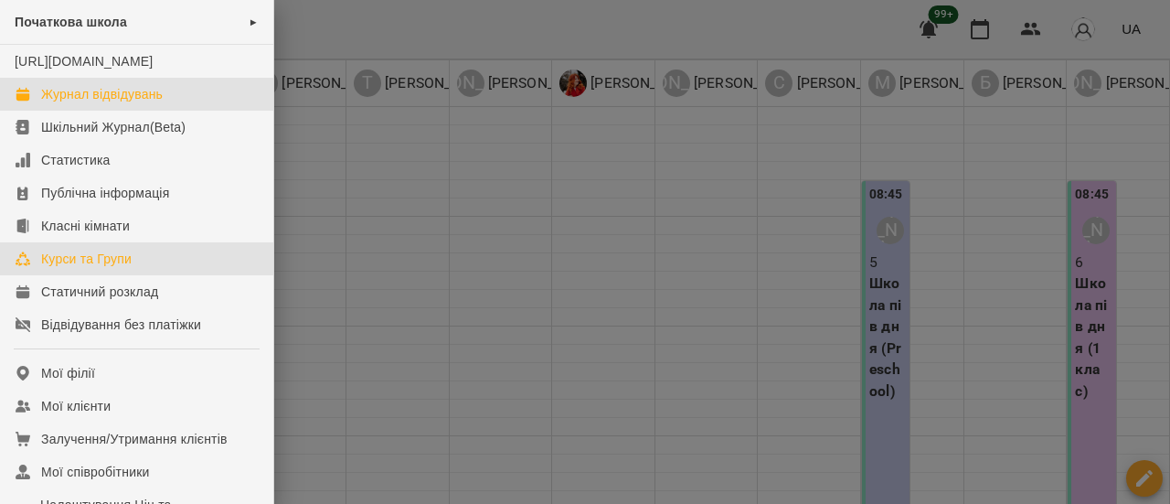
click at [76, 268] on div "Курси та Групи" at bounding box center [86, 259] width 91 height 18
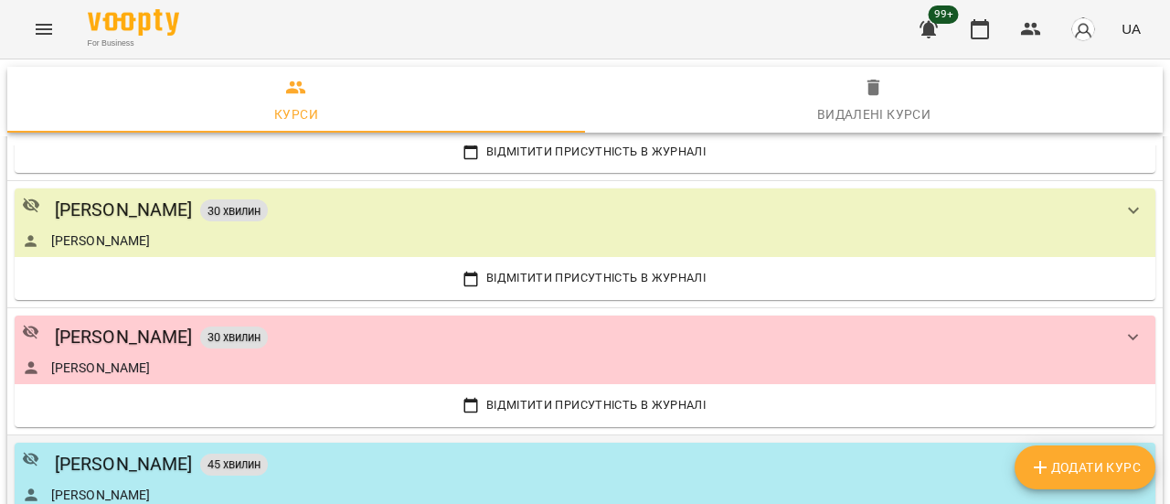
scroll to position [704, 0]
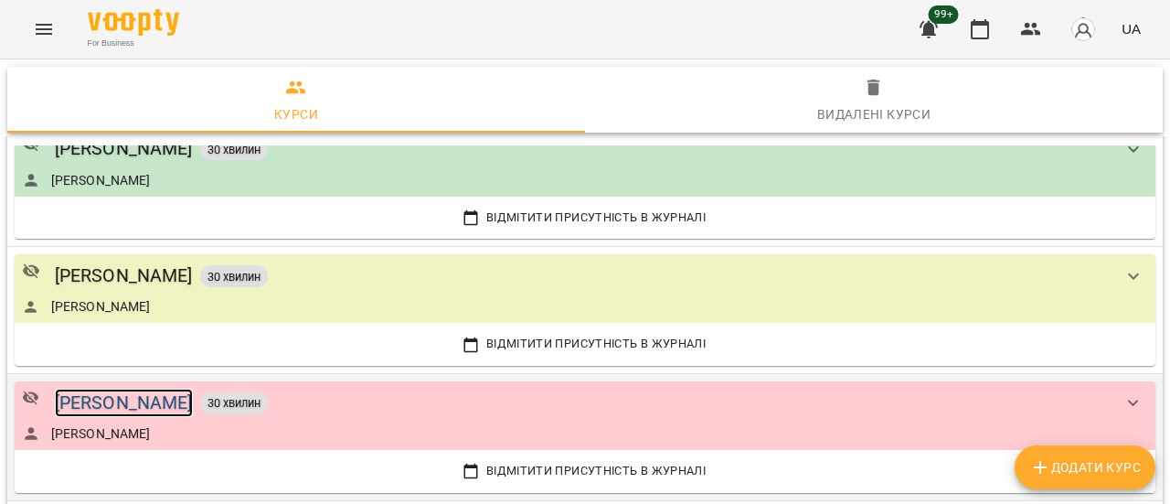
click at [140, 398] on div "[PERSON_NAME]" at bounding box center [124, 403] width 138 height 28
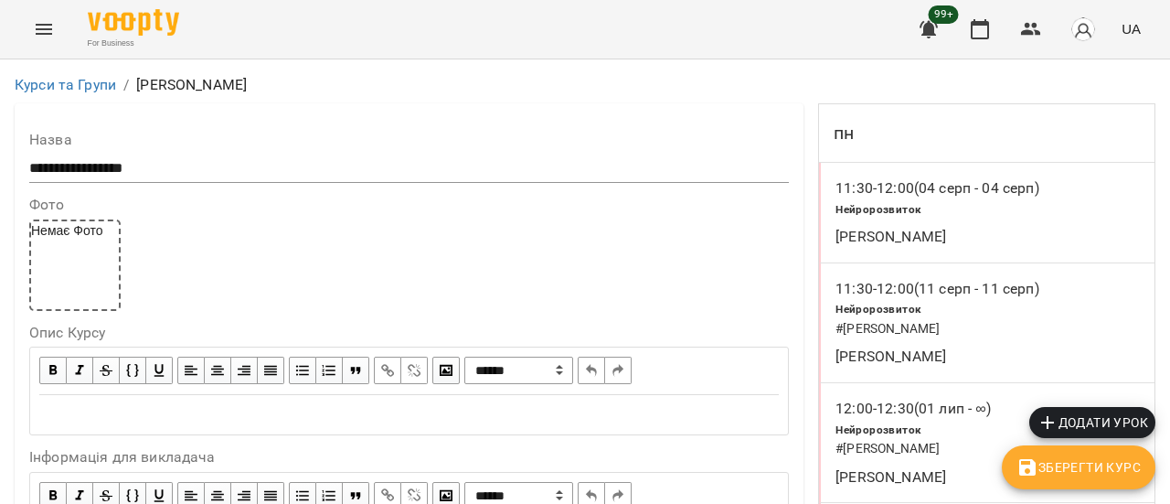
click at [1128, 424] on span "Додати урок" at bounding box center [1093, 422] width 112 height 22
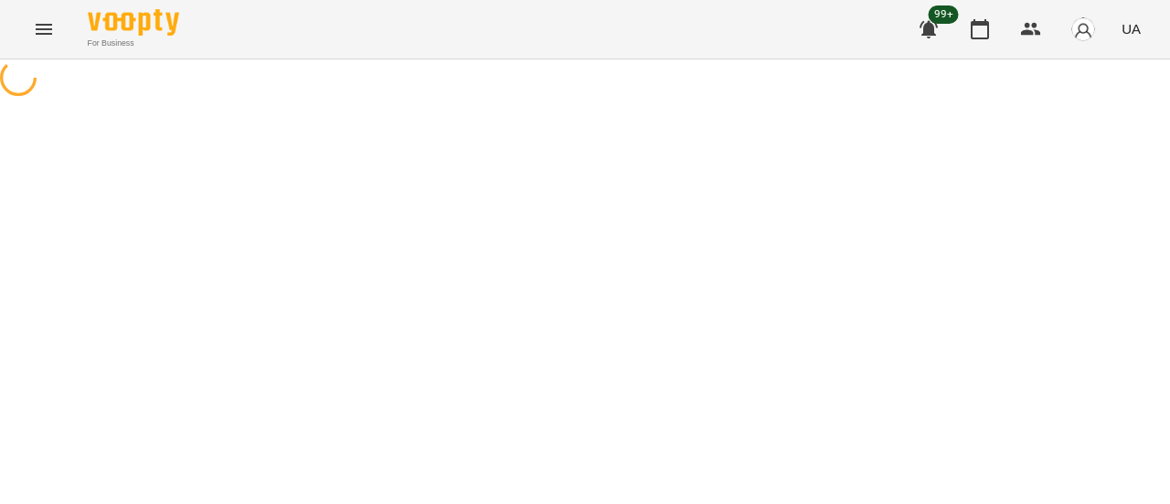
select select "**********"
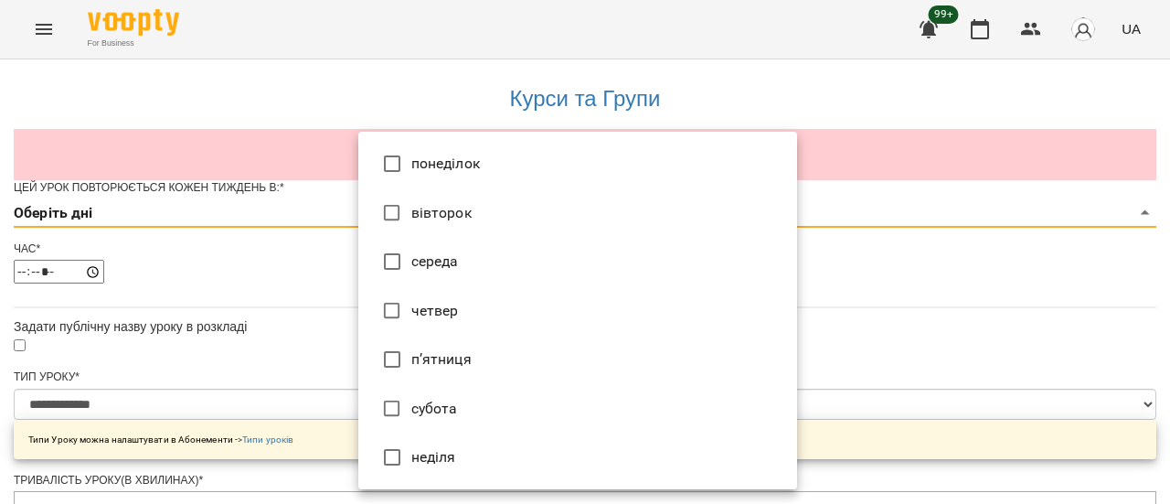
click at [485, 314] on li "четвер" at bounding box center [577, 310] width 439 height 49
type input "*"
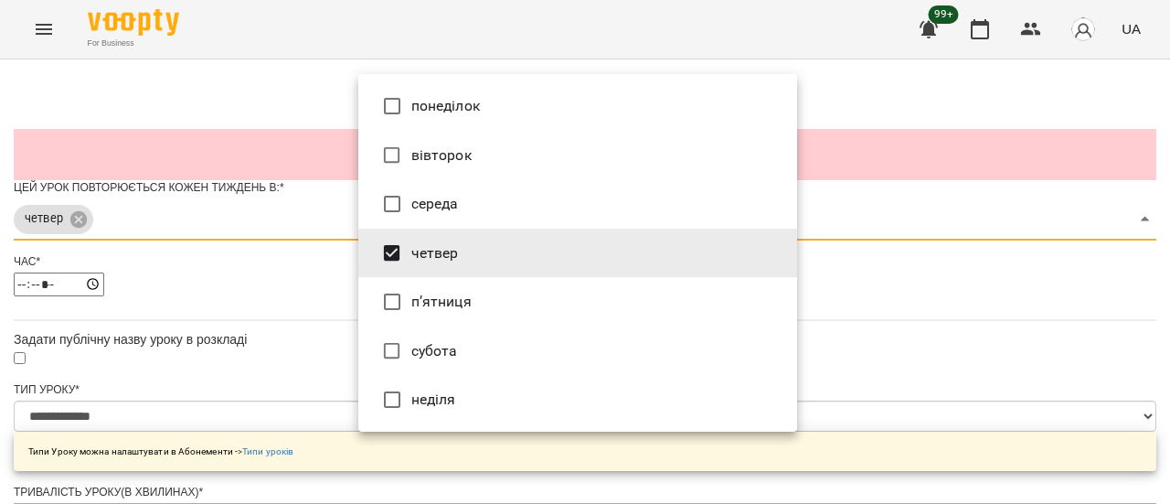
click at [931, 362] on div at bounding box center [585, 252] width 1170 height 504
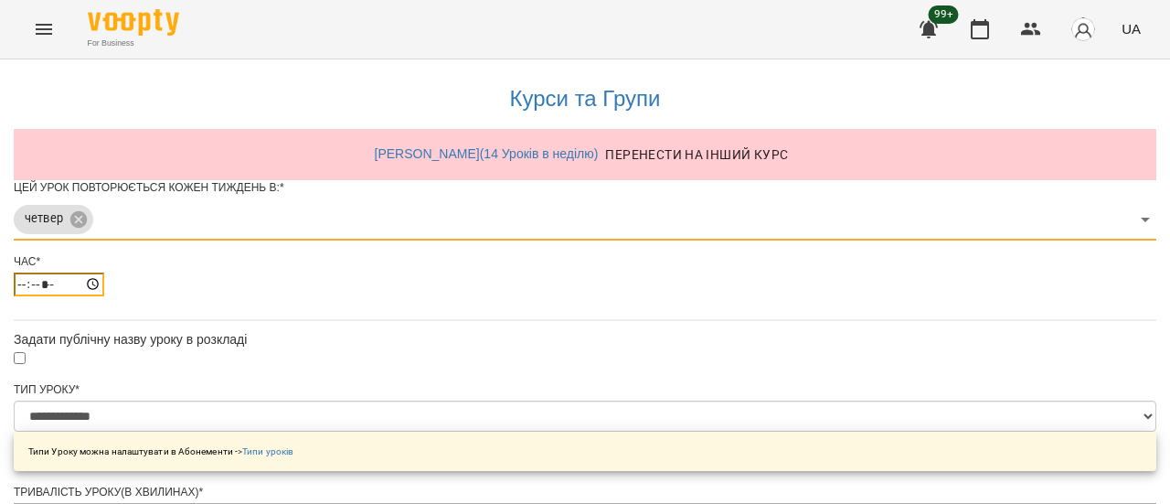
click at [104, 296] on input "*****" at bounding box center [59, 284] width 91 height 24
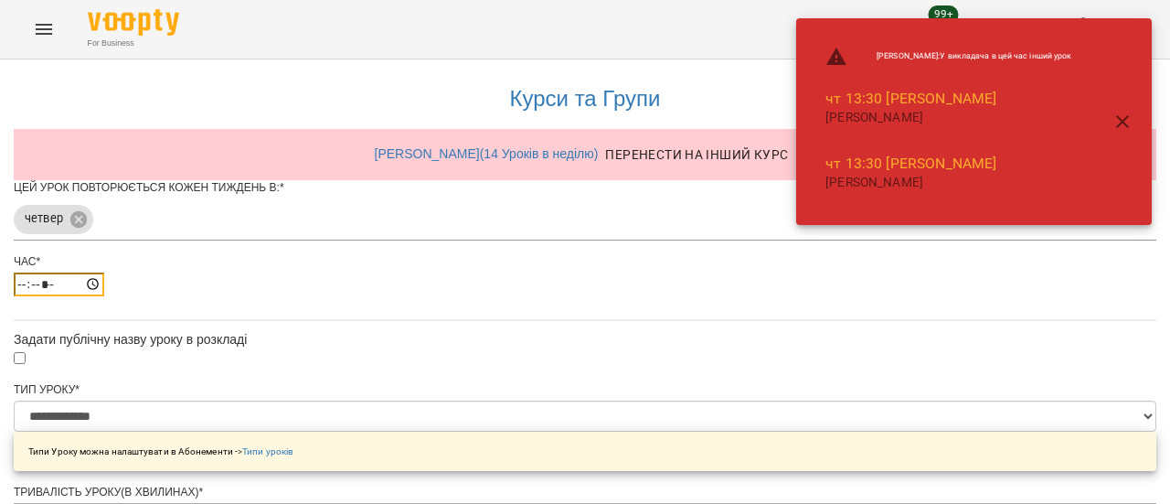
type input "*****"
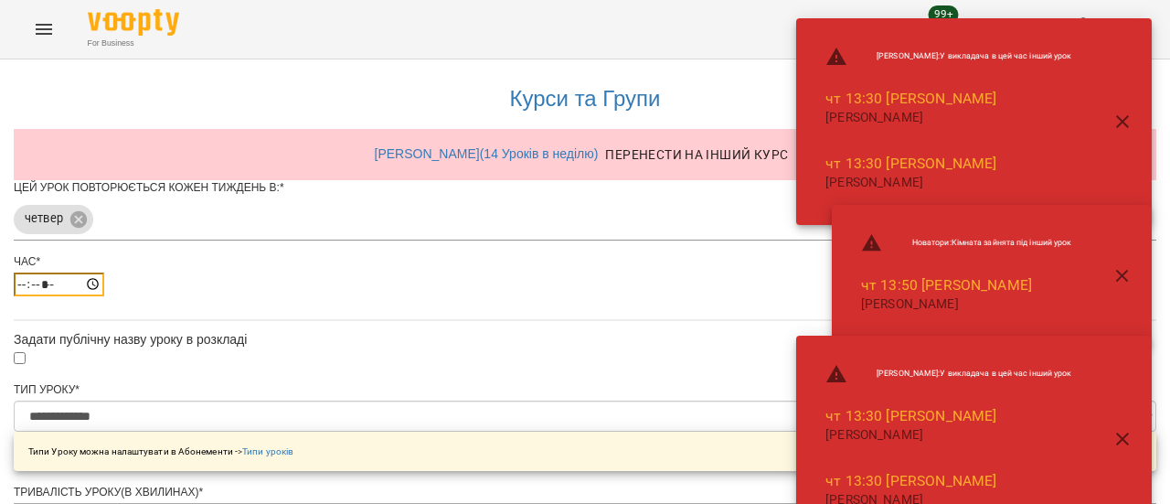
scroll to position [183, 0]
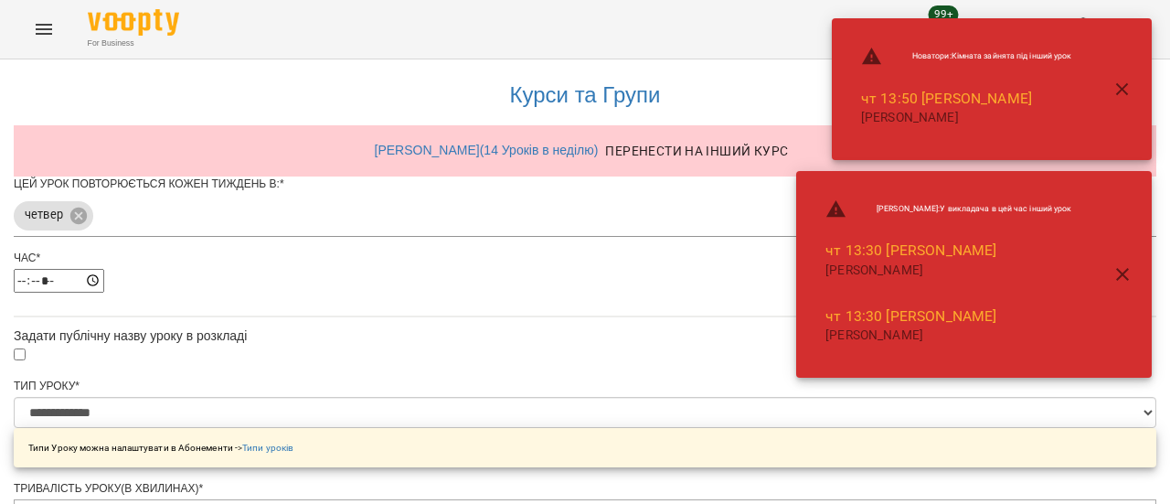
click at [1121, 270] on icon "button" at bounding box center [1123, 274] width 22 height 22
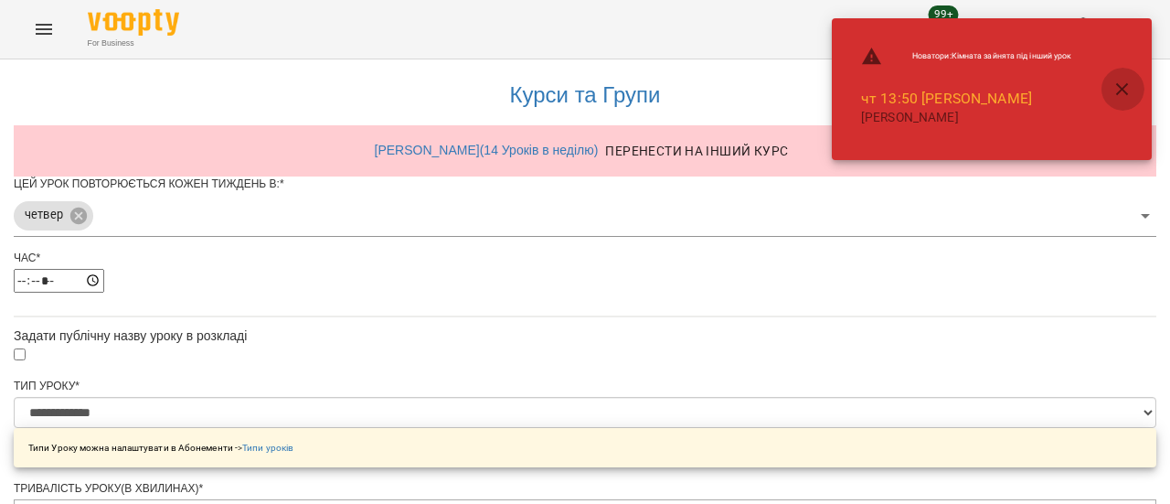
click at [1123, 87] on icon "button" at bounding box center [1123, 90] width 22 height 22
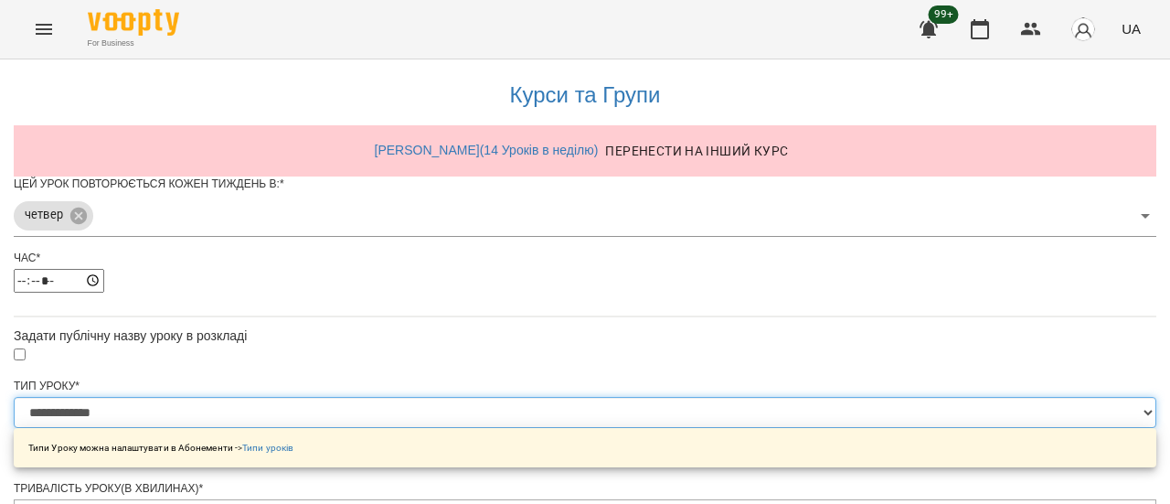
click at [789, 397] on select "**********" at bounding box center [585, 412] width 1143 height 31
select select "*********"
click at [358, 397] on select "**********" at bounding box center [585, 412] width 1143 height 31
type input "***"
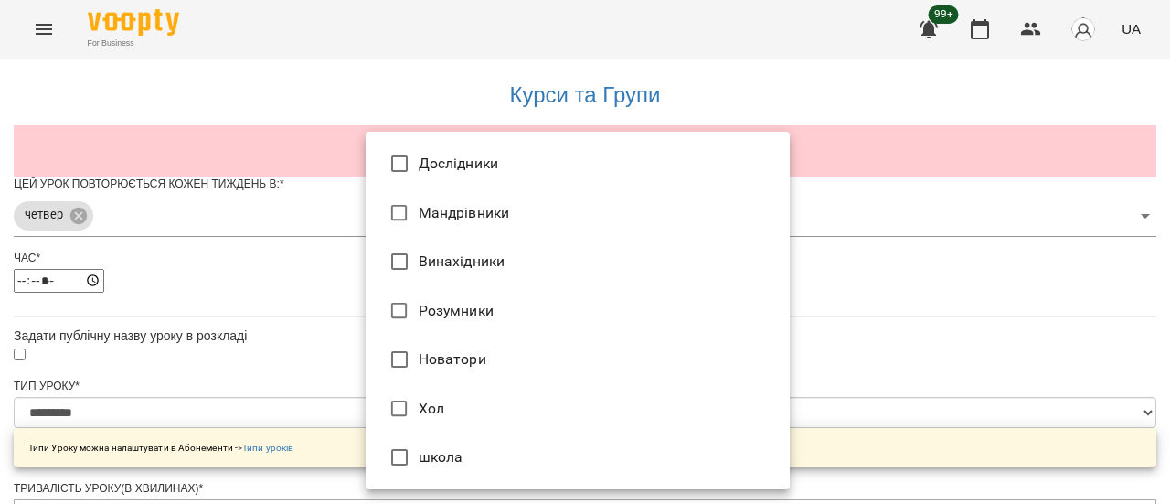
click at [616, 295] on li "Розумники" at bounding box center [578, 310] width 424 height 49
type input "**********"
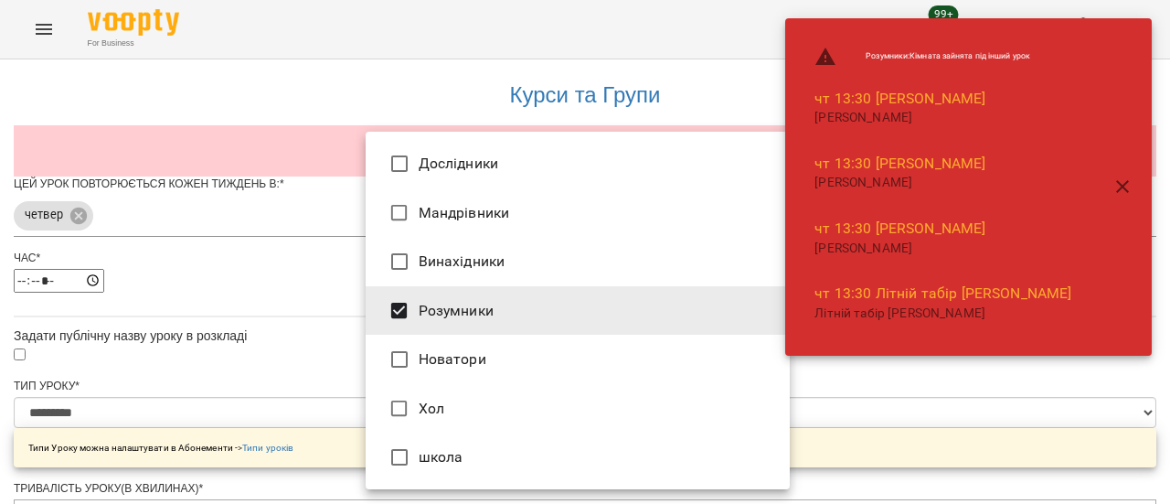
click at [914, 417] on div at bounding box center [585, 252] width 1170 height 504
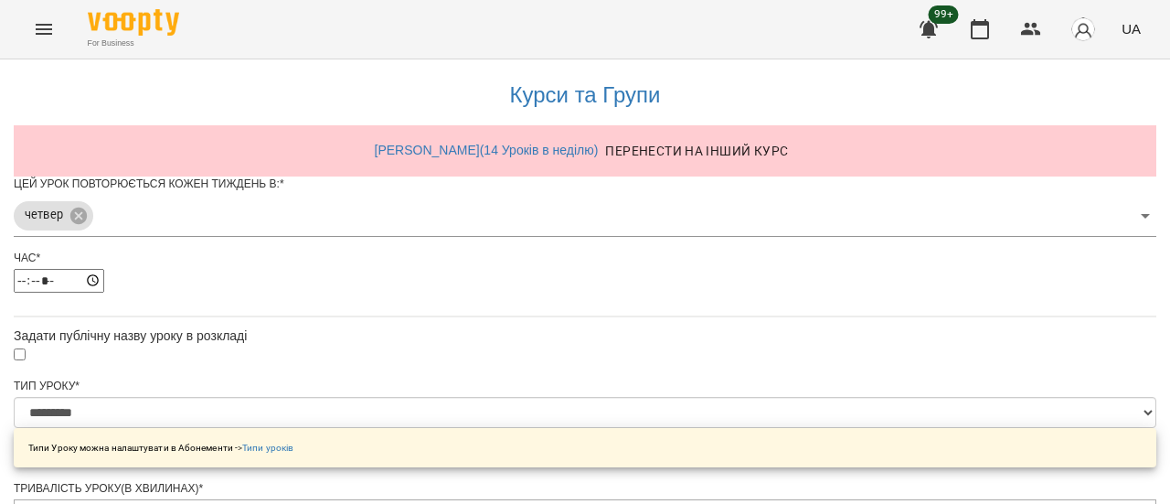
scroll to position [772, 0]
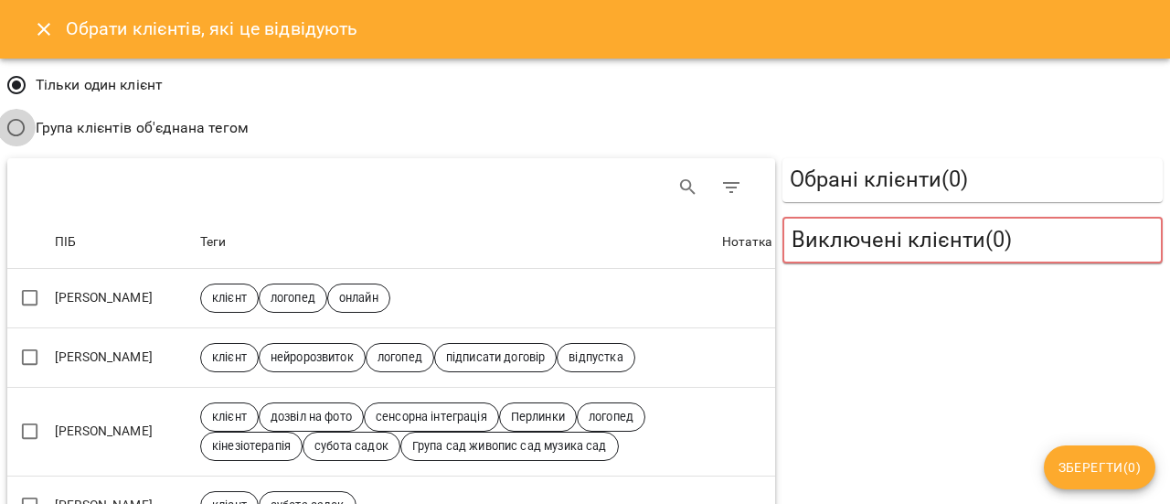
click at [53, 123] on label "Група клієнтів об'єднана тегом" at bounding box center [122, 128] width 251 height 38
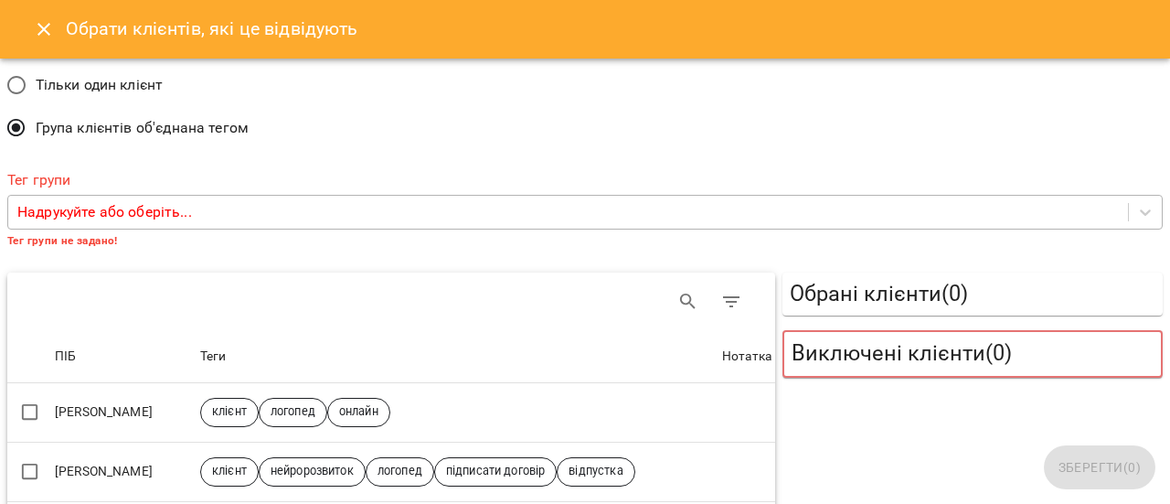
click at [213, 206] on div "Надрукуйте або оберіть..." at bounding box center [568, 213] width 1120 height 34
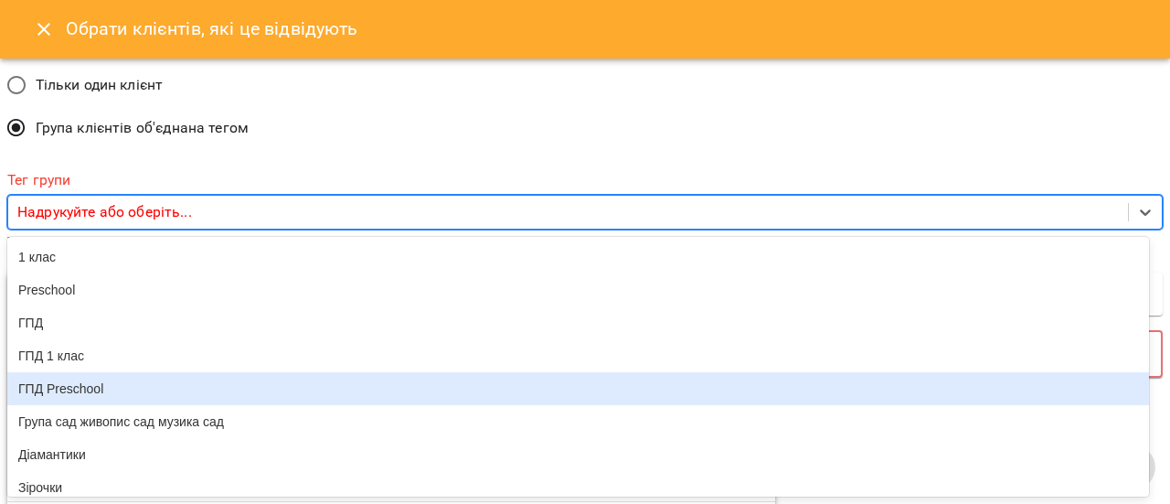
click at [141, 398] on div "ГПД Preschool" at bounding box center [578, 388] width 1142 height 33
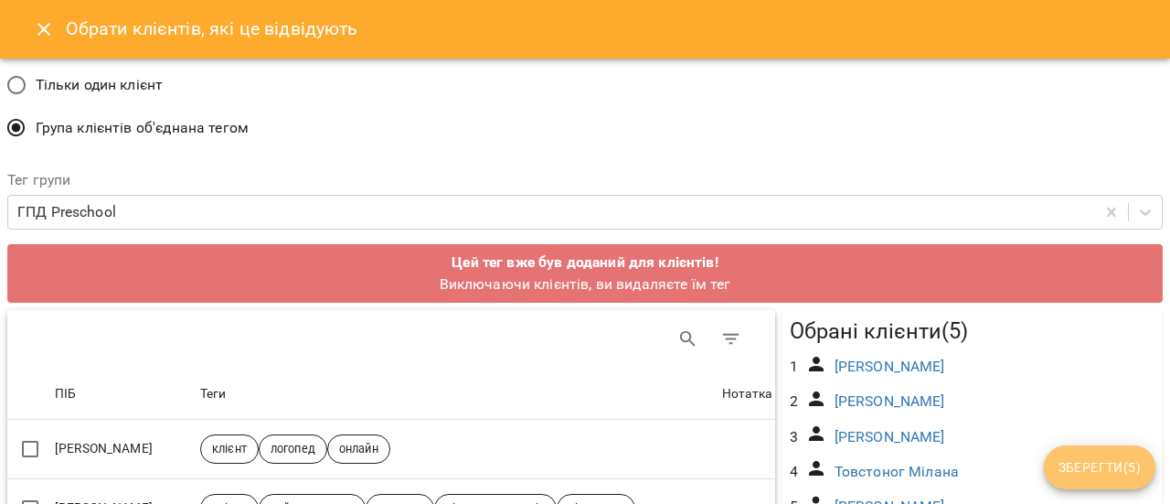
click at [1106, 473] on span "Зберегти ( 5 )" at bounding box center [1100, 467] width 82 height 22
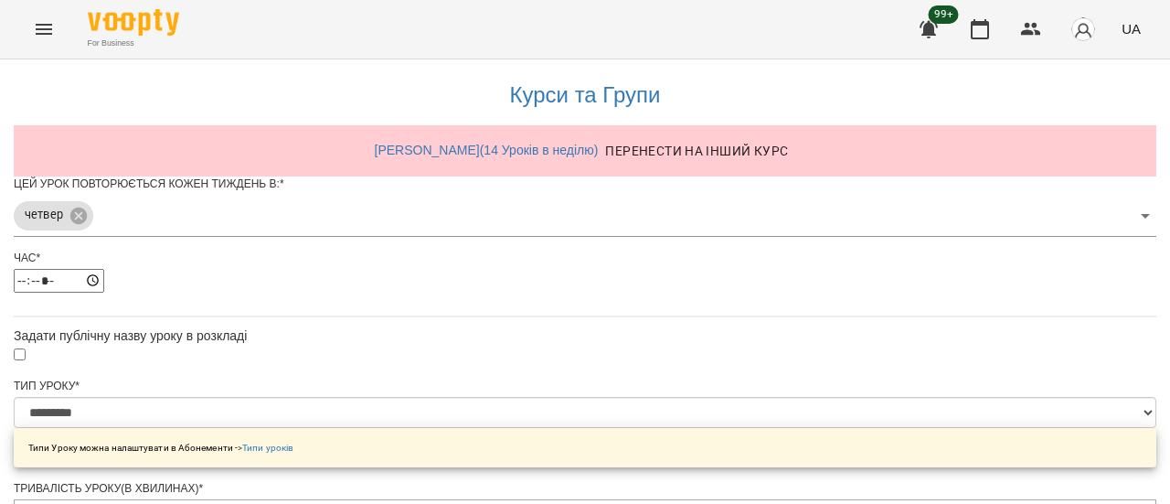
scroll to position [914, 0]
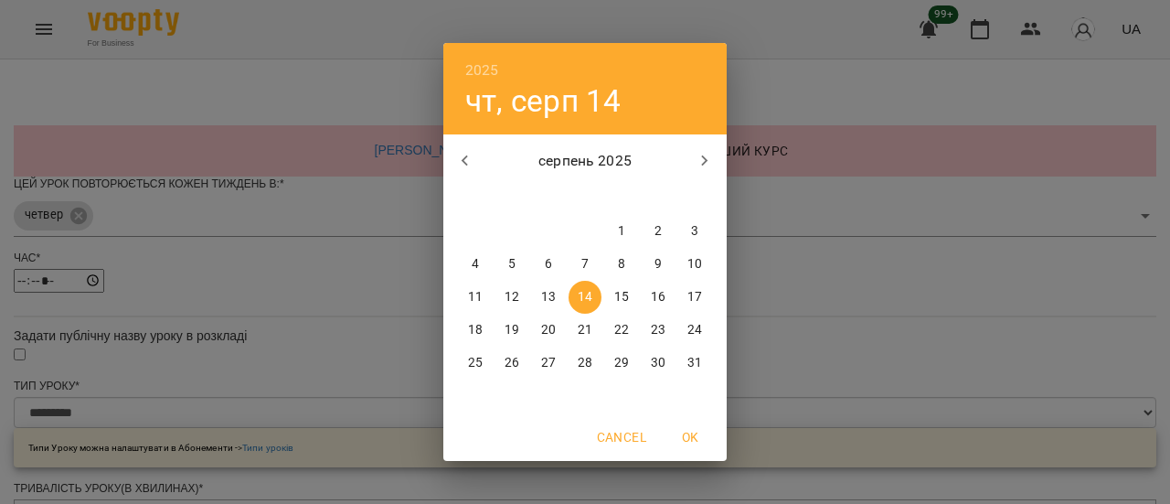
click at [578, 301] on p "14" at bounding box center [585, 297] width 15 height 18
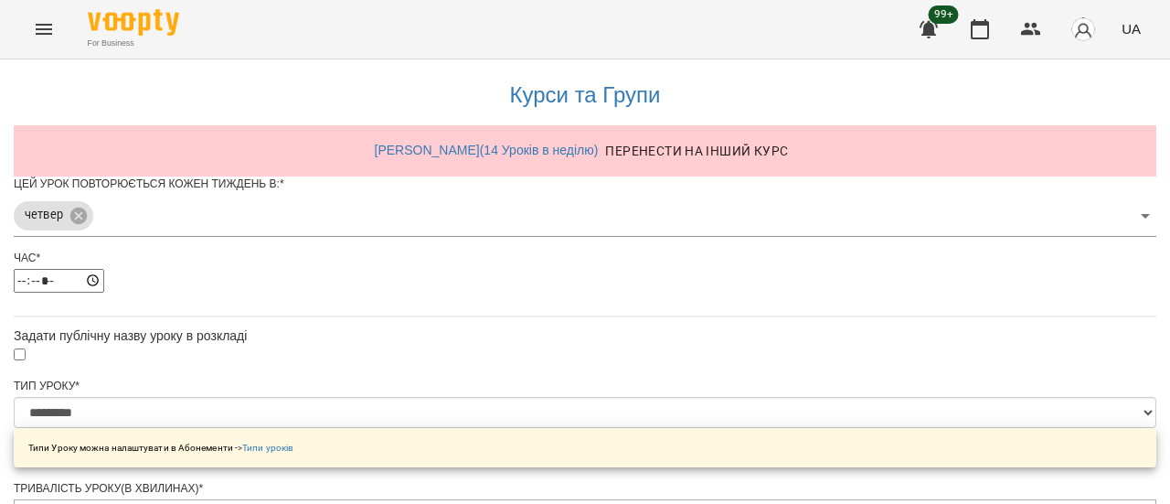
scroll to position [965, 0]
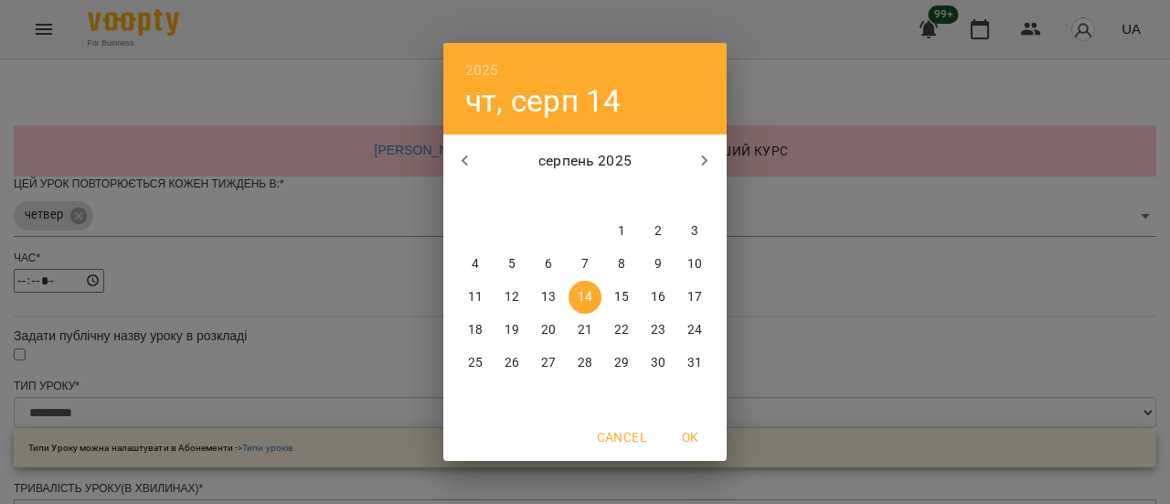
click at [578, 304] on p "14" at bounding box center [585, 297] width 15 height 18
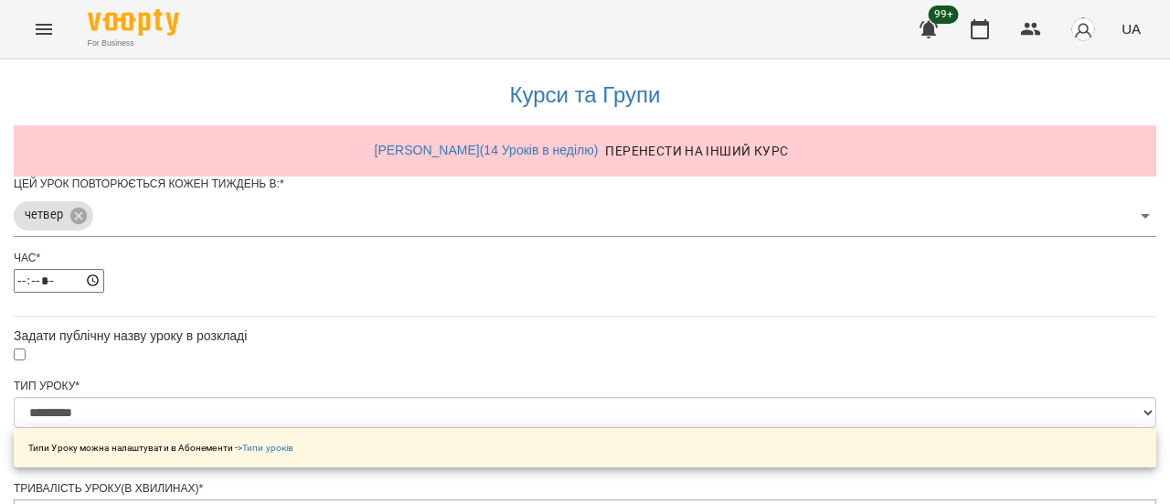
scroll to position [1030, 0]
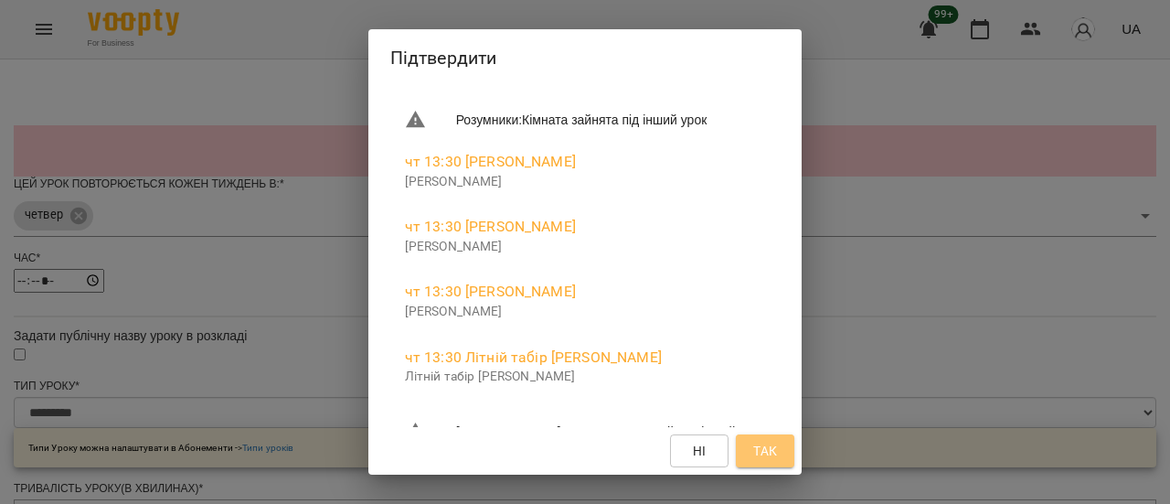
click at [777, 452] on span "Так" at bounding box center [765, 451] width 24 height 22
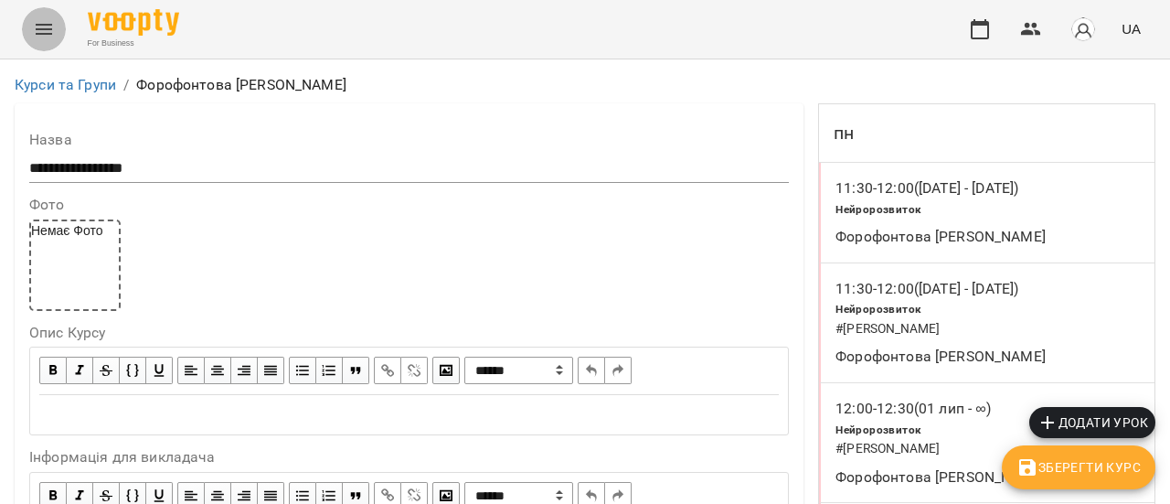
click at [48, 25] on icon "Menu" at bounding box center [44, 29] width 16 height 11
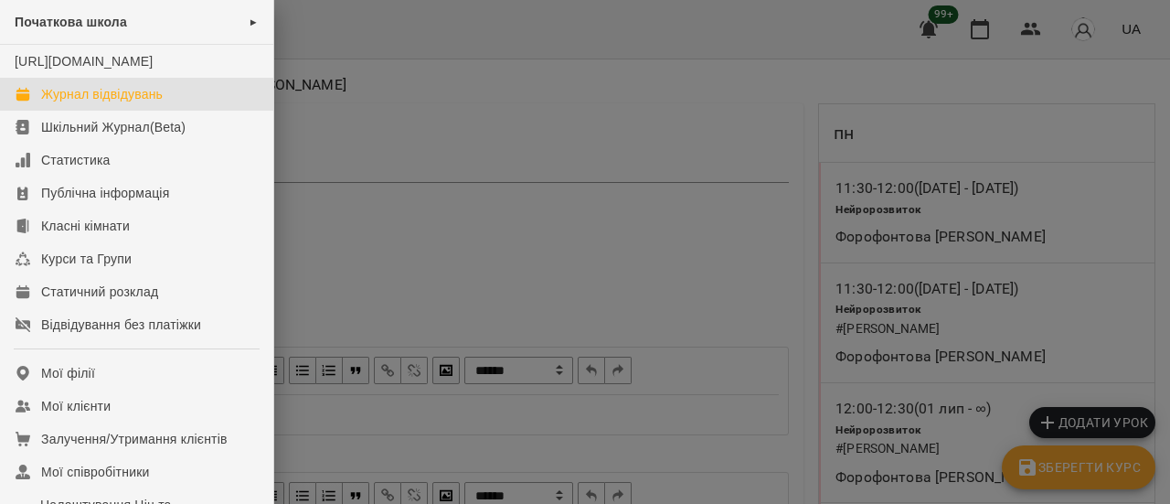
click at [119, 103] on div "Журнал відвідувань" at bounding box center [102, 94] width 122 height 18
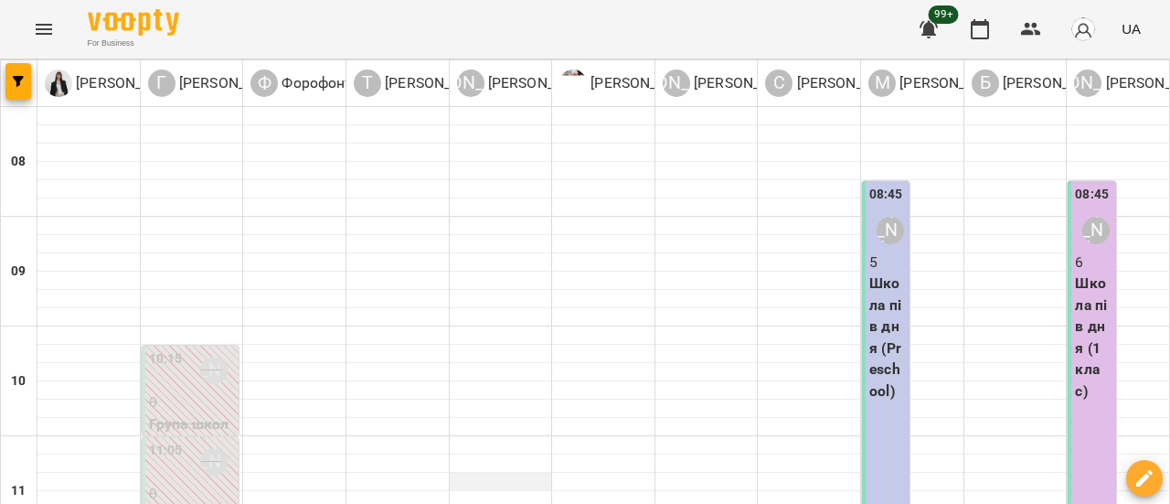
scroll to position [549, 0]
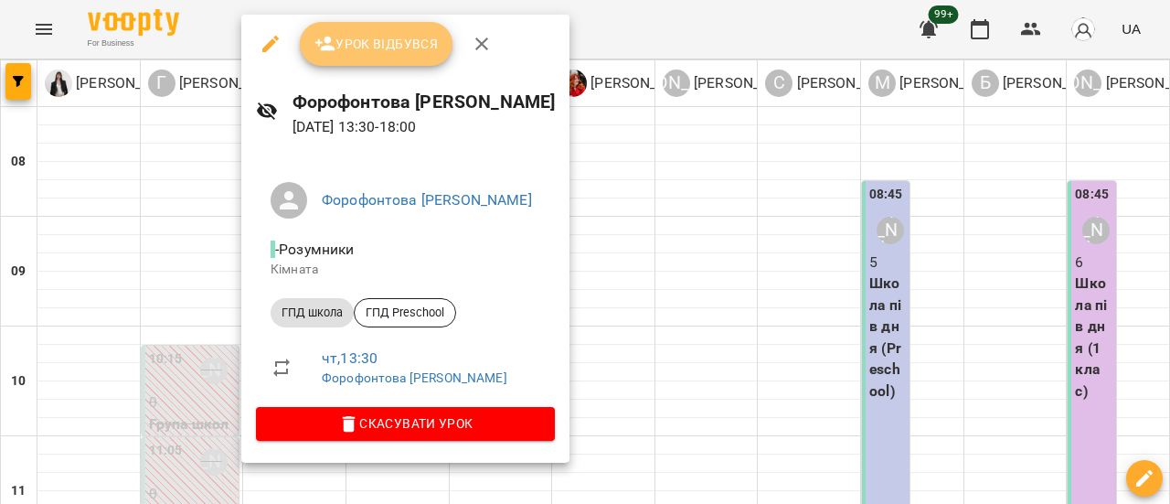
click at [377, 38] on span "Урок відбувся" at bounding box center [376, 44] width 124 height 22
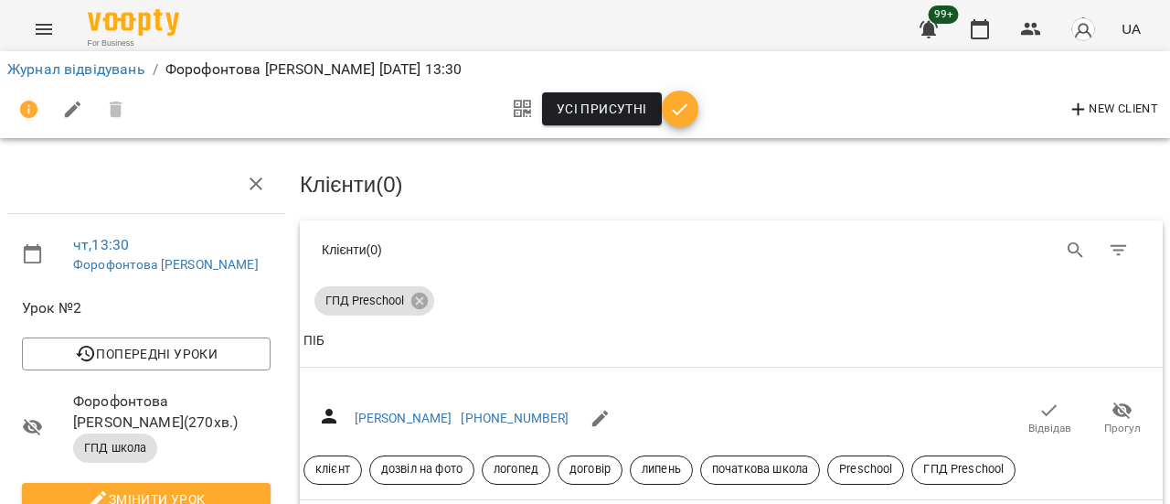
scroll to position [183, 0]
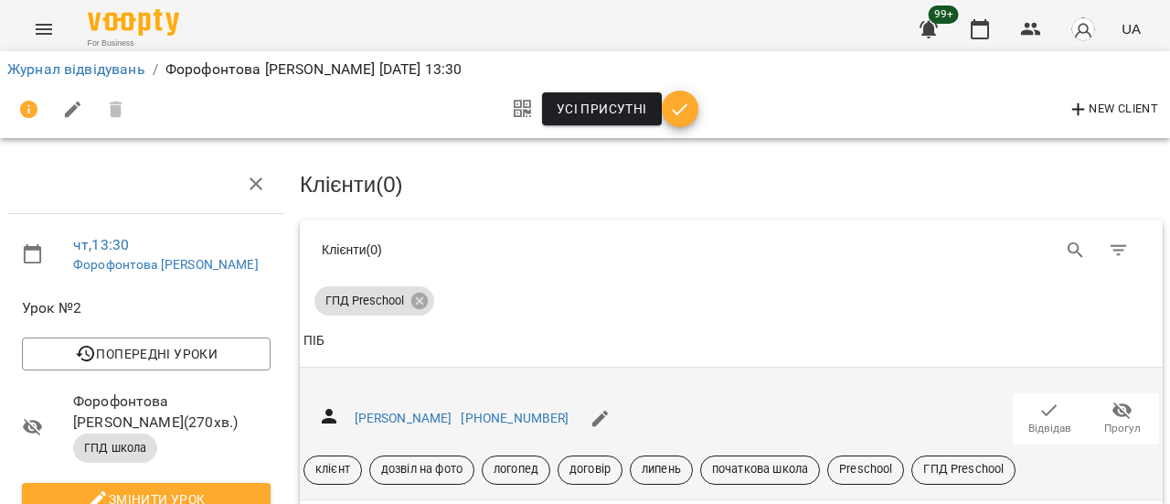
click at [1044, 421] on span "Відвідав" at bounding box center [1049, 429] width 43 height 16
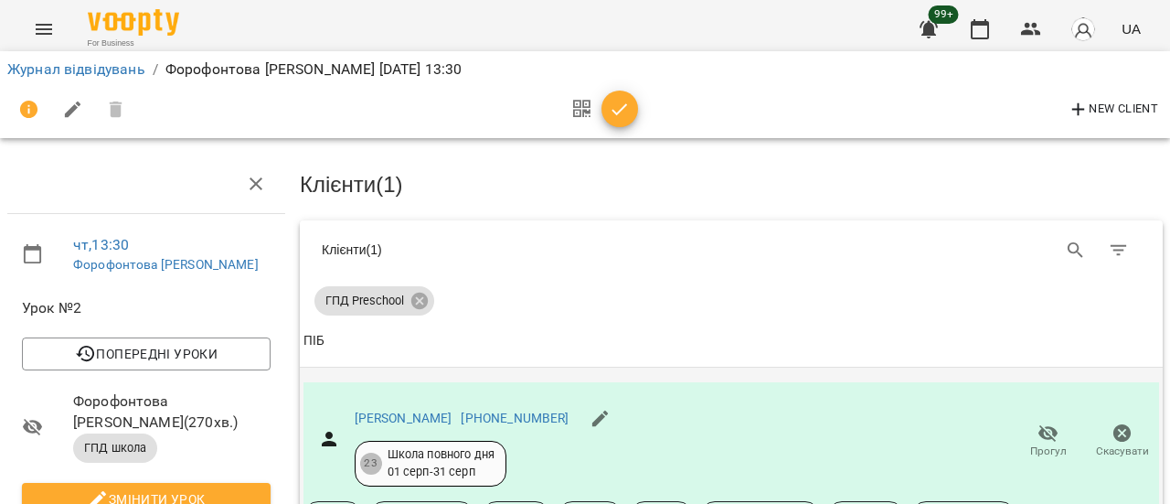
scroll to position [366, 0]
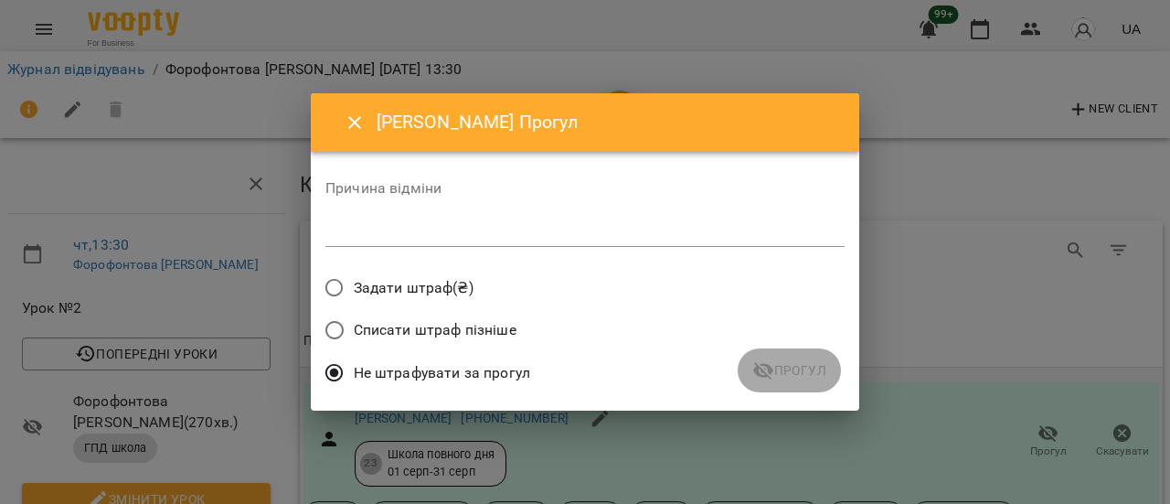
click at [490, 236] on textarea at bounding box center [584, 231] width 519 height 17
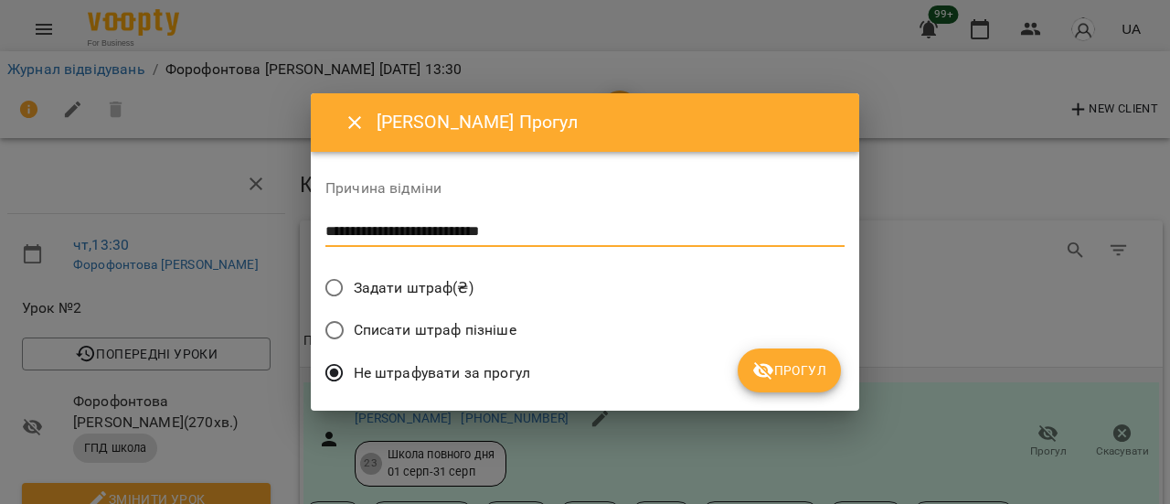
type textarea "**********"
click at [803, 363] on span "Прогул" at bounding box center [789, 370] width 74 height 22
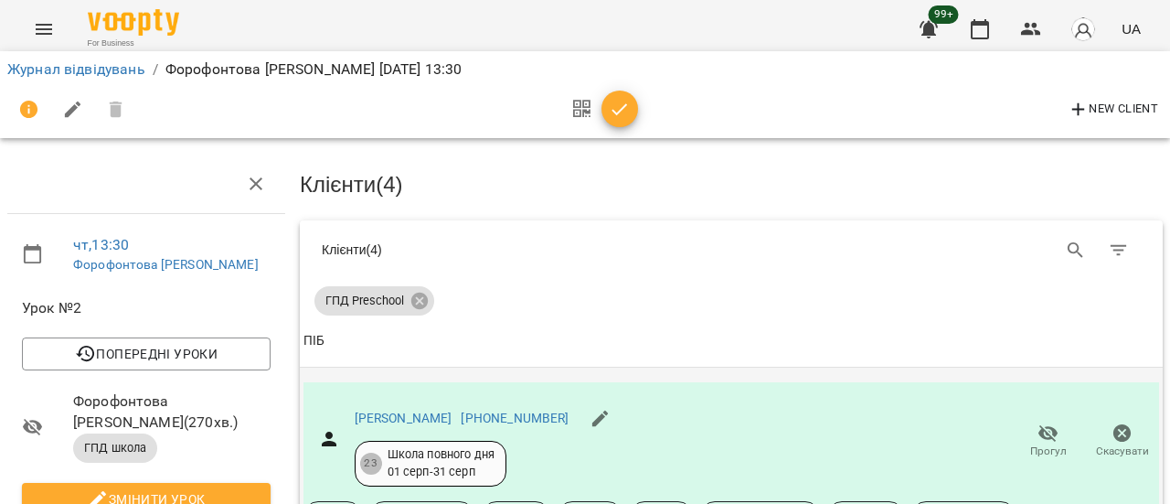
scroll to position [0, 0]
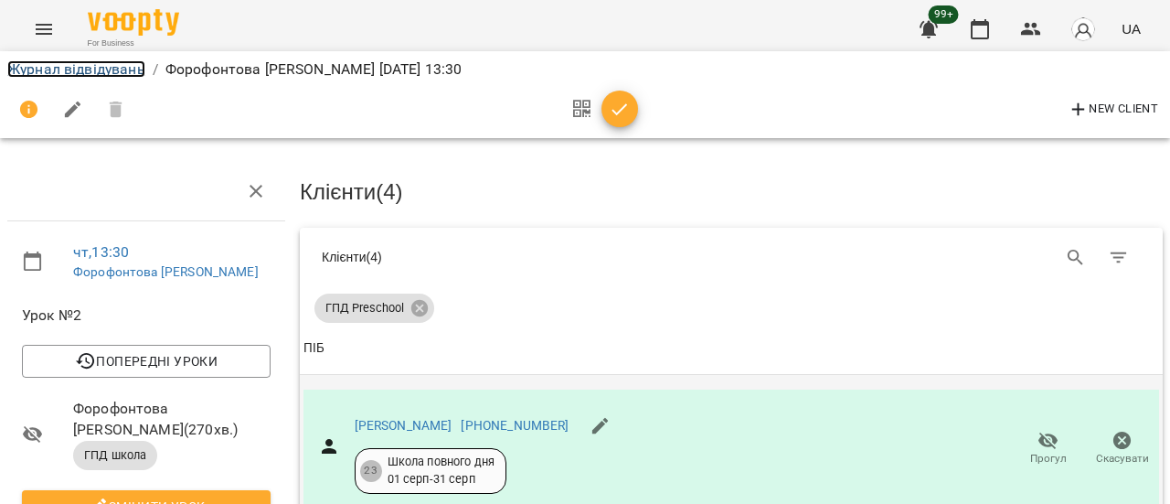
click at [110, 72] on link "Журнал відвідувань" at bounding box center [76, 68] width 138 height 17
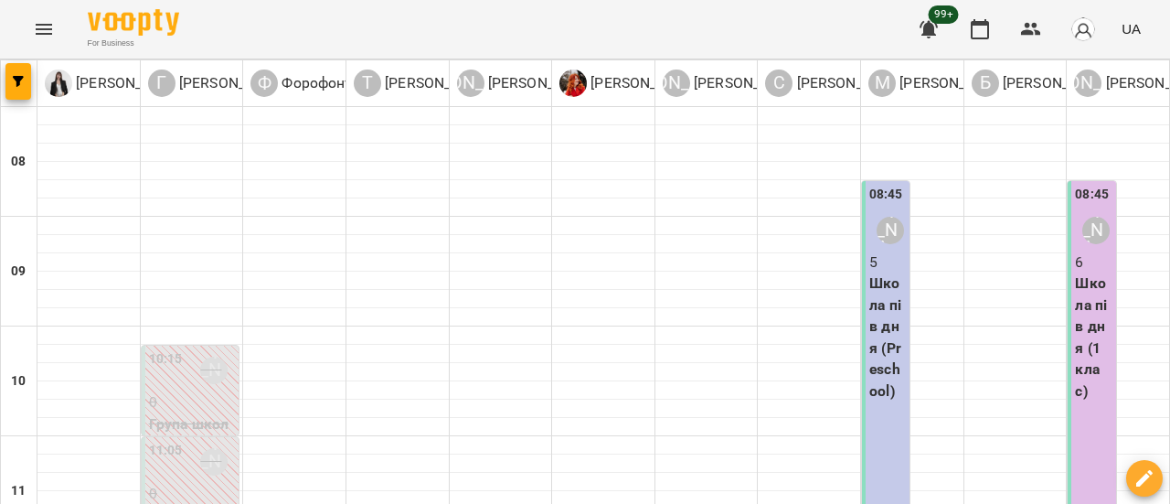
scroll to position [183, 0]
click at [15, 76] on icon "button" at bounding box center [18, 81] width 11 height 11
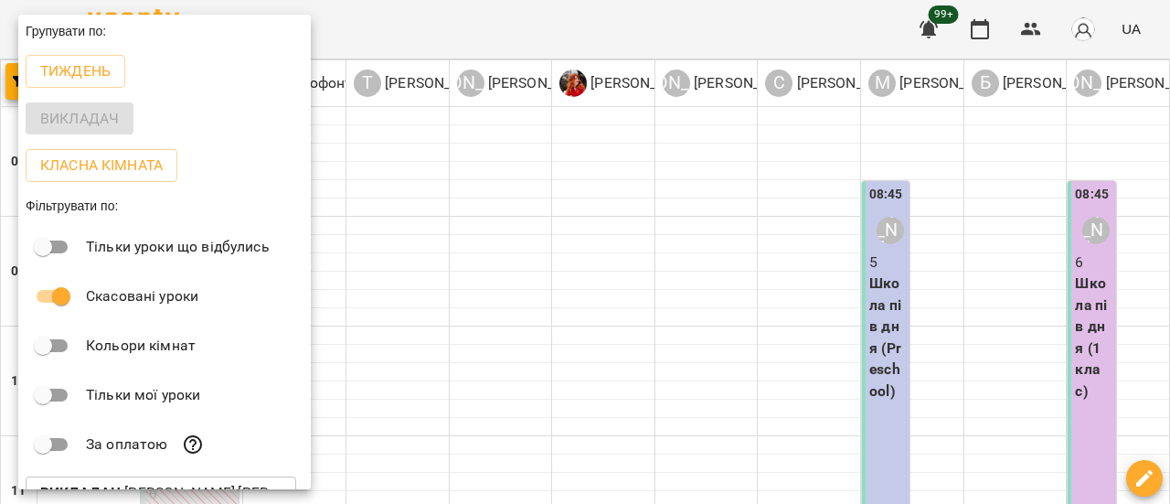
click at [113, 119] on div "Викладач" at bounding box center [164, 119] width 293 height 48
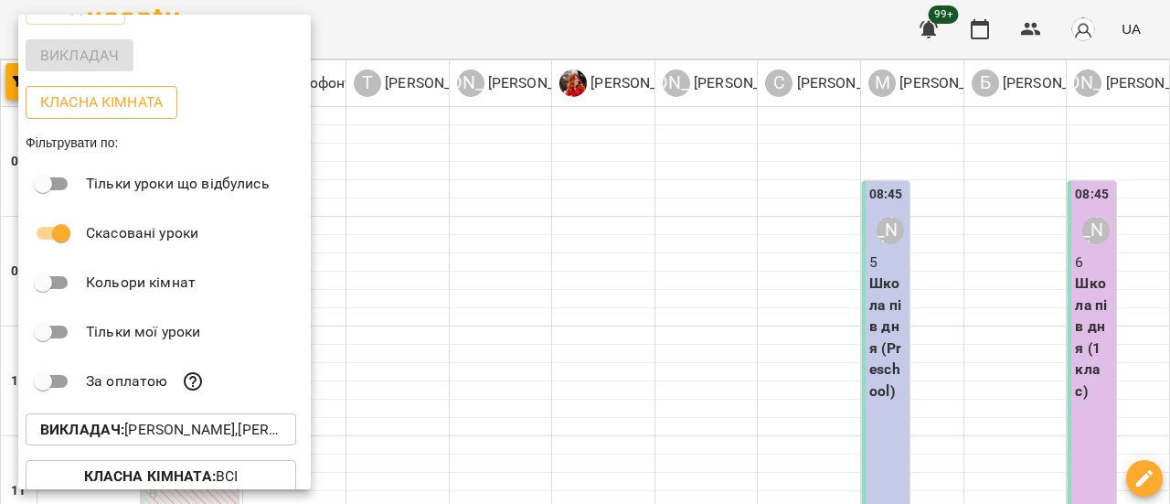
scroll to position [123, 0]
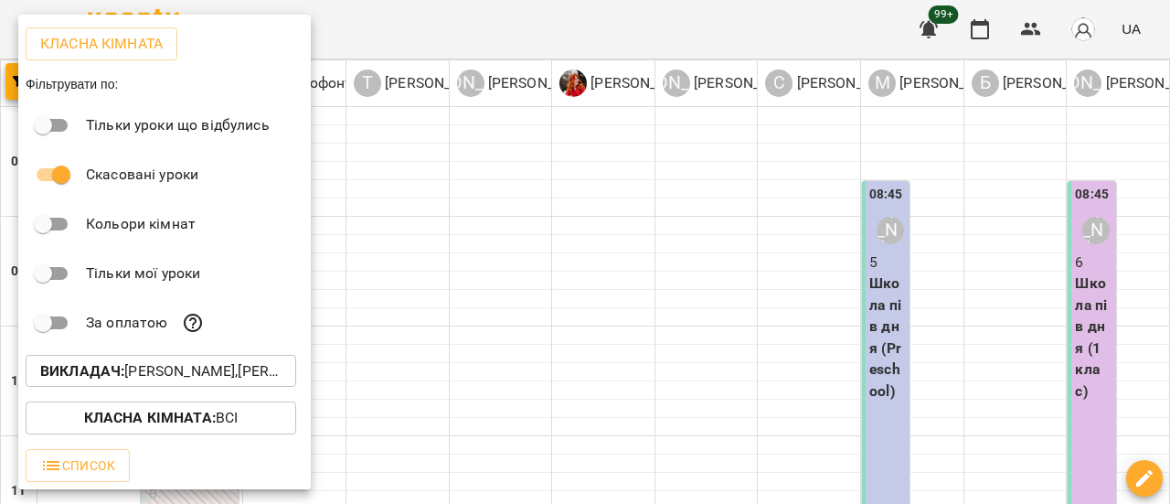
click at [165, 370] on p "Викладач : Ануфрієва Ксенія,Білошицька Діана,Гандрабура Наталя,Коваленко Аміна,…" at bounding box center [160, 371] width 241 height 22
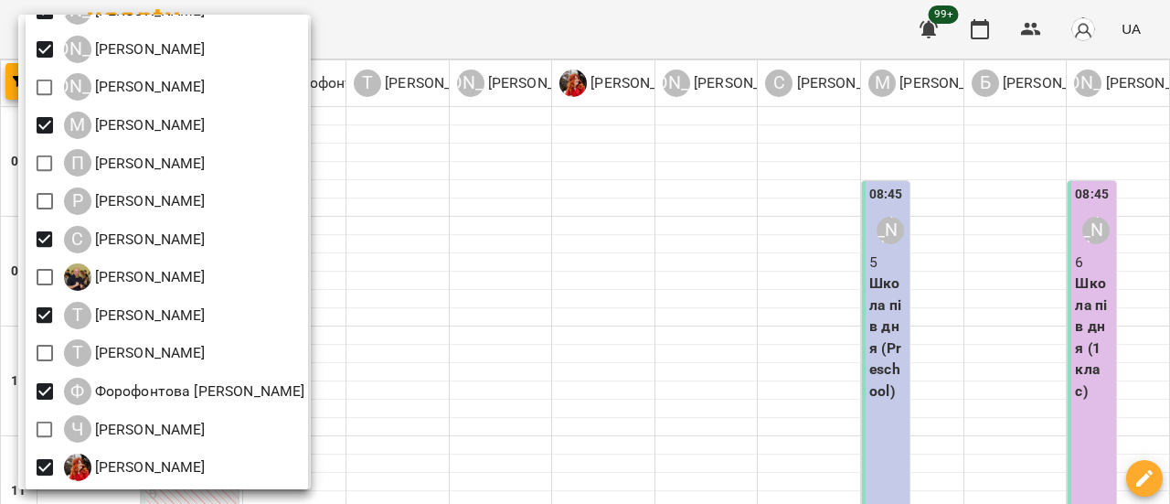
scroll to position [159, 0]
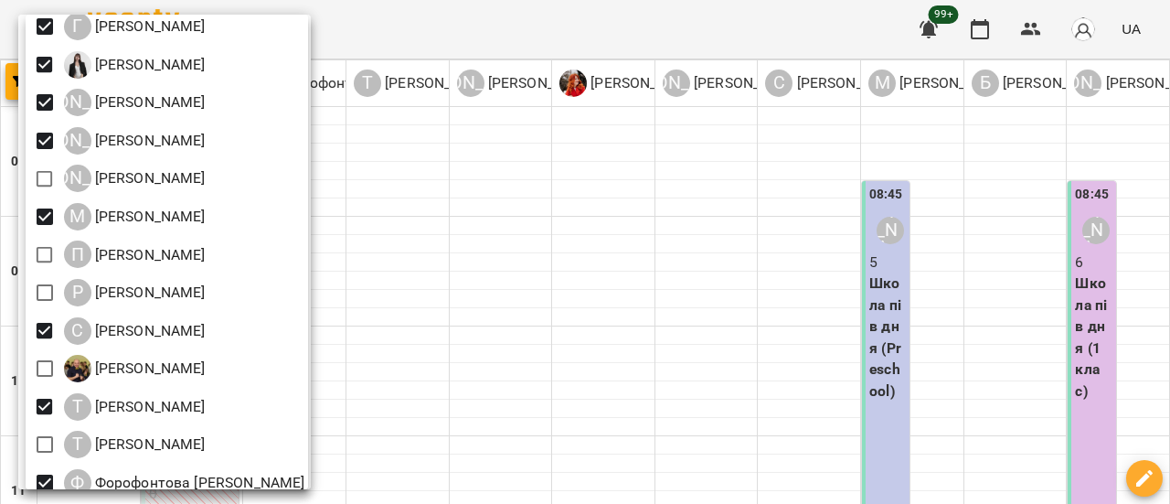
click at [953, 418] on div at bounding box center [585, 252] width 1170 height 504
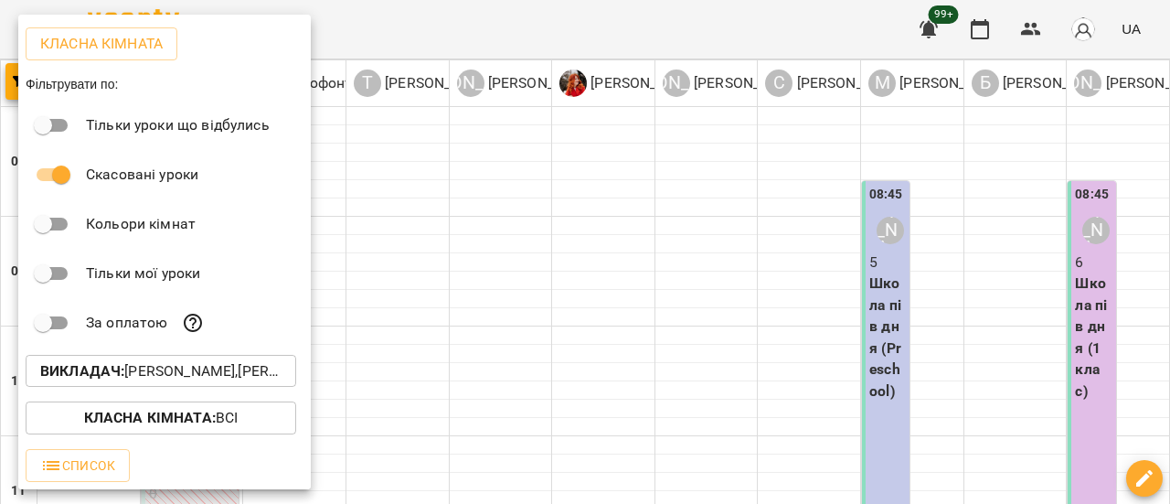
click at [953, 418] on div at bounding box center [585, 252] width 1170 height 504
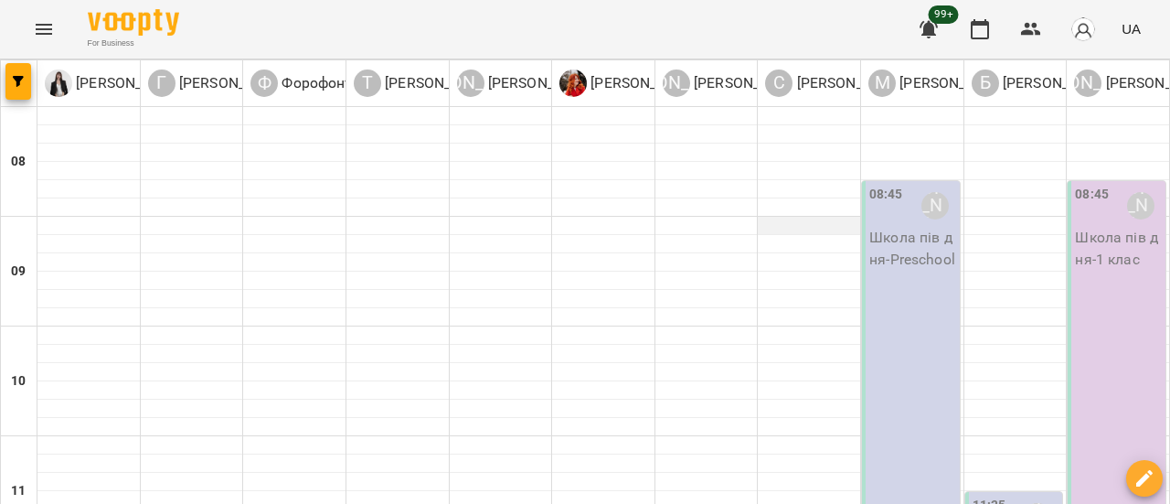
scroll to position [640, 0]
type input "**********"
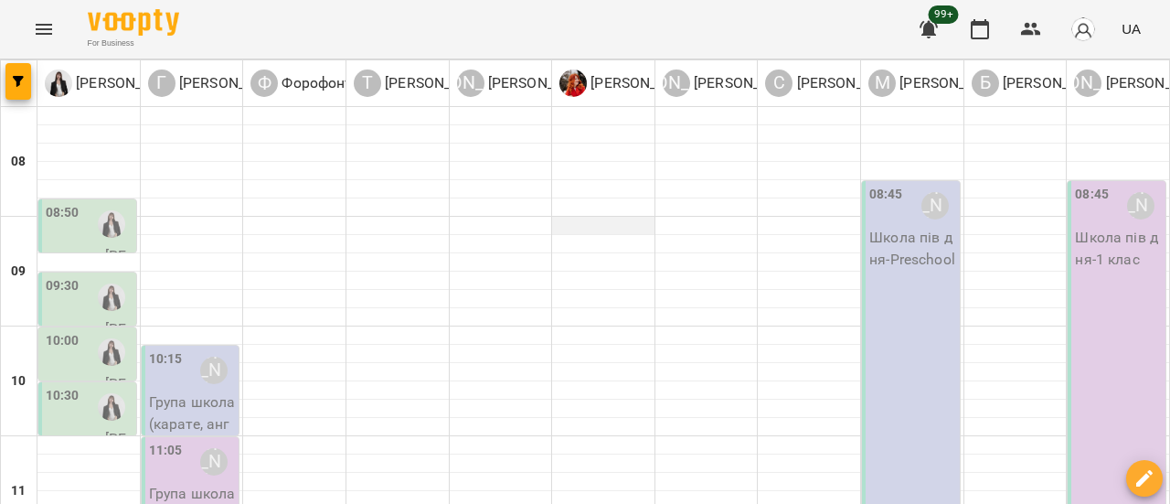
scroll to position [549, 0]
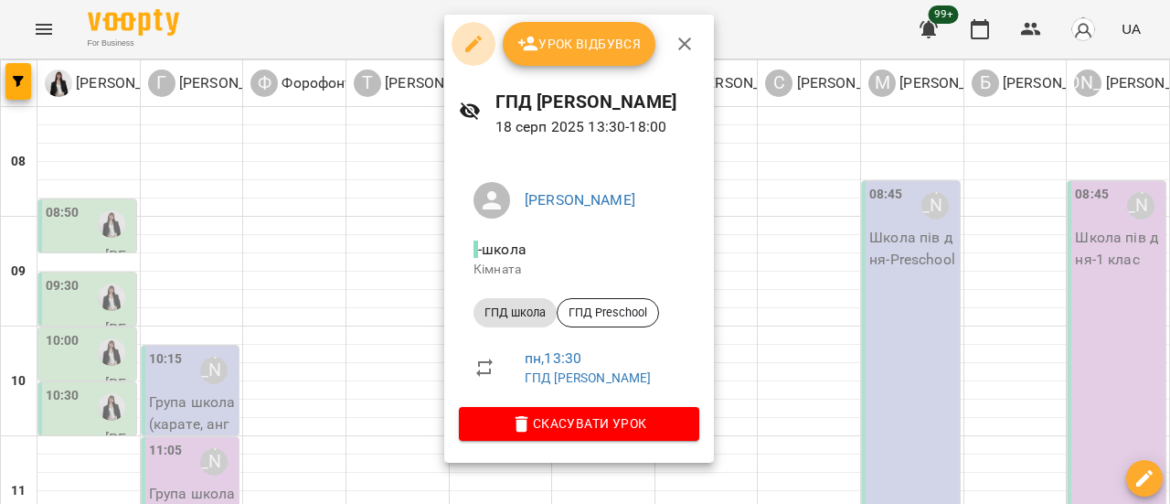
click at [474, 43] on icon "button" at bounding box center [473, 44] width 16 height 16
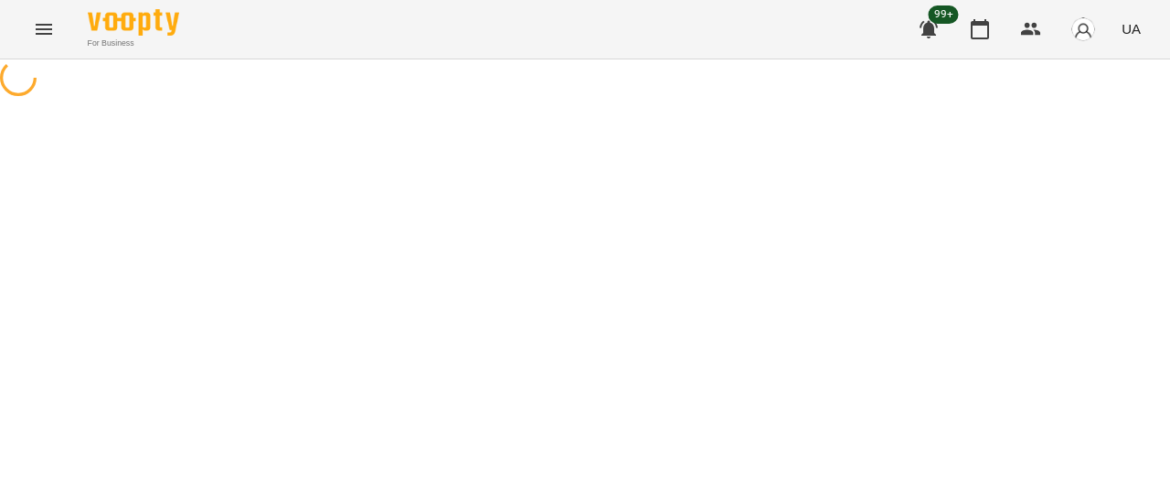
select select "*********"
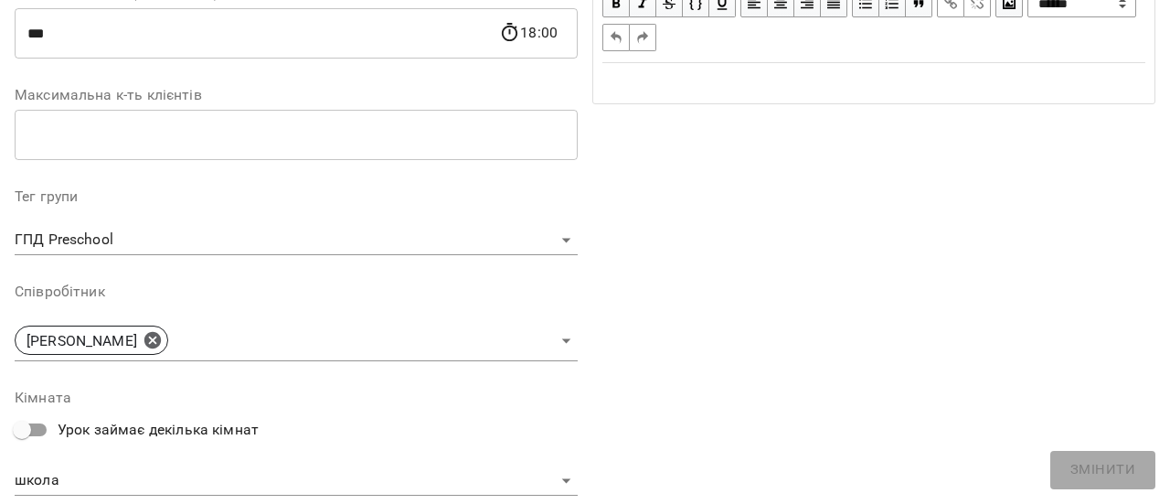
scroll to position [457, 0]
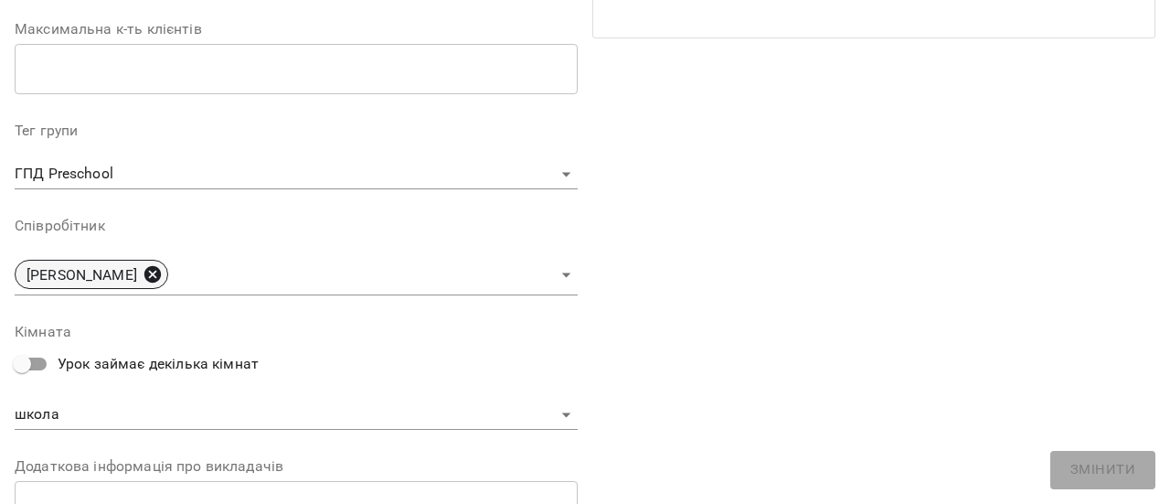
click at [161, 274] on icon at bounding box center [152, 274] width 16 height 16
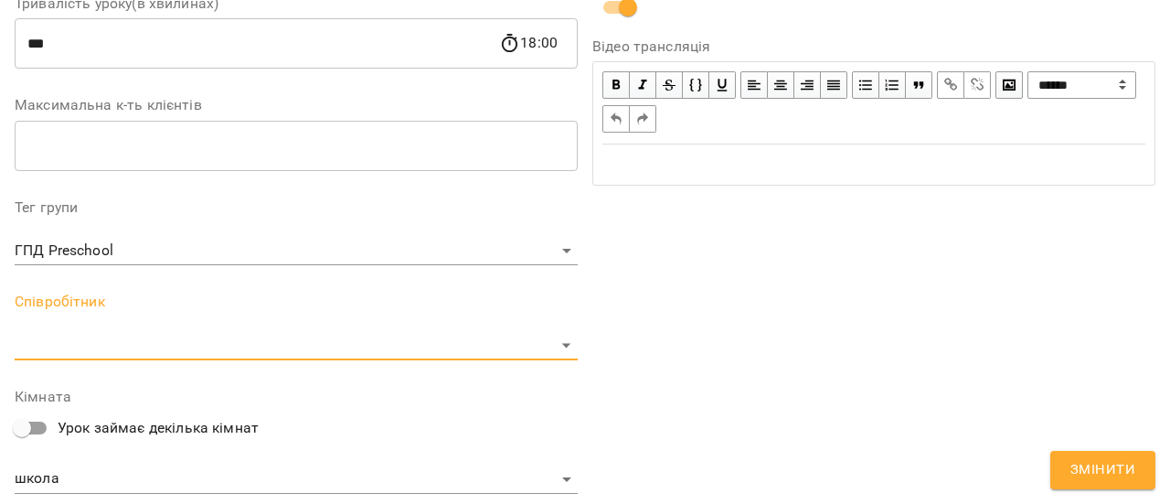
scroll to position [533, 0]
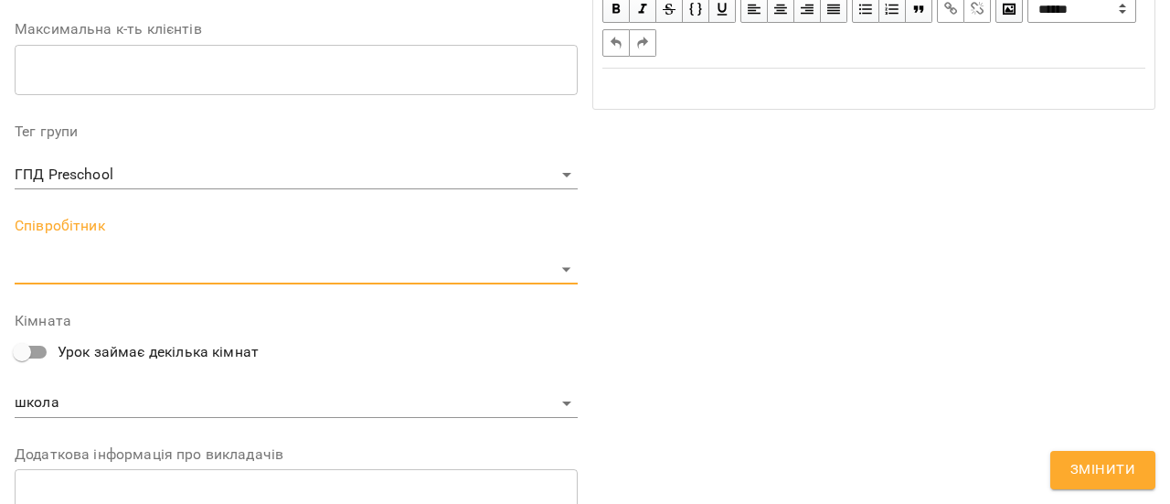
click at [1135, 460] on button "Змінити" at bounding box center [1102, 470] width 105 height 38
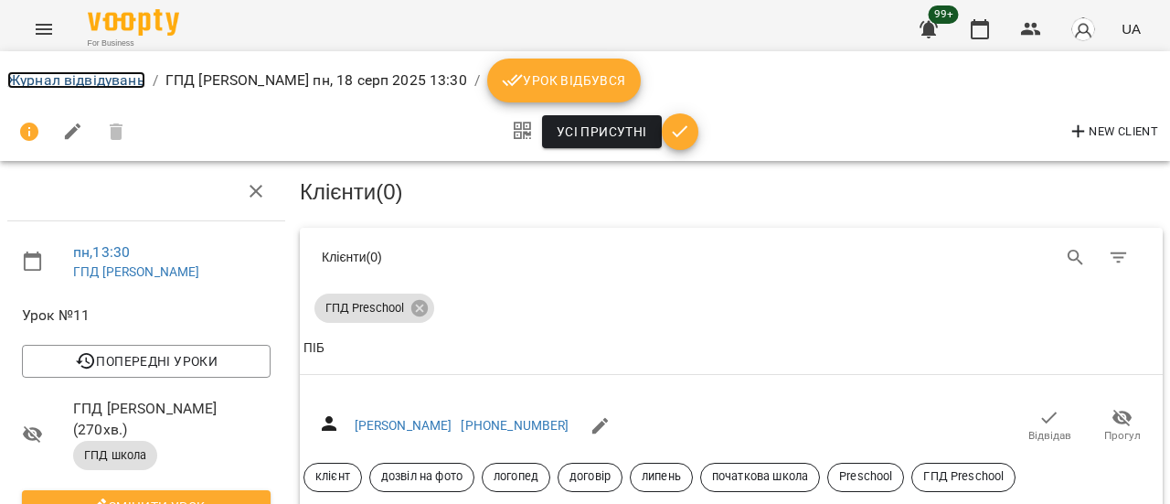
click at [57, 81] on link "Журнал відвідувань" at bounding box center [76, 79] width 138 height 17
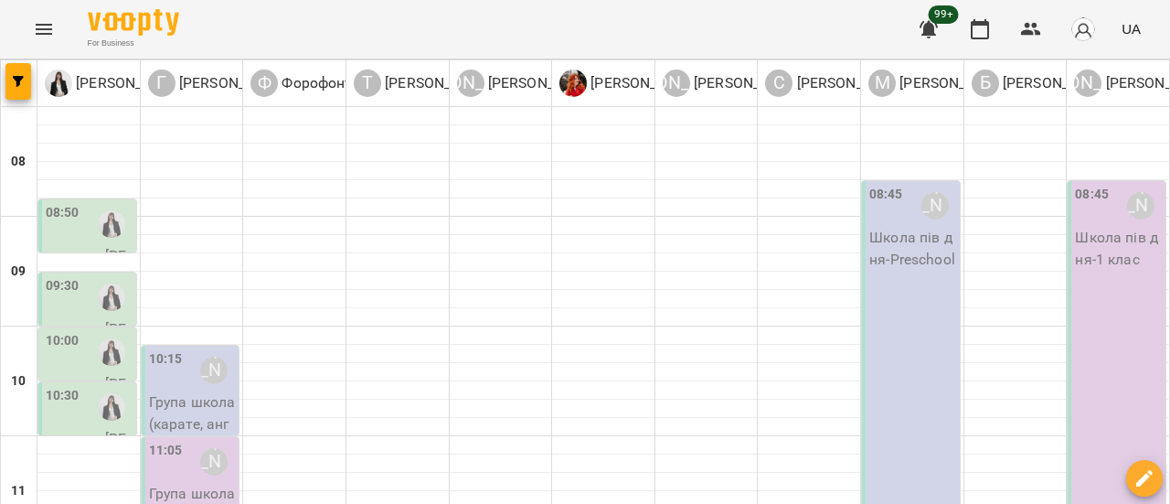
scroll to position [1040, 0]
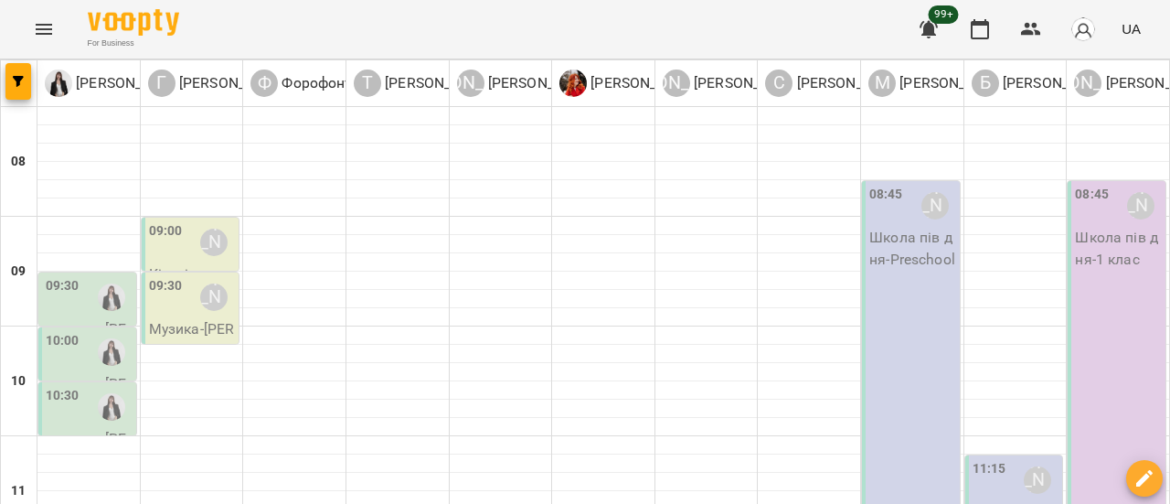
scroll to position [492, 0]
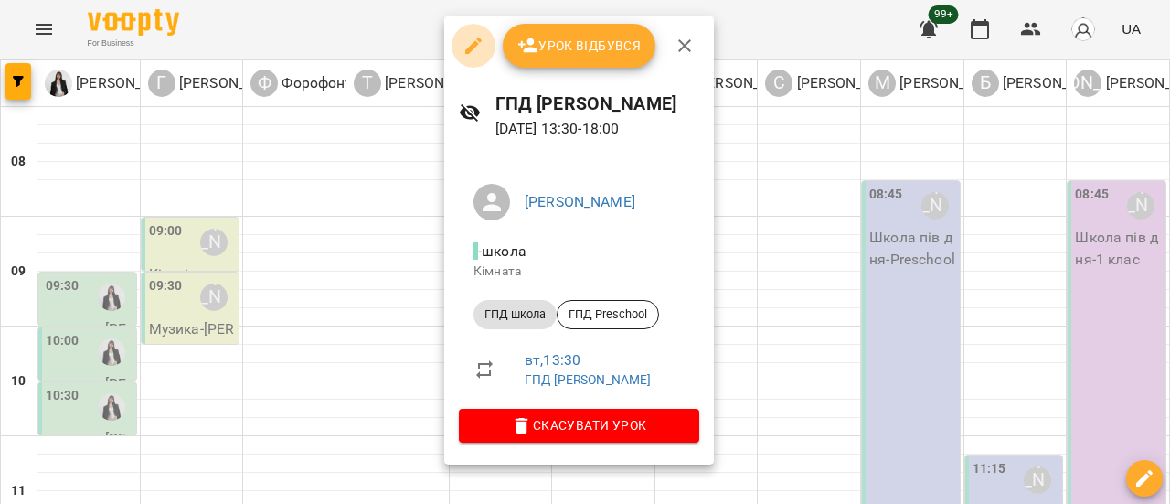
click at [479, 43] on icon "button" at bounding box center [474, 46] width 22 height 22
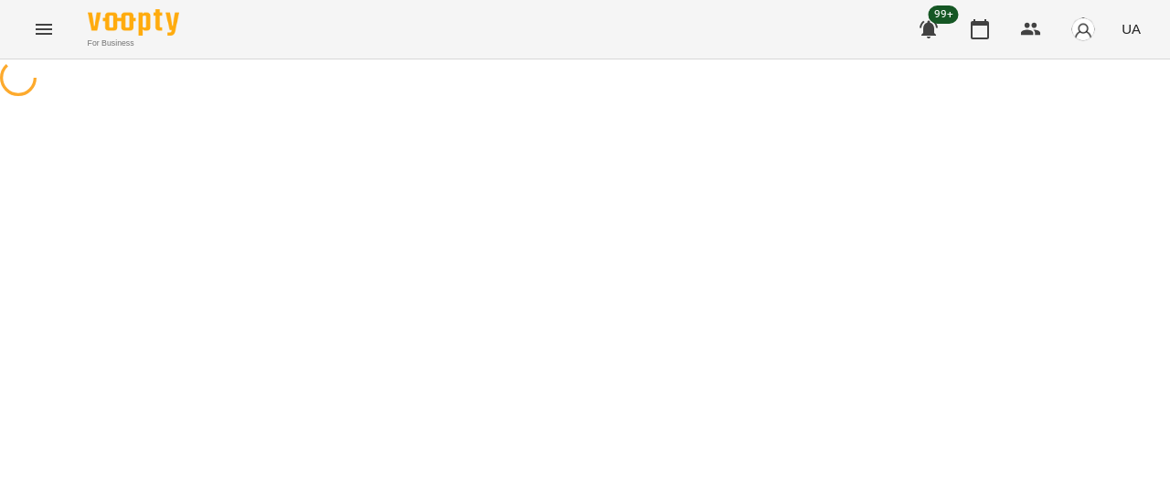
select select "*********"
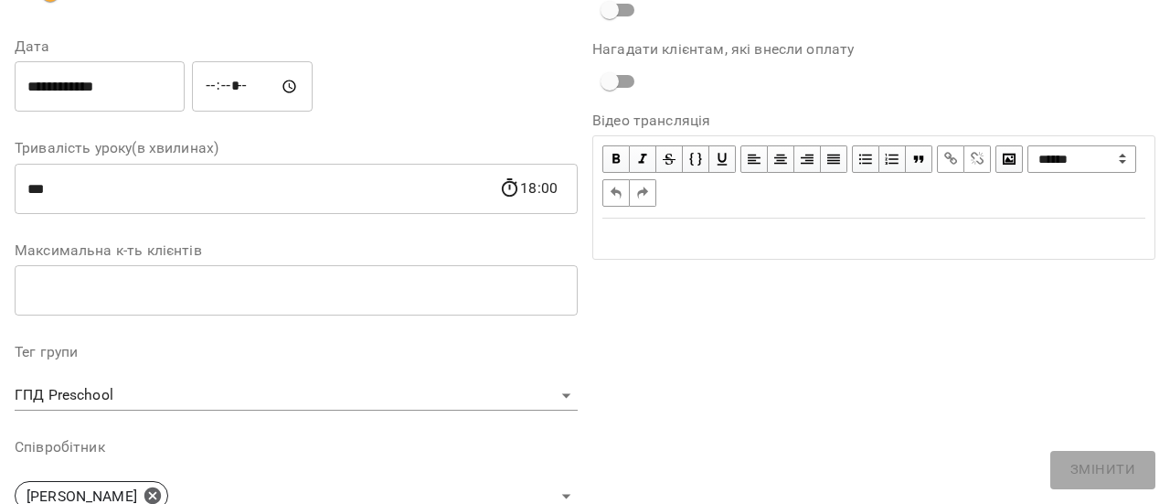
scroll to position [366, 0]
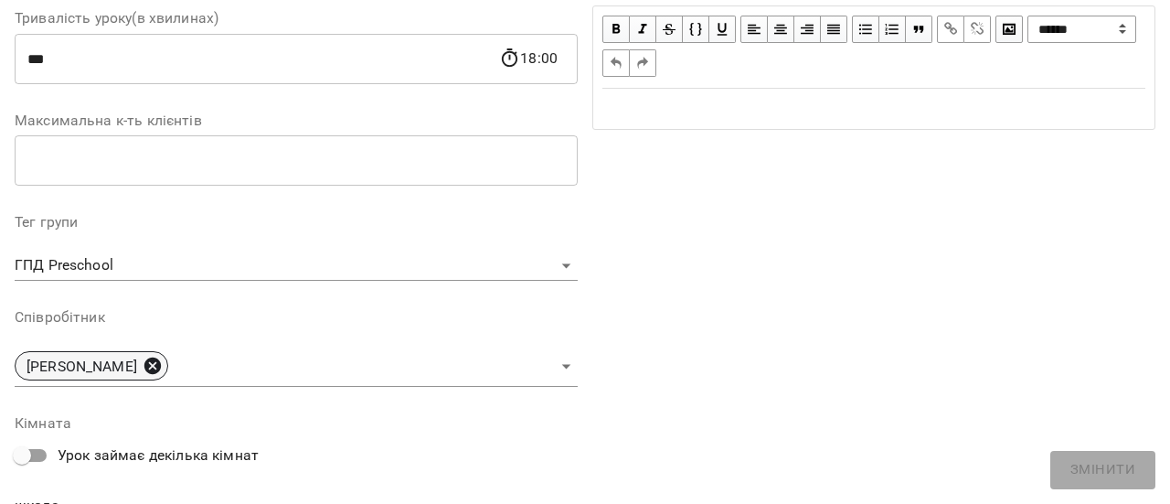
drag, startPoint x: 192, startPoint y: 367, endPoint x: 205, endPoint y: 368, distance: 12.8
click at [163, 368] on icon at bounding box center [153, 366] width 20 height 20
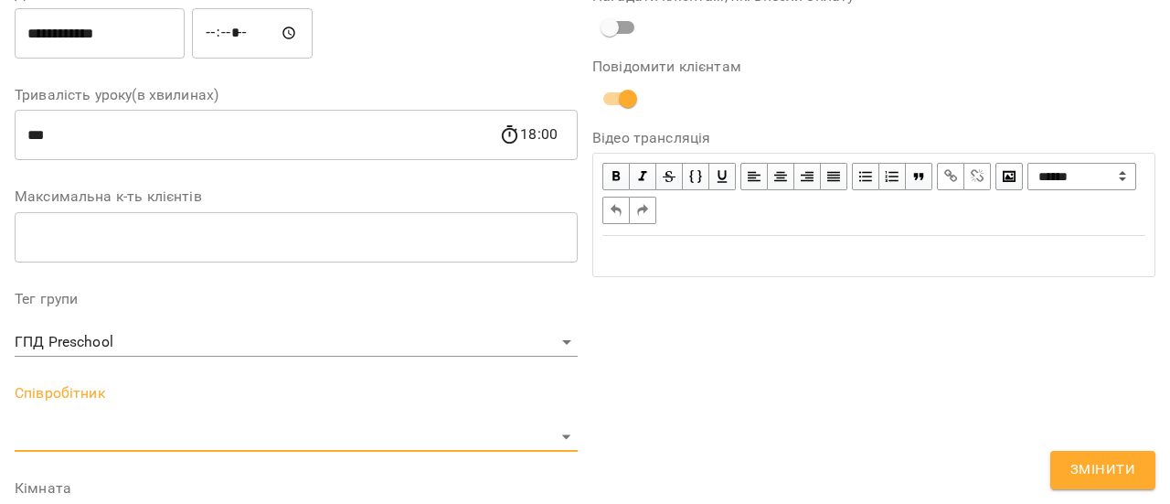
scroll to position [442, 0]
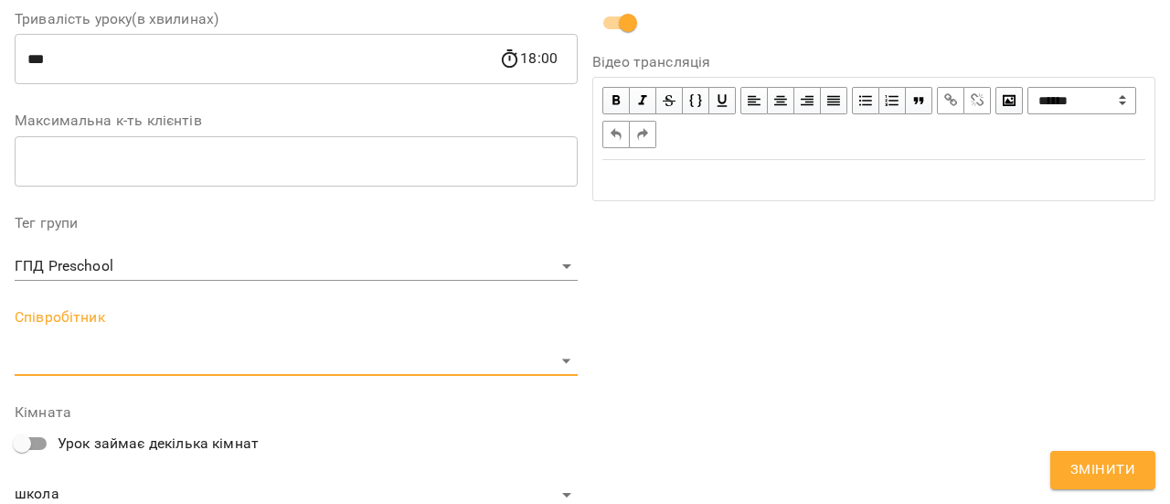
click at [1109, 467] on span "Змінити" at bounding box center [1103, 470] width 65 height 24
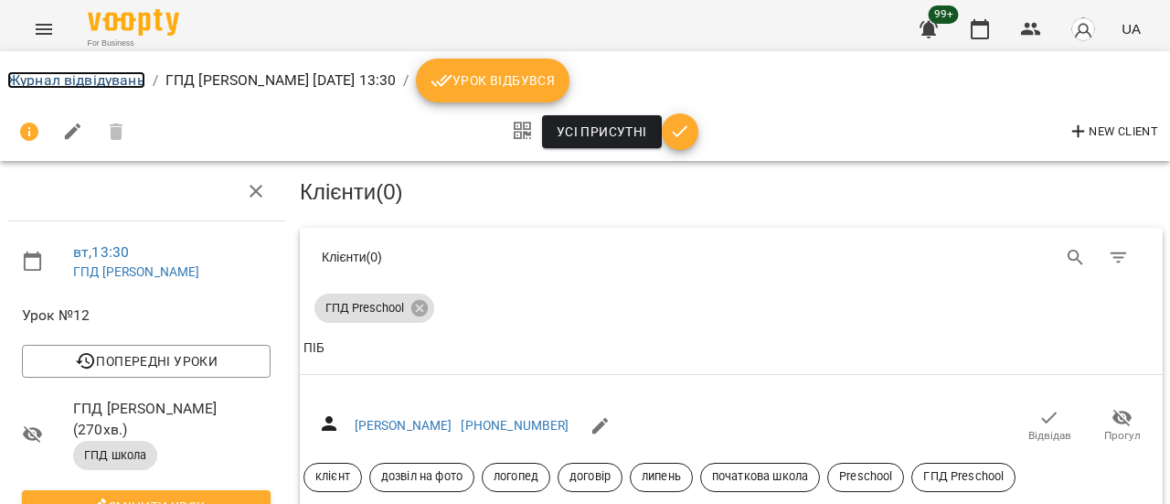
click at [115, 80] on link "Журнал відвідувань" at bounding box center [76, 79] width 138 height 17
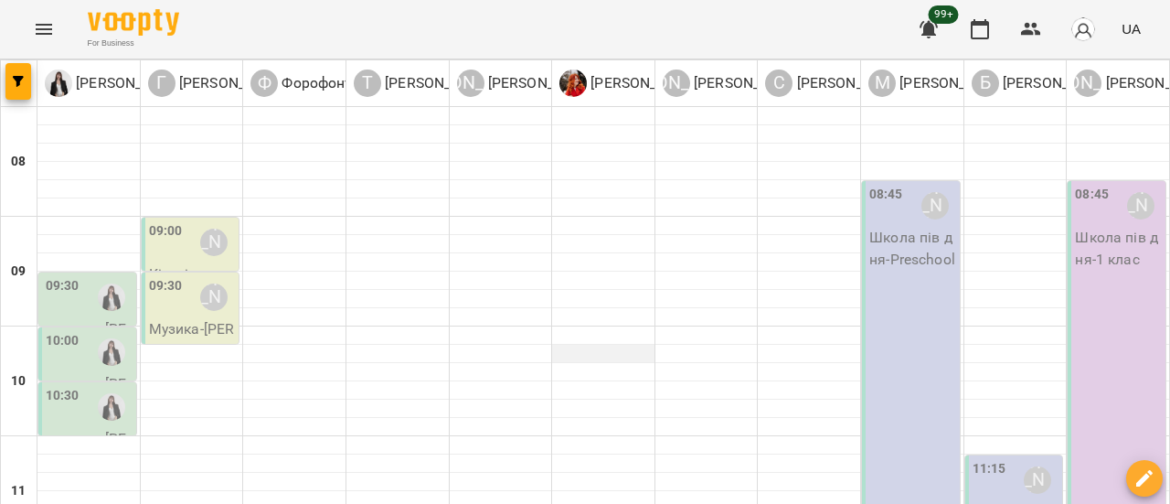
scroll to position [274, 0]
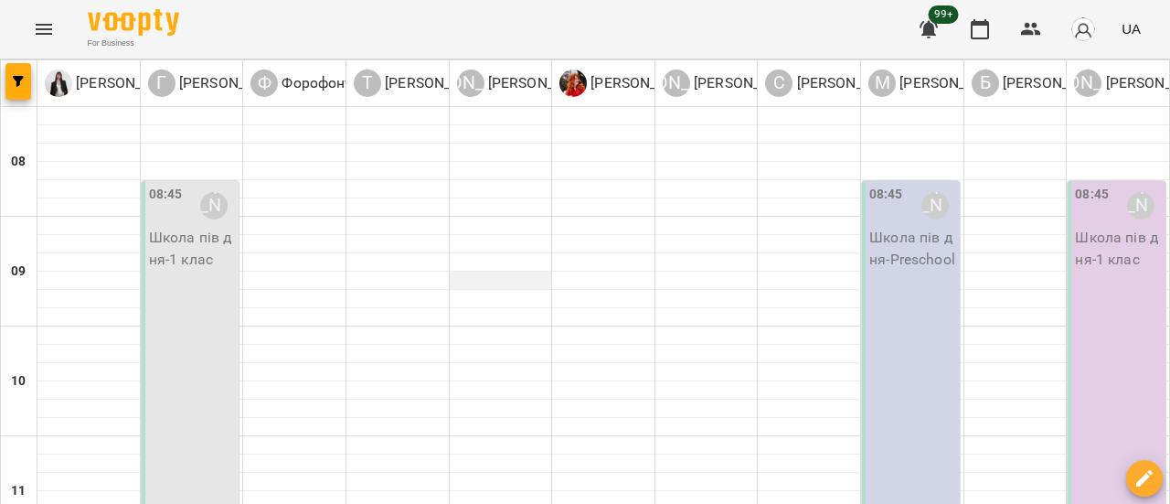
scroll to position [549, 0]
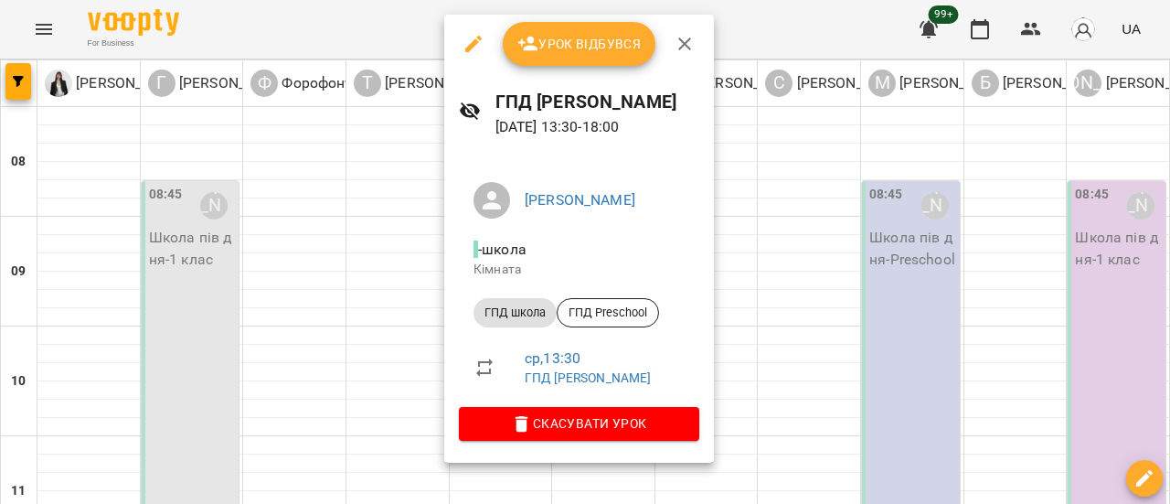
click at [474, 45] on icon "button" at bounding box center [473, 44] width 16 height 16
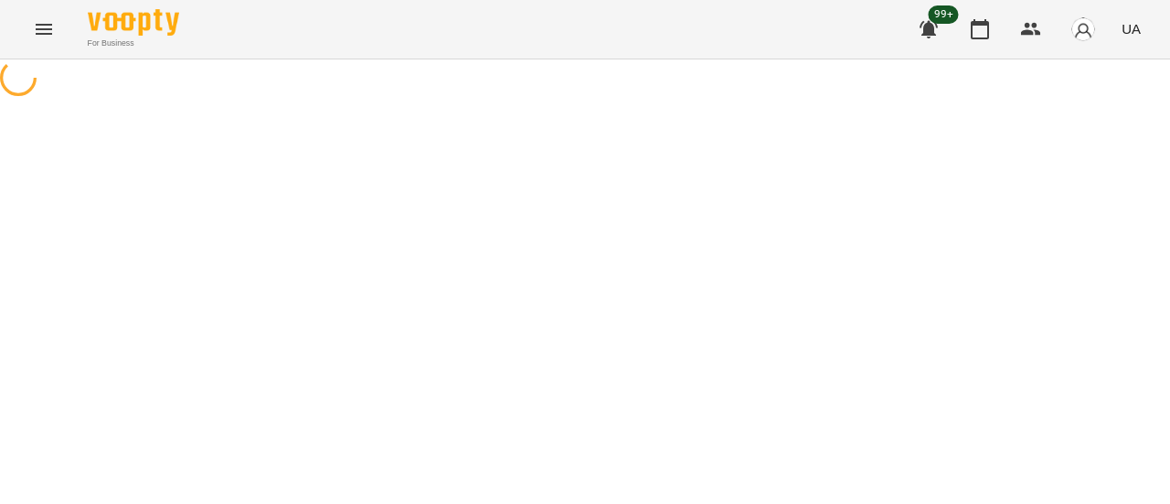
select select "*********"
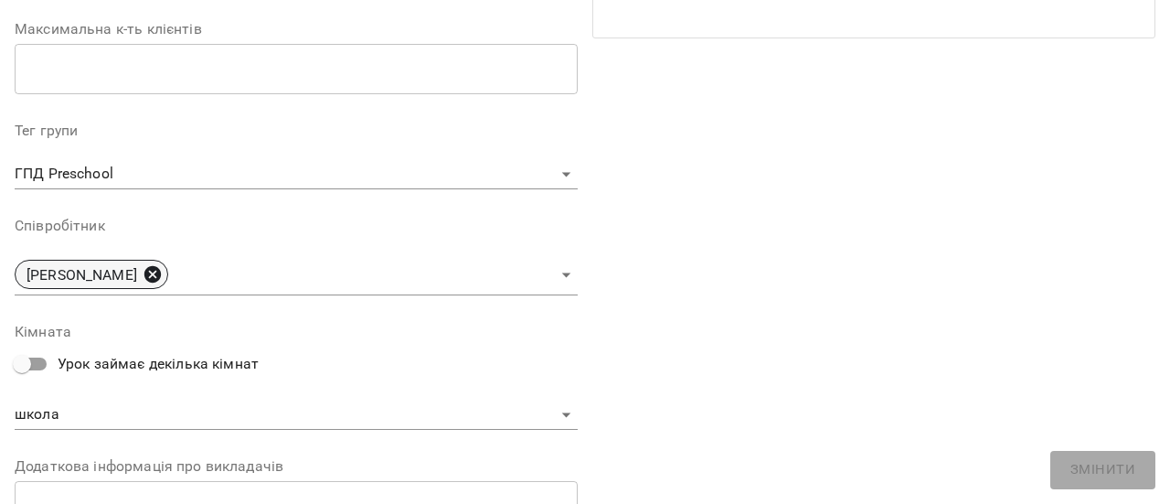
click at [161, 276] on icon at bounding box center [152, 274] width 16 height 16
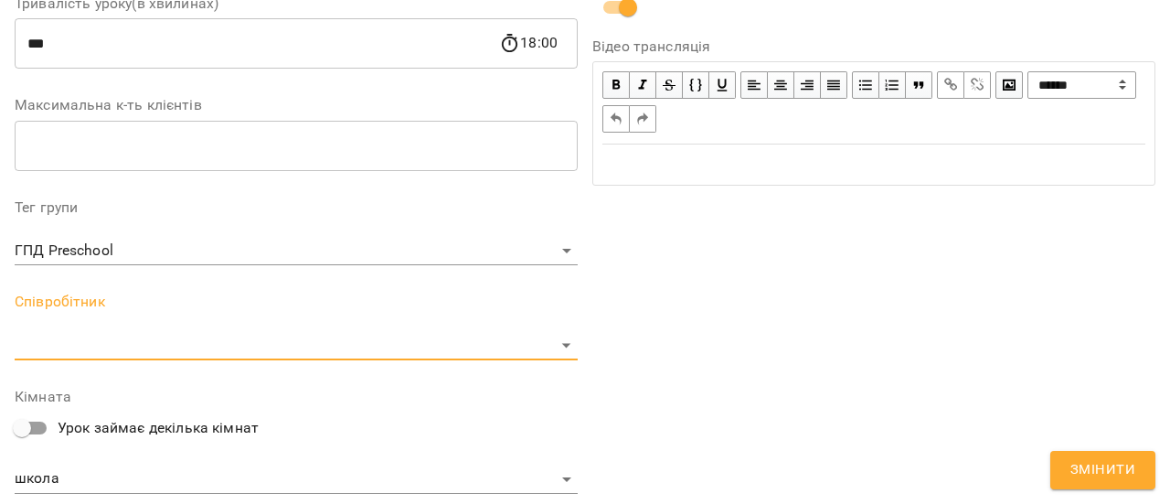
scroll to position [533, 0]
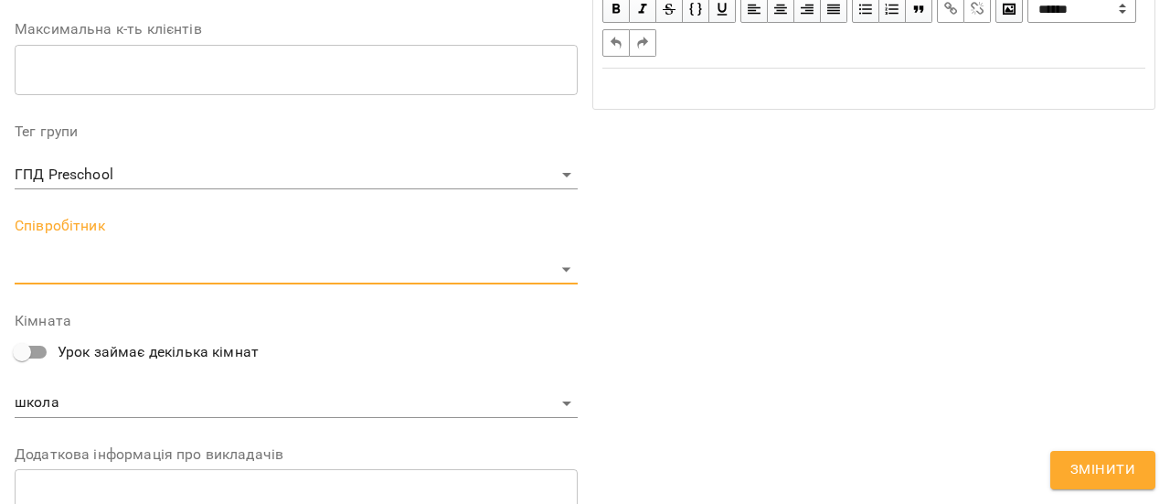
click at [1092, 467] on span "Змінити" at bounding box center [1103, 470] width 65 height 24
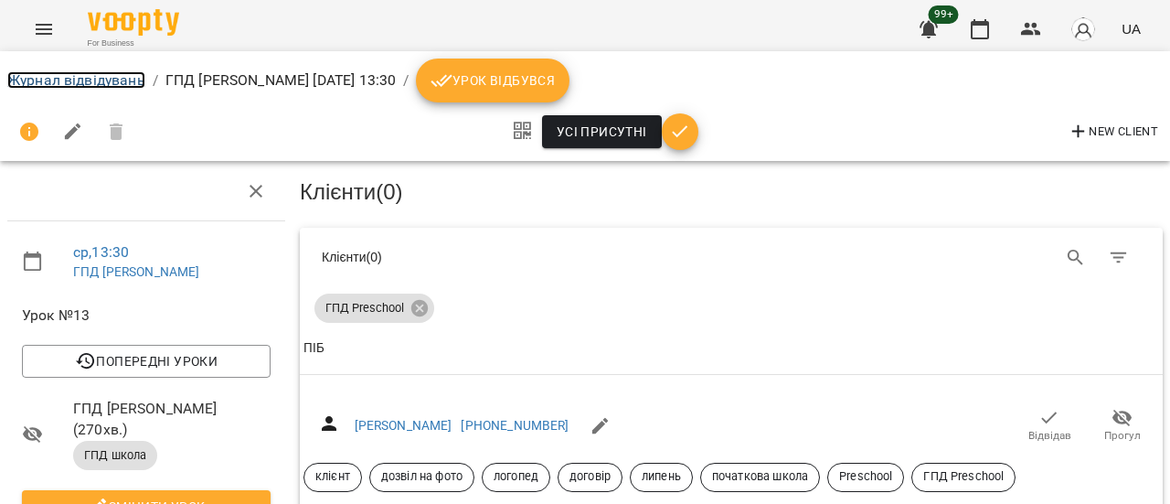
click at [104, 80] on link "Журнал відвідувань" at bounding box center [76, 79] width 138 height 17
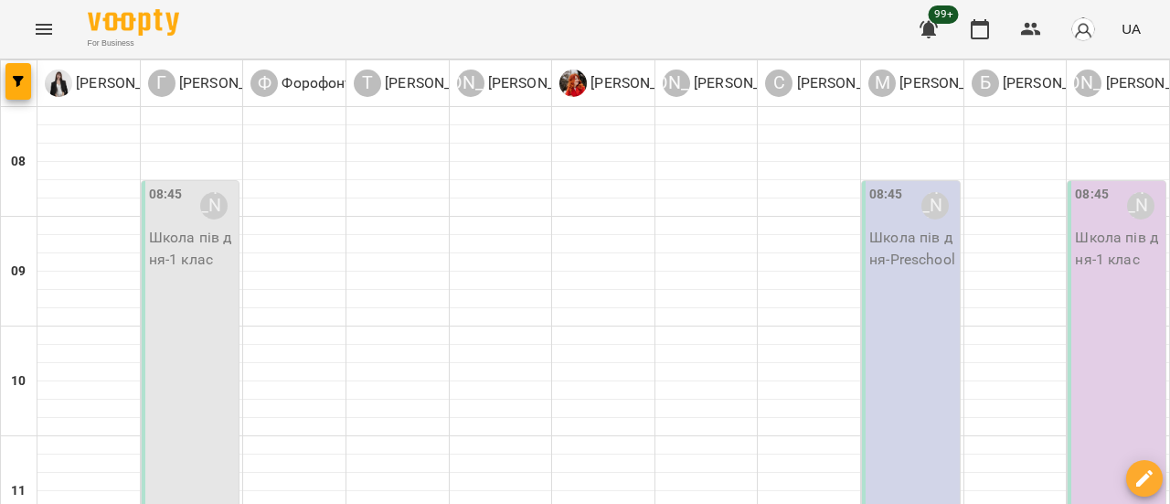
scroll to position [914, 0]
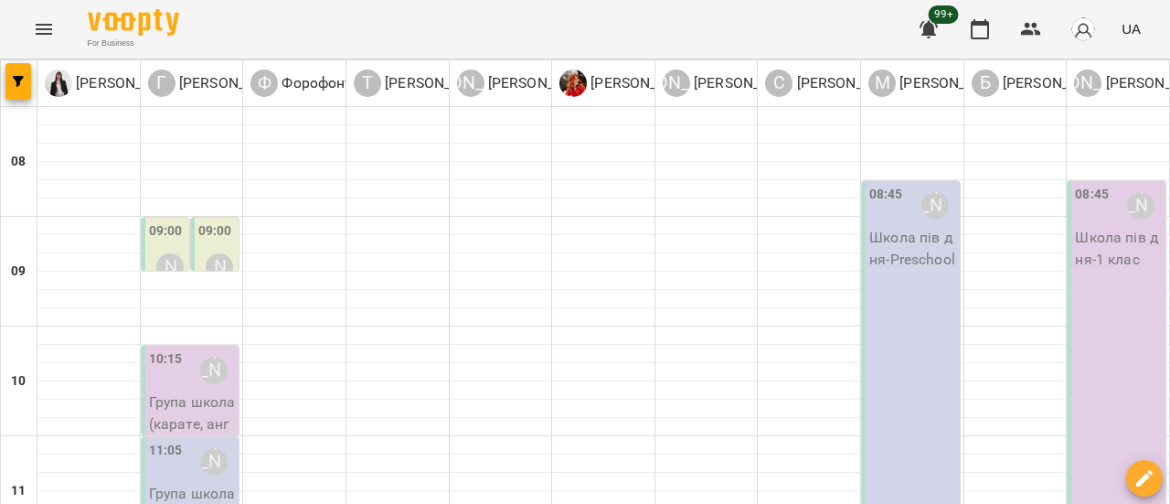
scroll to position [640, 0]
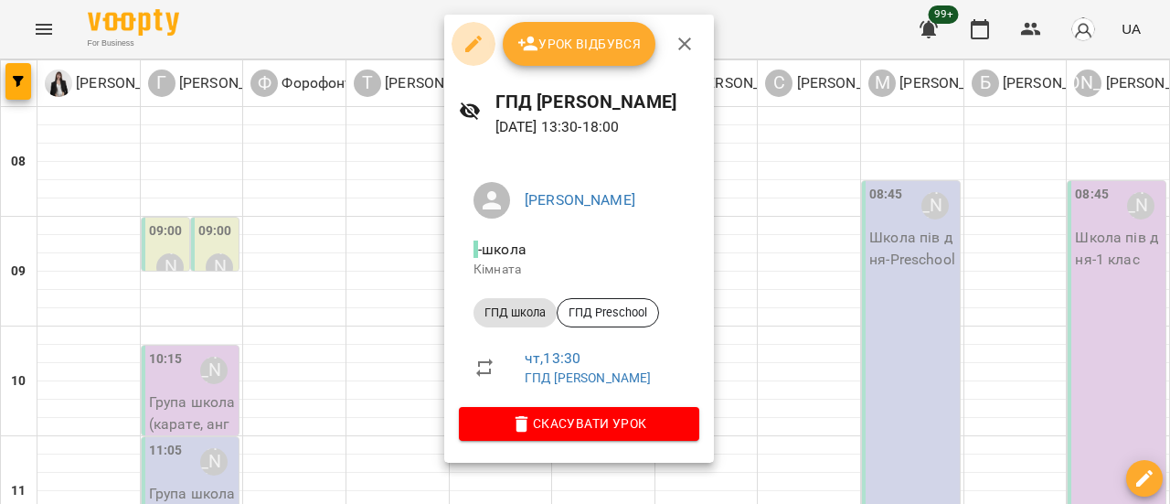
click at [463, 48] on icon "button" at bounding box center [474, 44] width 22 height 22
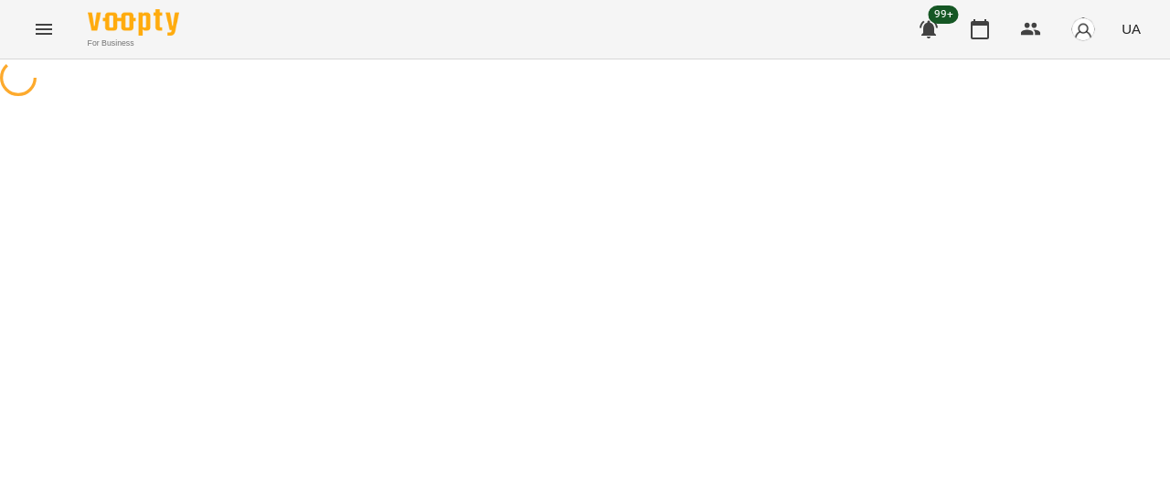
select select "*********"
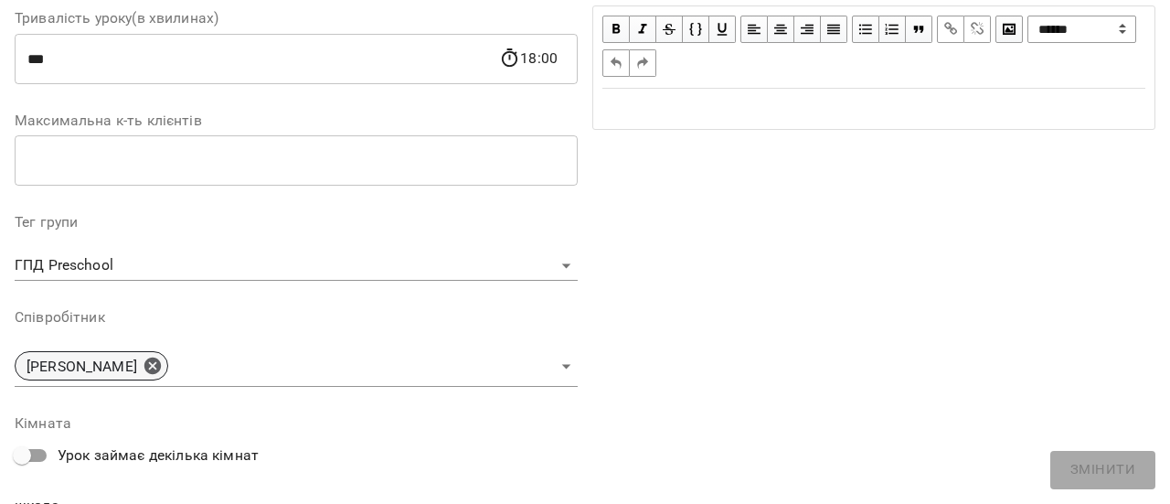
click at [161, 363] on icon at bounding box center [152, 365] width 16 height 16
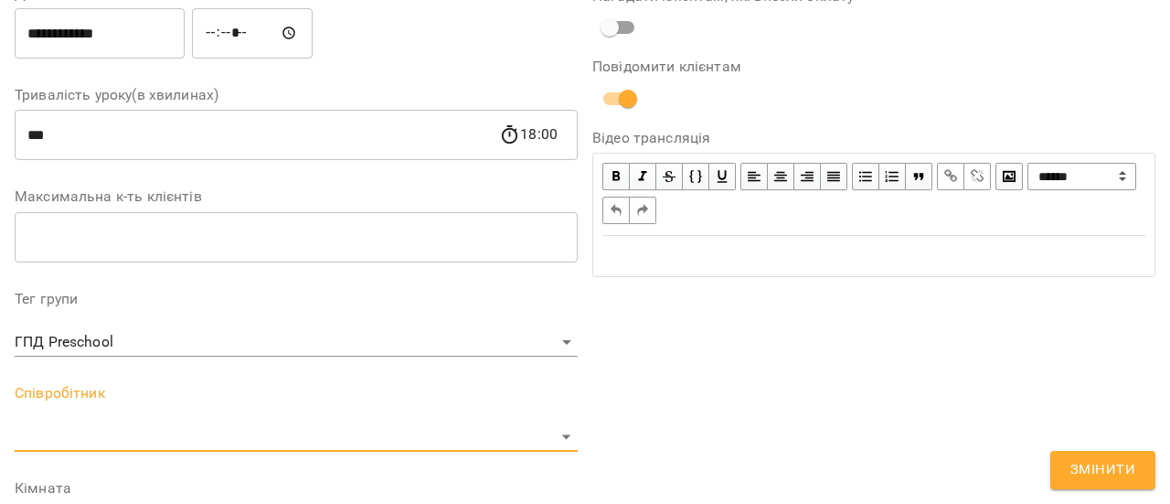
scroll to position [442, 0]
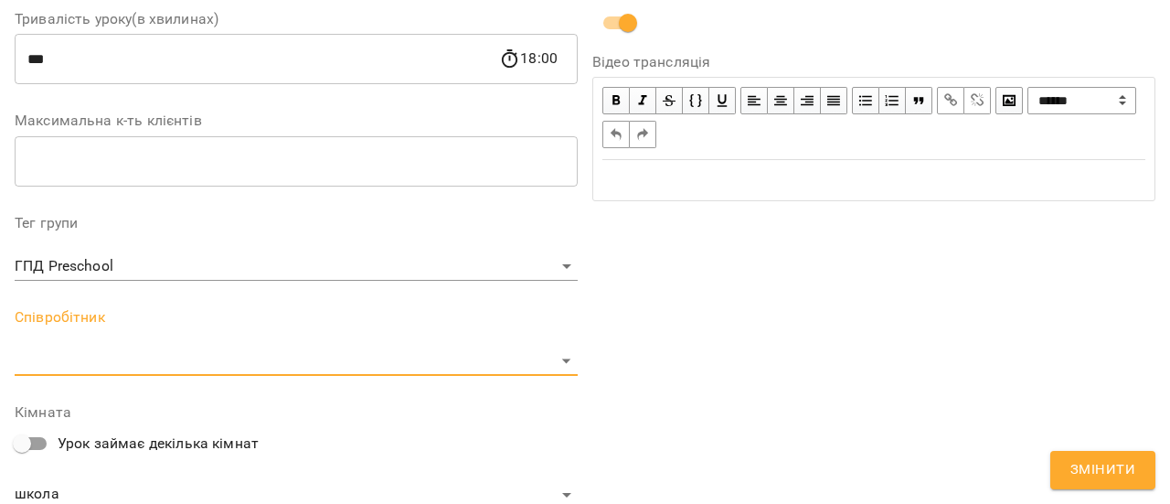
click at [1100, 461] on span "Змінити" at bounding box center [1103, 470] width 65 height 24
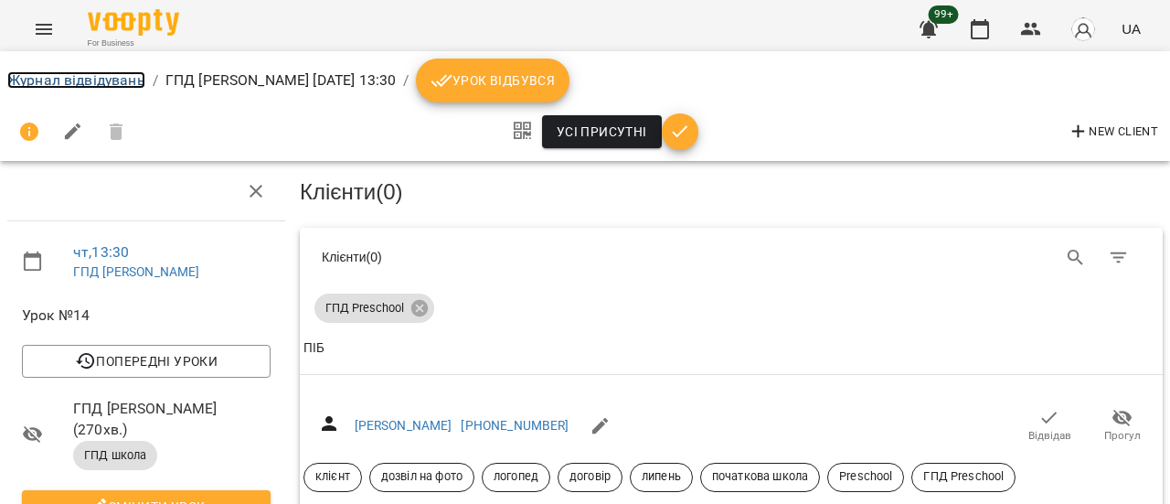
click at [82, 85] on link "Журнал відвідувань" at bounding box center [76, 79] width 138 height 17
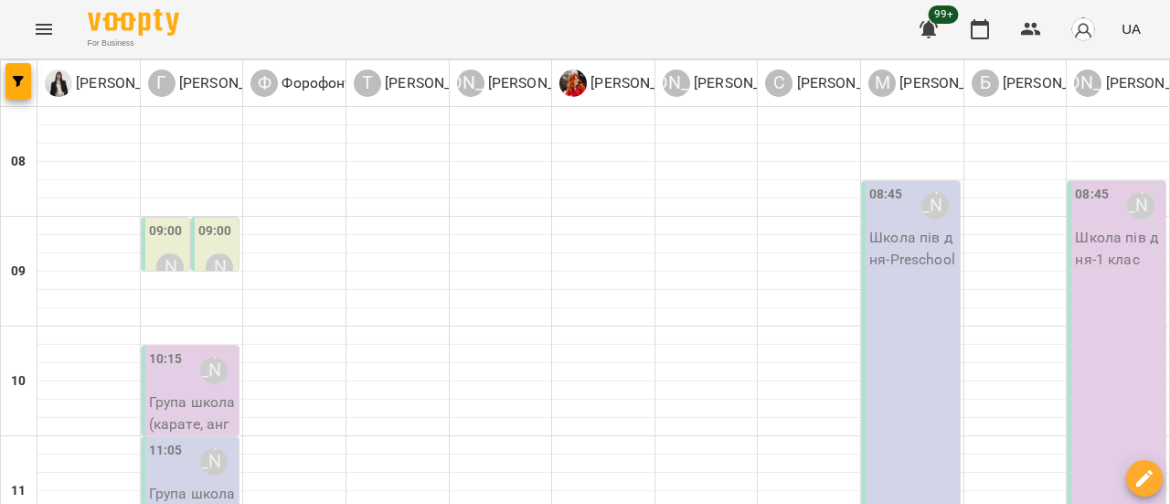
scroll to position [549, 0]
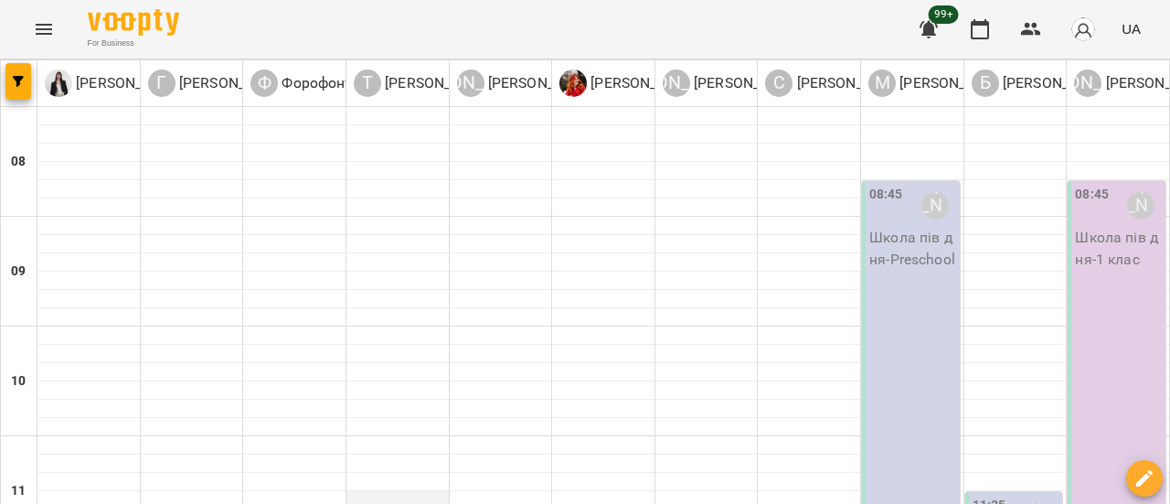
scroll to position [457, 0]
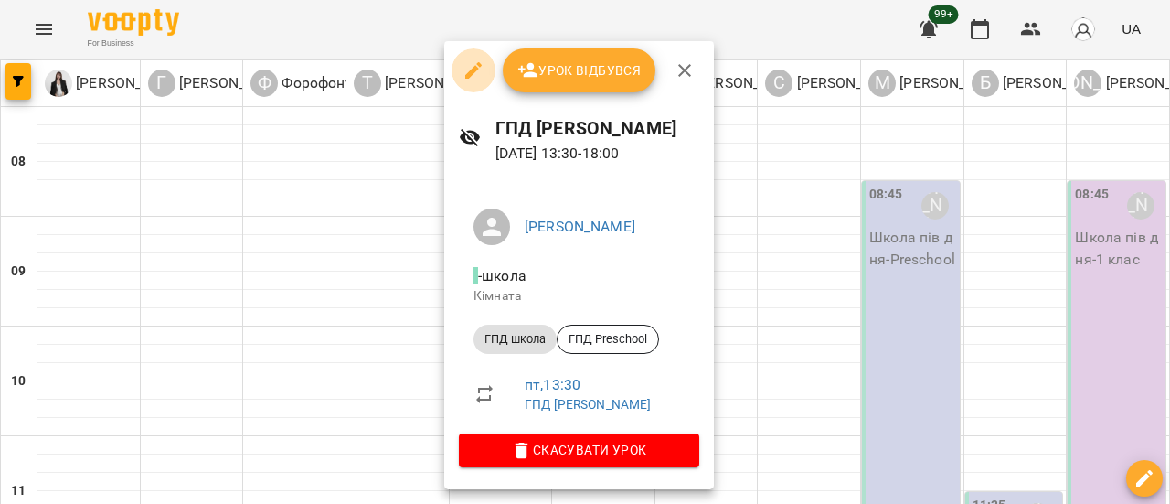
click at [475, 72] on icon "button" at bounding box center [474, 70] width 22 height 22
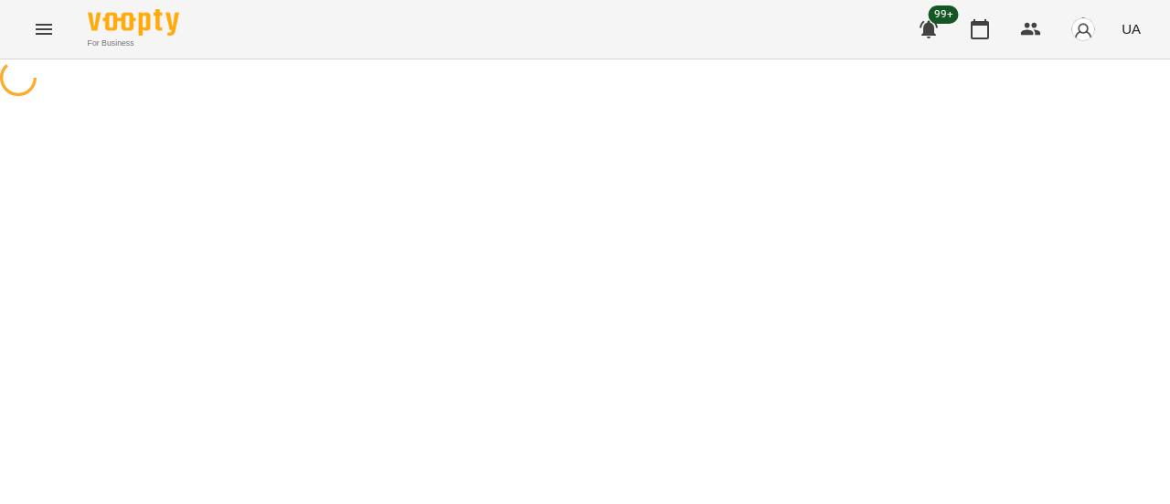
select select "*********"
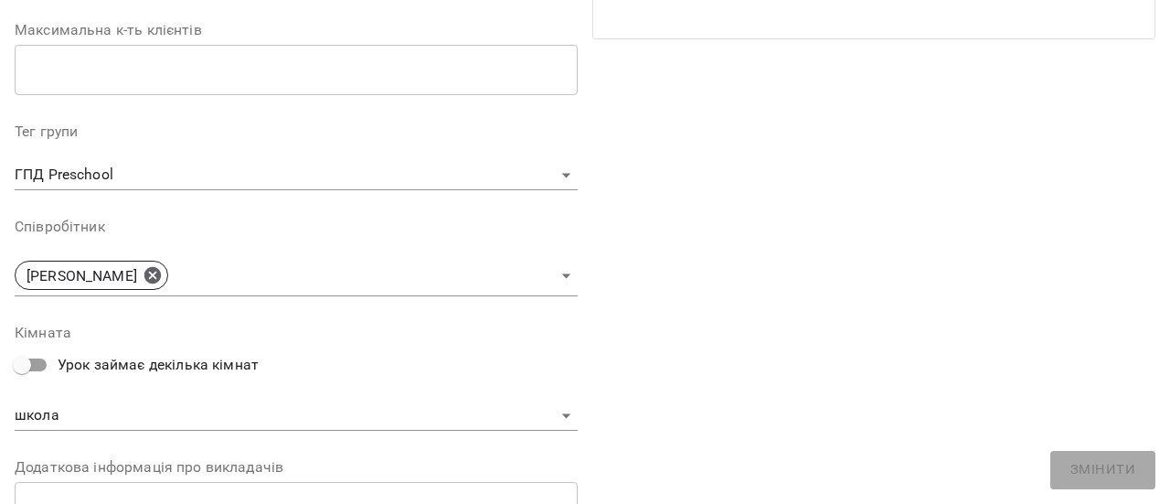
scroll to position [457, 0]
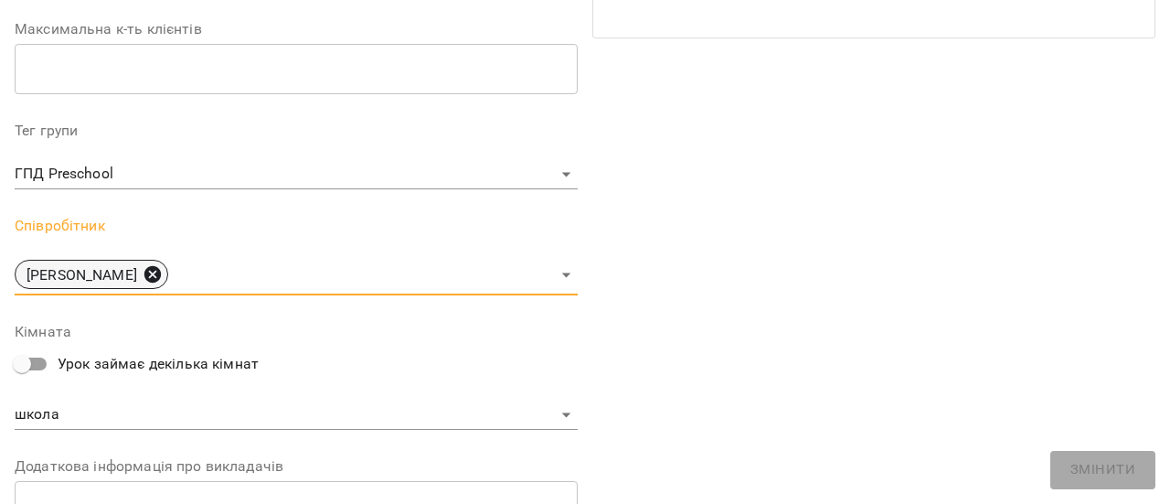
click at [161, 277] on icon at bounding box center [152, 274] width 16 height 16
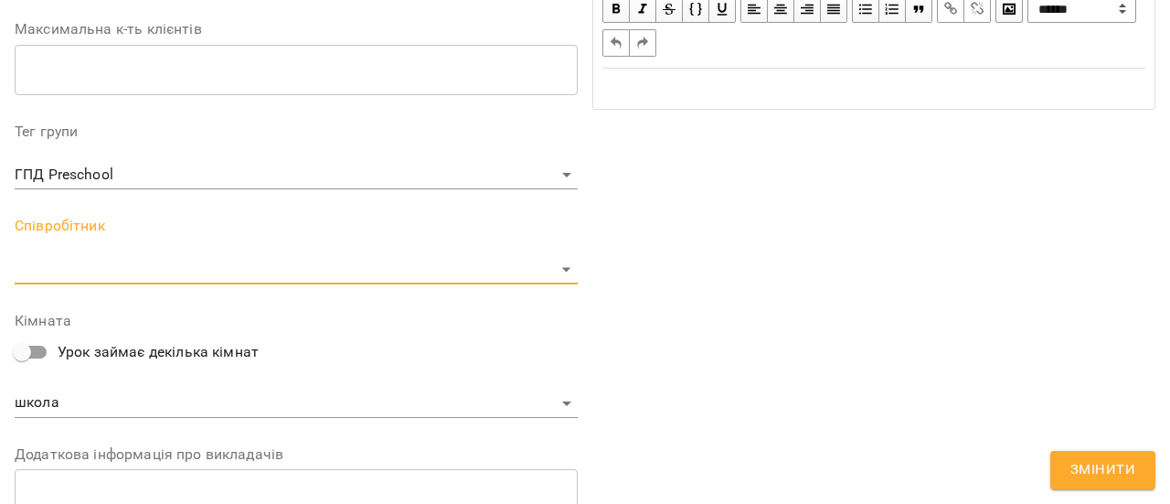
click at [1137, 473] on button "Змінити" at bounding box center [1102, 470] width 105 height 38
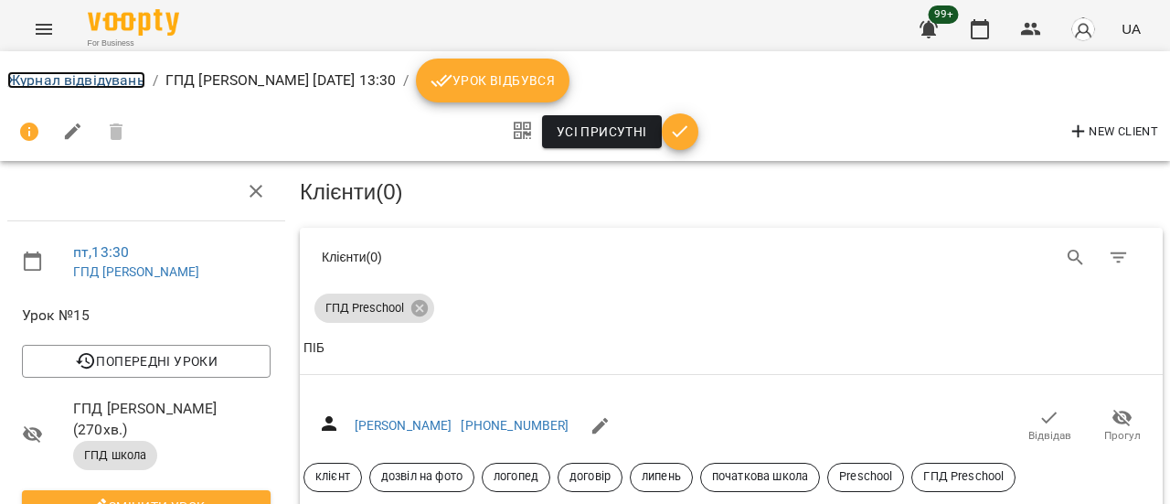
click at [101, 78] on link "Журнал відвідувань" at bounding box center [76, 79] width 138 height 17
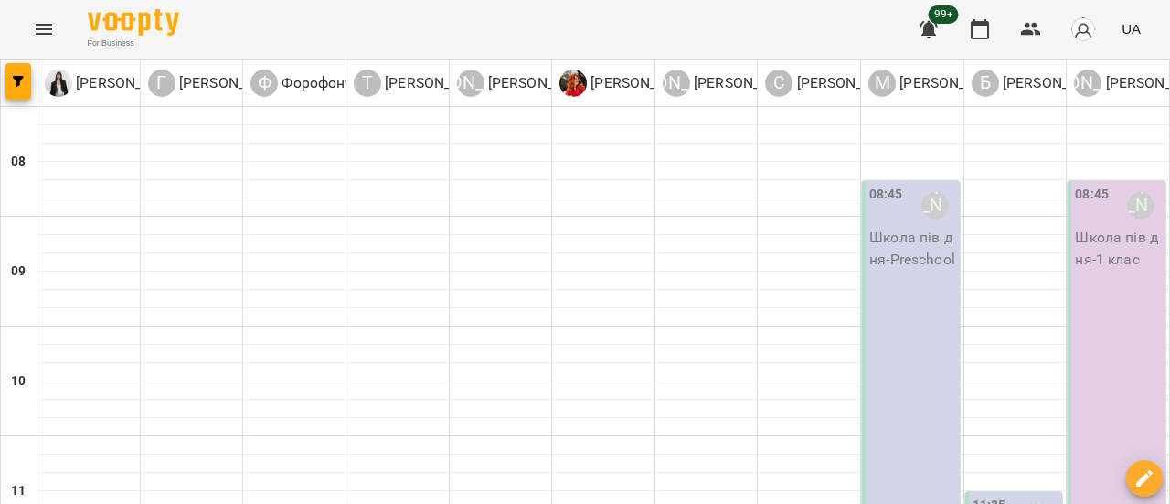
type input "**********"
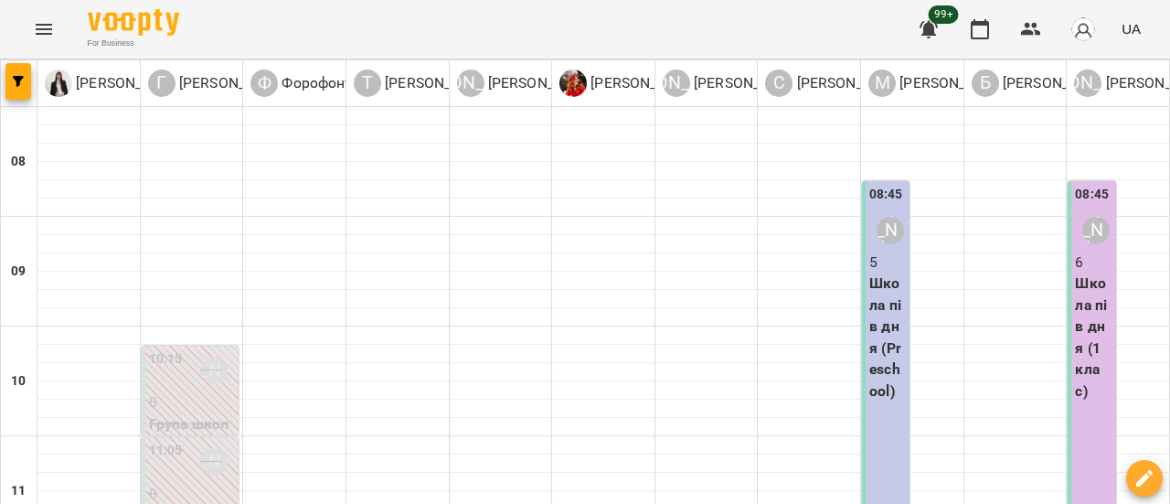
scroll to position [640, 0]
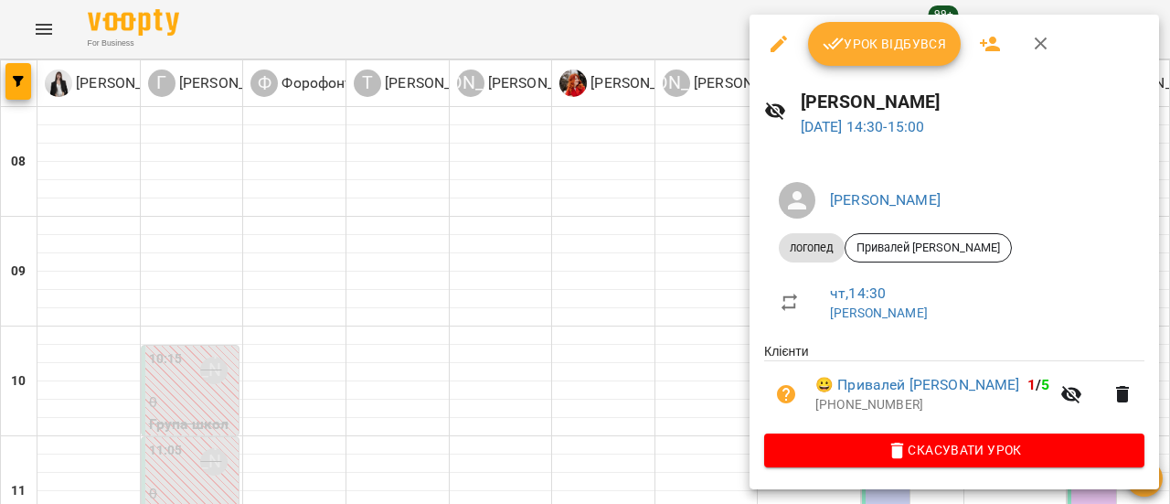
click at [1039, 43] on icon "button" at bounding box center [1041, 43] width 13 height 13
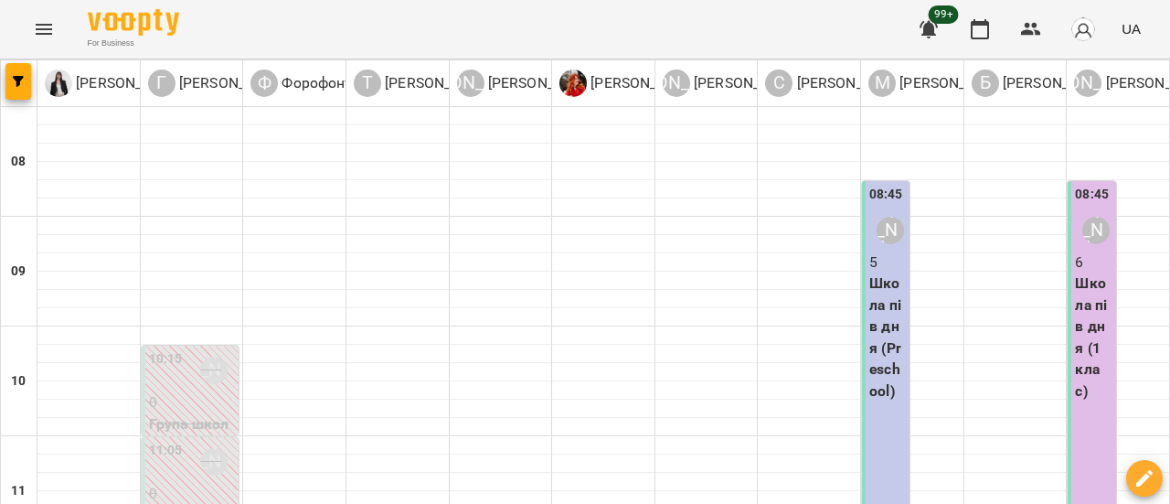
scroll to position [549, 0]
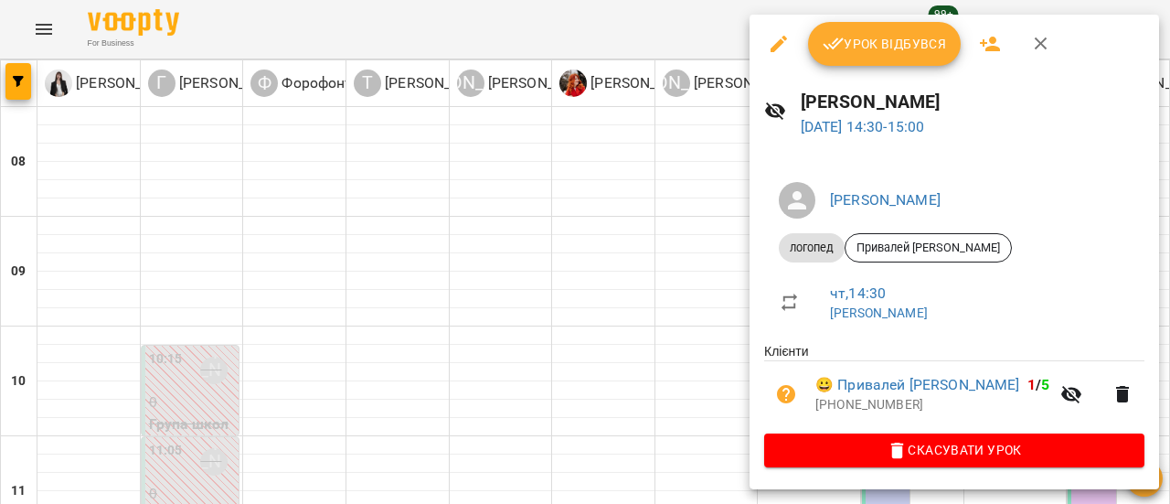
click at [1048, 38] on icon "button" at bounding box center [1041, 44] width 22 height 22
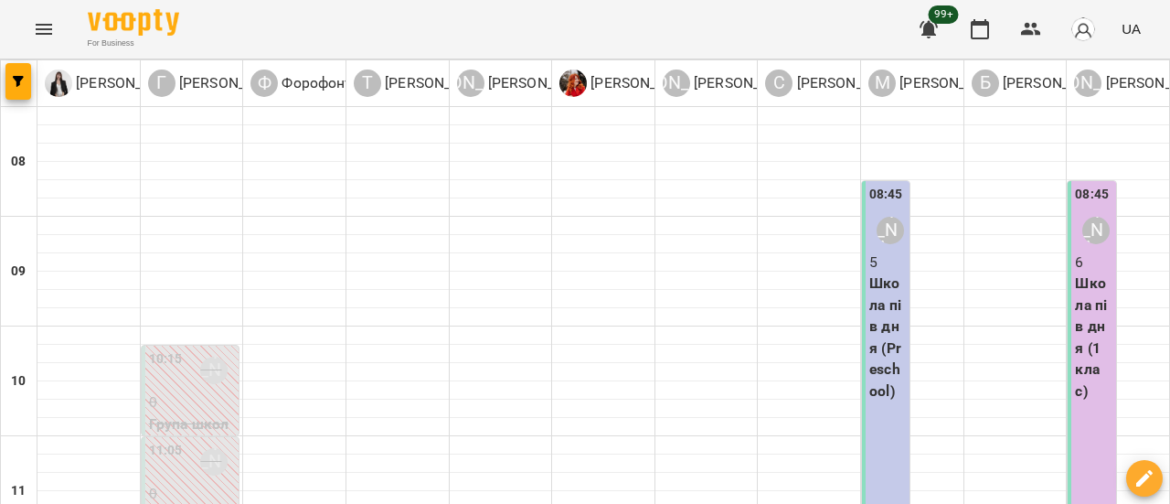
scroll to position [0, 0]
